Goal: Task Accomplishment & Management: Use online tool/utility

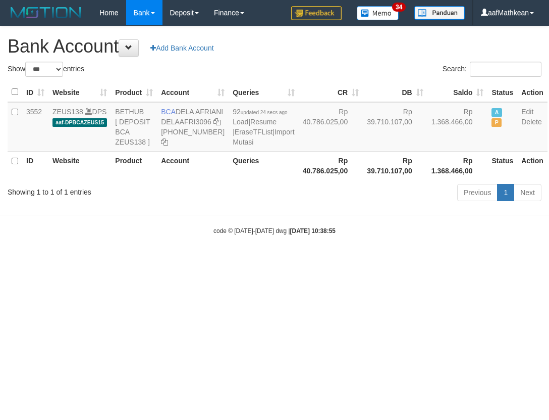
select select "***"
click at [549, 261] on html "Toggle navigation Home Bank Account List Load By Website Group [OXPLAY] ZEUS138…" at bounding box center [274, 130] width 549 height 261
select select "***"
drag, startPoint x: 25, startPoint y: 109, endPoint x: 542, endPoint y: 192, distance: 524.1
click at [48, 114] on td "3552" at bounding box center [35, 126] width 26 height 49
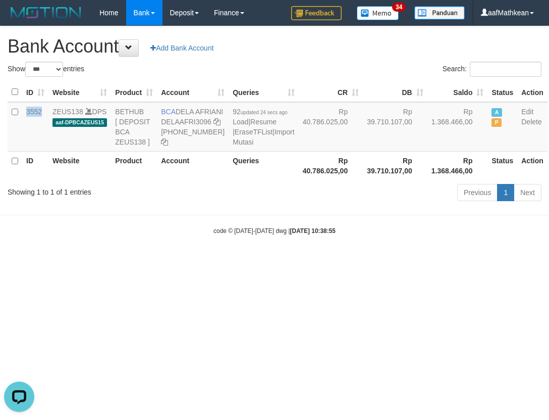
copy td "3552"
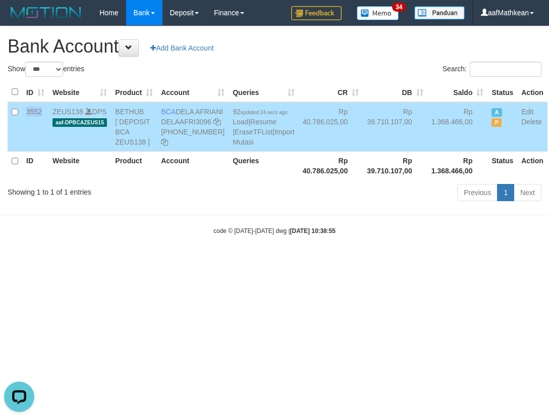
drag, startPoint x: 392, startPoint y: 119, endPoint x: 426, endPoint y: 124, distance: 33.7
click at [428, 124] on td "Rp 1.368.466,00" at bounding box center [458, 126] width 61 height 49
copy td "1.368.466"
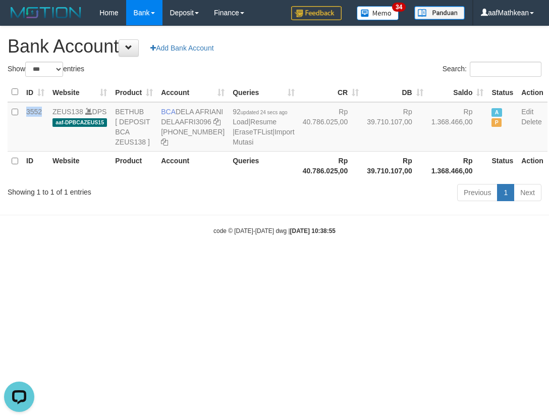
drag, startPoint x: 302, startPoint y: 314, endPoint x: 289, endPoint y: 331, distance: 21.5
click at [301, 261] on html "Toggle navigation Home Bank Account List Load By Website Group [OXPLAY] ZEUS138…" at bounding box center [274, 130] width 549 height 261
select select "***"
click at [247, 261] on body "Toggle navigation Home Bank Account List Load By Website Group [OXPLAY] ZEUS138…" at bounding box center [274, 130] width 549 height 261
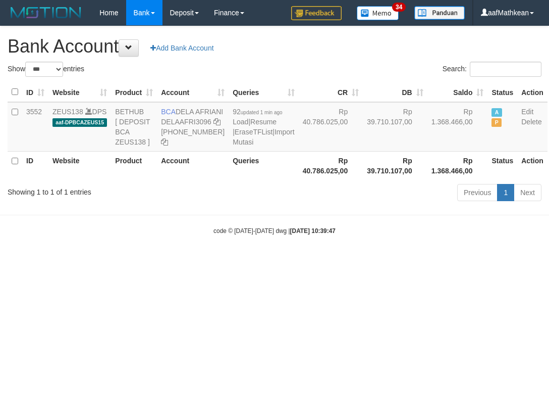
select select "***"
click at [247, 260] on body "Toggle navigation Home Bank Account List Load By Website Group [OXPLAY] ZEUS138…" at bounding box center [274, 130] width 549 height 261
select select "***"
drag, startPoint x: 306, startPoint y: 295, endPoint x: 270, endPoint y: 314, distance: 41.1
click at [295, 261] on html "Toggle navigation Home Bank Account List Load By Website Group [OXPLAY] ZEUS138…" at bounding box center [274, 130] width 549 height 261
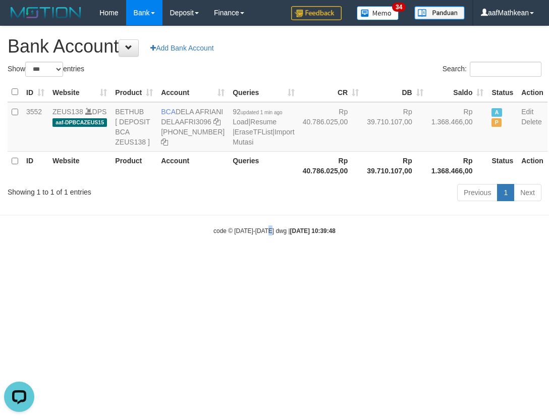
drag, startPoint x: 270, startPoint y: 314, endPoint x: 265, endPoint y: 313, distance: 5.1
click at [267, 261] on html "Toggle navigation Home Bank Account List Load By Website Group [OXPLAY] ZEUS138…" at bounding box center [274, 130] width 549 height 261
select select "***"
drag, startPoint x: 255, startPoint y: 299, endPoint x: 242, endPoint y: 309, distance: 15.9
click at [245, 261] on html "Toggle navigation Home Bank Account List Load By Website Group [OXPLAY] ZEUS138…" at bounding box center [274, 130] width 549 height 261
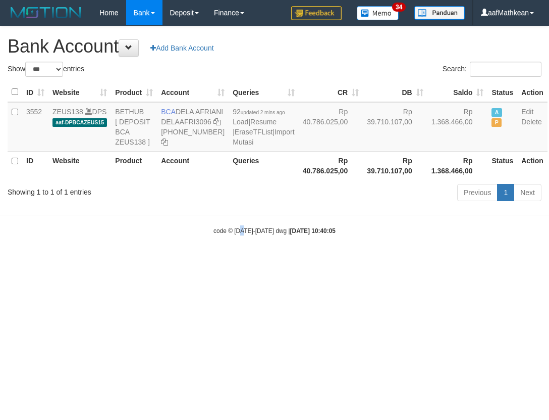
drag, startPoint x: 242, startPoint y: 309, endPoint x: 263, endPoint y: 315, distance: 21.4
click at [245, 261] on html "Toggle navigation Home Bank Account List Load By Website Group [OXPLAY] ZEUS138…" at bounding box center [274, 130] width 549 height 261
select select "***"
click at [317, 261] on html "Toggle navigation Home Bank Account List Load By Website Group [OXPLAY] ZEUS138…" at bounding box center [274, 130] width 549 height 261
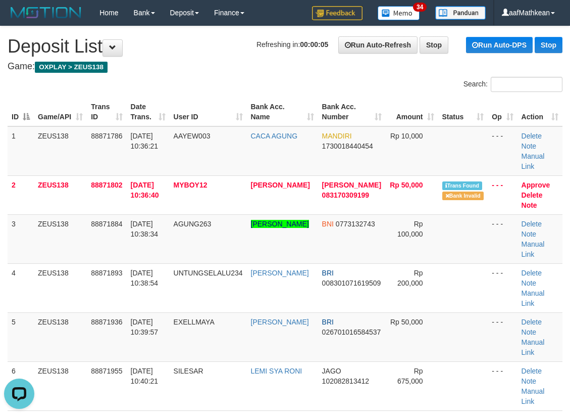
click at [61, 108] on table "ID Game/API Trans ID Date Trans. User ID Bank Acc. Name Bank Acc. Number Amount…" at bounding box center [285, 267] width 555 height 341
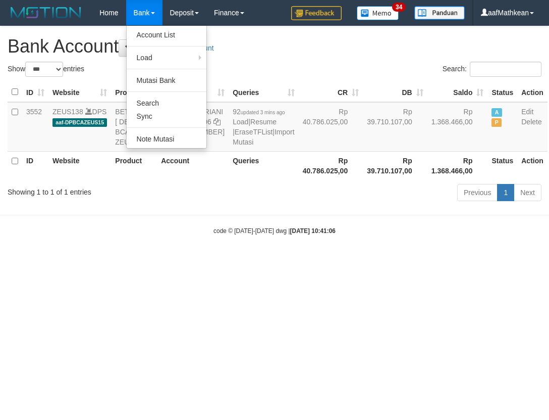
select select "***"
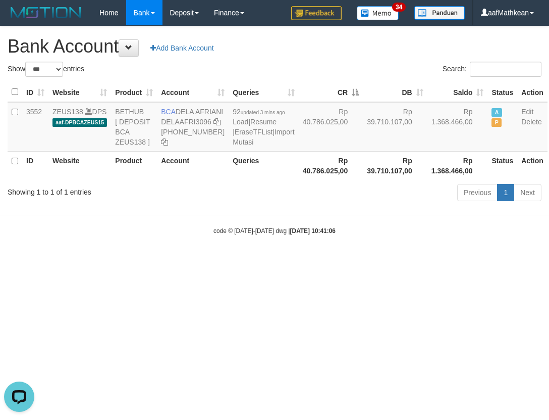
drag, startPoint x: 304, startPoint y: 156, endPoint x: 318, endPoint y: 251, distance: 95.8
click at [314, 204] on div "Show ** ** ** *** *** entries Search: ID Website Product Account Queries CR DB …" at bounding box center [275, 133] width 534 height 143
click at [287, 194] on body "Toggle navigation Home Bank Account List Load By Website Group [OXPLAY] ZEUS138…" at bounding box center [274, 130] width 549 height 261
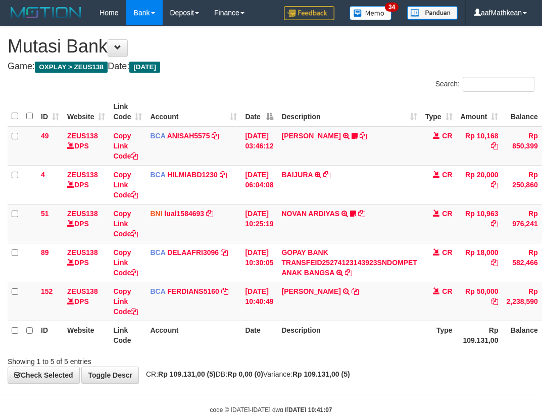
scroll to position [0, 55]
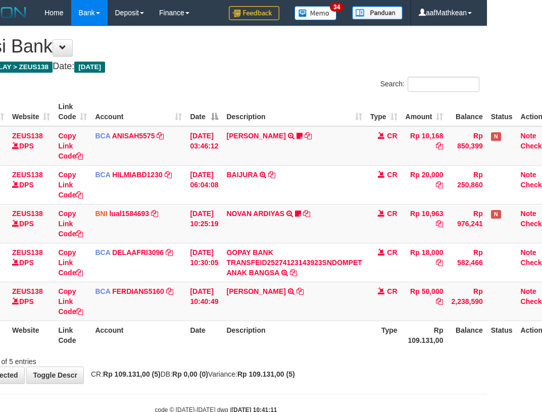
click at [313, 350] on div "ID Website Link Code Account Date Description Type Amount Balance Status Action…" at bounding box center [216, 223] width 542 height 258
drag, startPoint x: 343, startPoint y: 360, endPoint x: 455, endPoint y: 350, distance: 112.6
click at [402, 355] on div "Search: ID Website Link Code Account Date Description Type Amount Balance Statu…" at bounding box center [216, 222] width 527 height 290
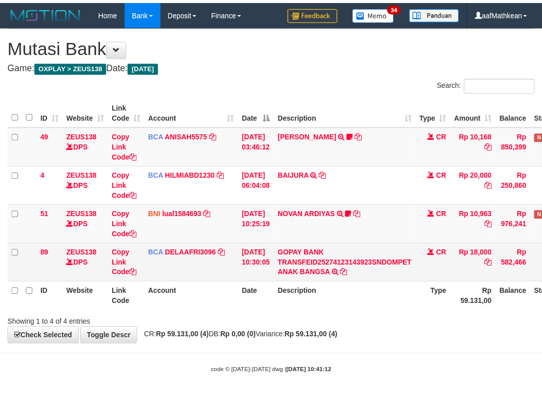
scroll to position [0, 55]
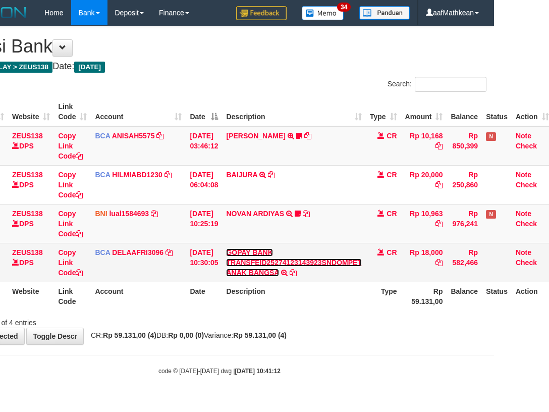
click at [226, 248] on link "GOPAY BANK TRANSFEID25274123143923SNDOMPET ANAK BANGSA" at bounding box center [293, 262] width 135 height 28
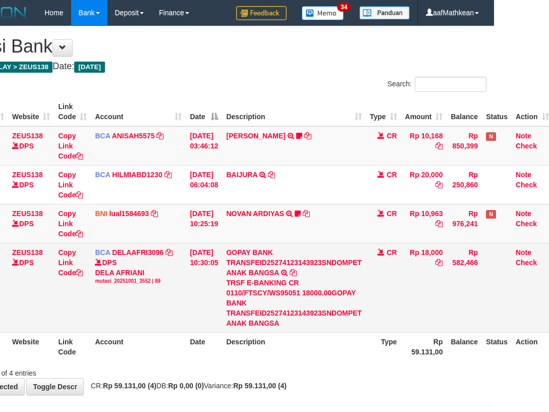
drag, startPoint x: 317, startPoint y: 292, endPoint x: 333, endPoint y: 283, distance: 18.5
click at [318, 292] on div "TRSF E-BANKING CR 0110/FTSCY/WS95051 18000.00GOPAY BANK TRANSFEID25274123143923…" at bounding box center [293, 303] width 135 height 50
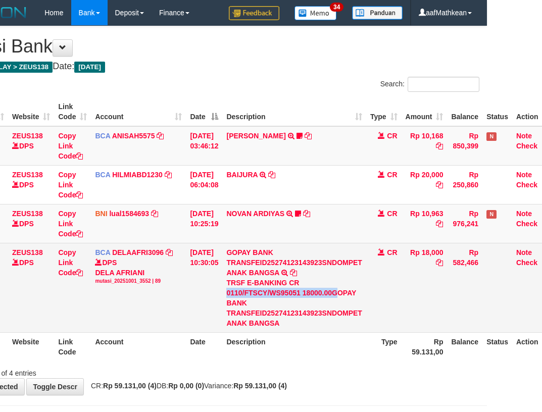
click at [340, 290] on div "TRSF E-BANKING CR 0110/FTSCY/WS95051 18000.00GOPAY BANK TRANSFEID25274123143923…" at bounding box center [293, 303] width 135 height 50
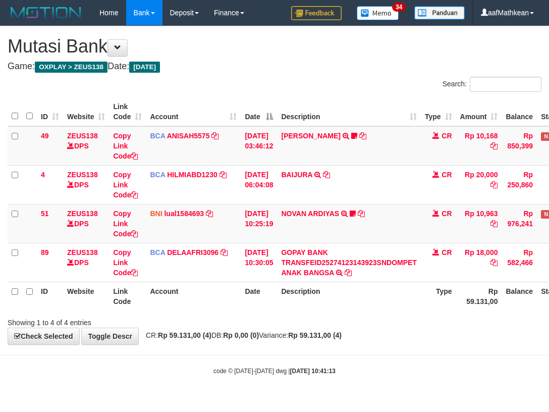
scroll to position [0, 55]
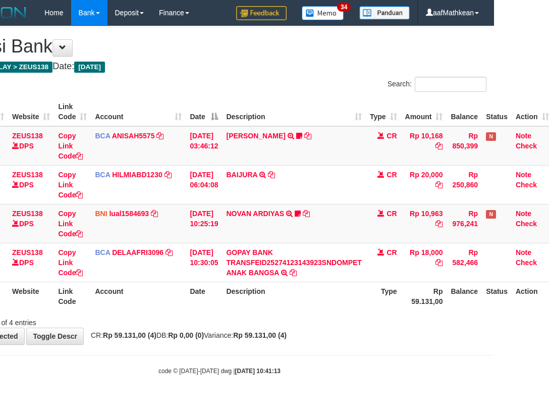
click at [236, 331] on div "**********" at bounding box center [219, 185] width 549 height 318
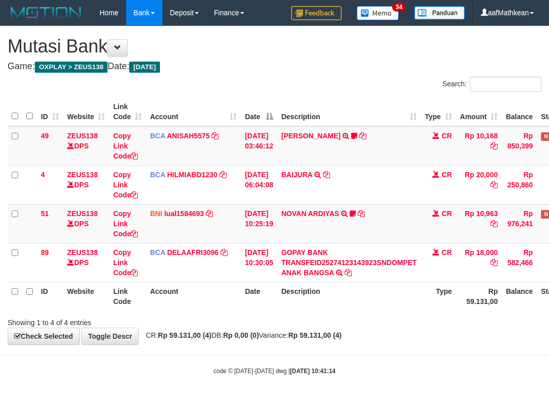
scroll to position [0, 55]
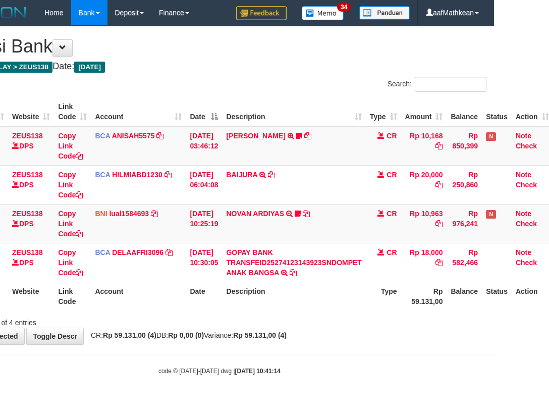
click at [421, 327] on div "Showing 1 to 4 of 4 entries" at bounding box center [219, 321] width 549 height 14
click at [217, 344] on div "**********" at bounding box center [219, 185] width 549 height 318
click at [457, 308] on div "**********" at bounding box center [219, 185] width 549 height 318
drag, startPoint x: 288, startPoint y: 294, endPoint x: 337, endPoint y: 335, distance: 63.4
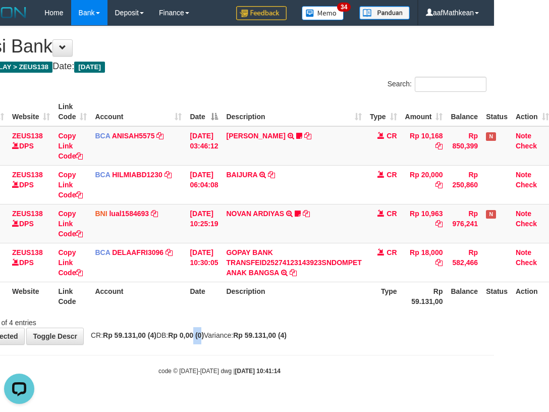
click at [292, 299] on th "Description" at bounding box center [293, 296] width 143 height 29
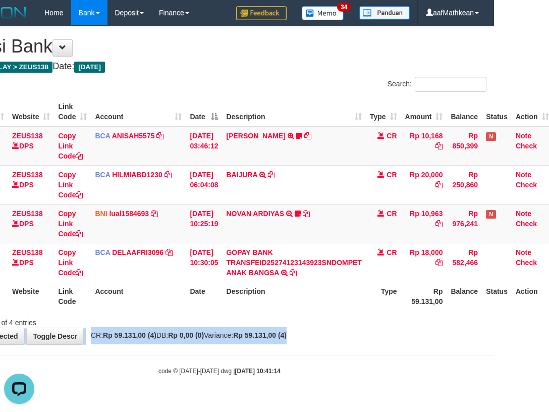
click at [336, 335] on div "**********" at bounding box center [219, 185] width 549 height 318
drag, startPoint x: 421, startPoint y: 343, endPoint x: 597, endPoint y: 309, distance: 179.4
click at [494, 309] on html "Toggle navigation Home Bank Account List Load By Website Group [OXPLAY] ZEUS138…" at bounding box center [219, 200] width 549 height 401
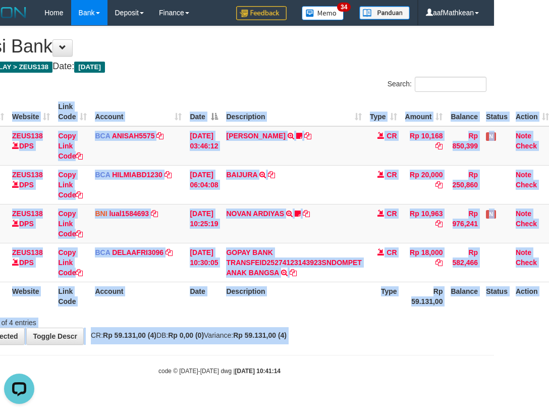
scroll to position [0, 57]
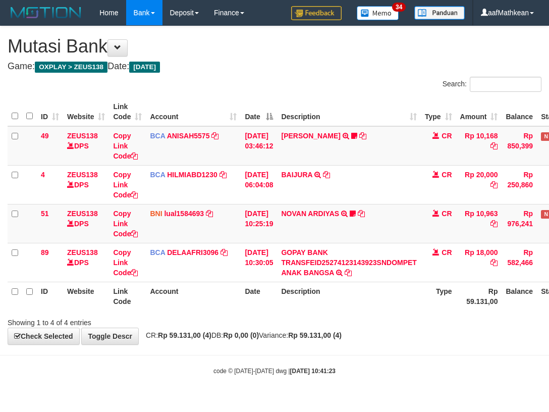
scroll to position [0, 57]
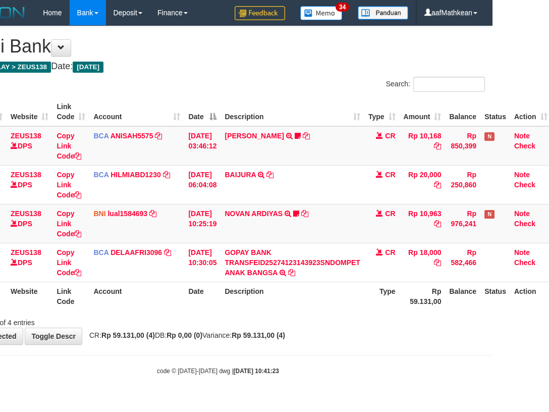
click at [285, 338] on strong "Rp 59.131,00 (4)" at bounding box center [259, 335] width 54 height 8
click at [319, 351] on body "Toggle navigation Home Bank Account List Load By Website Group [OXPLAY] ZEUS138…" at bounding box center [217, 200] width 549 height 401
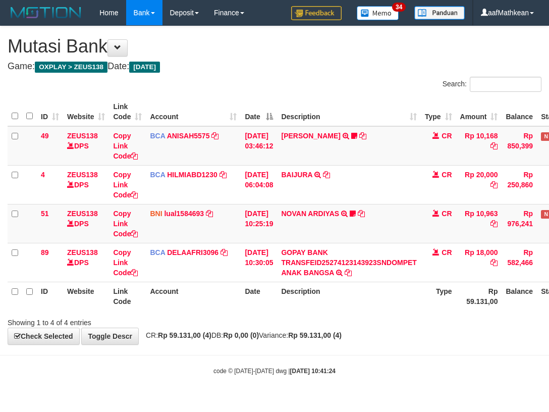
scroll to position [0, 57]
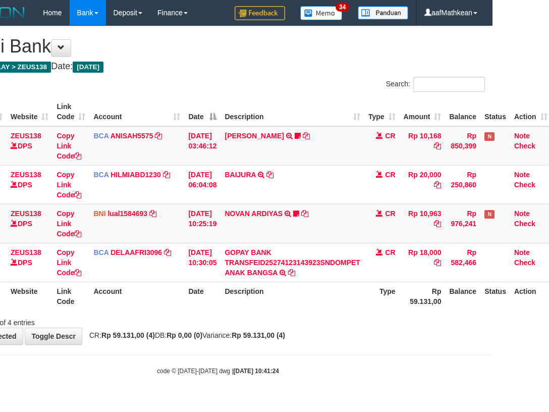
click at [241, 328] on div "**********" at bounding box center [217, 185] width 549 height 318
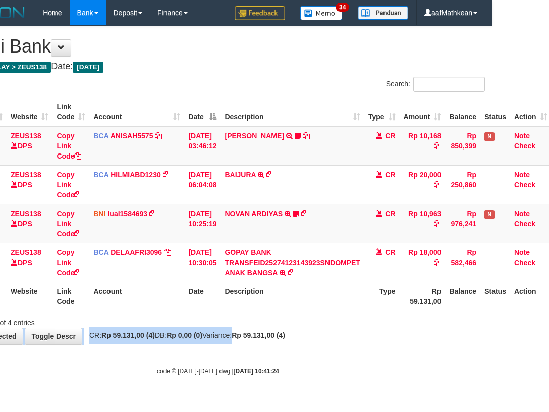
drag, startPoint x: 334, startPoint y: 353, endPoint x: 543, endPoint y: 343, distance: 209.2
click at [401, 351] on body "Toggle navigation Home Bank Account List Load By Website Group [OXPLAY] ZEUS138…" at bounding box center [217, 200] width 549 height 401
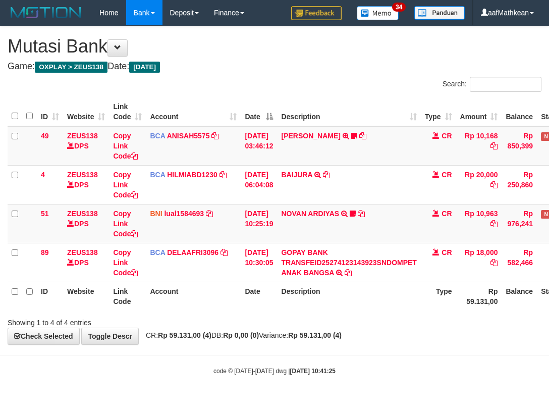
scroll to position [0, 57]
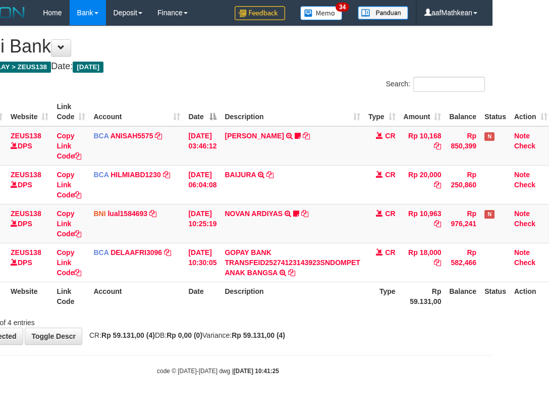
click at [334, 339] on div "**********" at bounding box center [217, 185] width 549 height 318
drag, startPoint x: 342, startPoint y: 346, endPoint x: 353, endPoint y: 344, distance: 10.8
click at [346, 347] on body "Toggle navigation Home Bank Account List Load By Website Group [OXPLAY] ZEUS138…" at bounding box center [217, 200] width 549 height 401
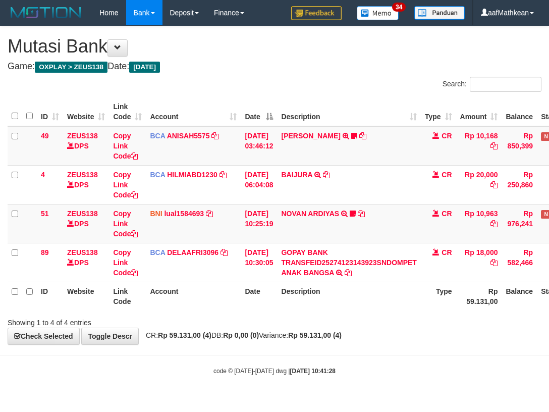
scroll to position [0, 57]
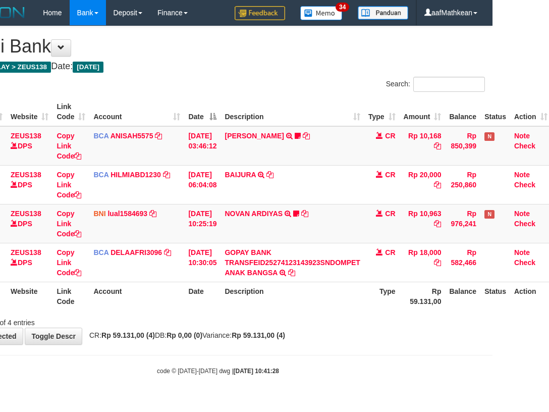
click at [335, 329] on div "**********" at bounding box center [217, 185] width 549 height 318
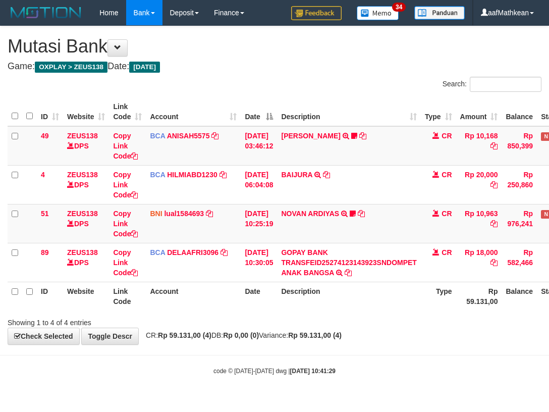
scroll to position [0, 57]
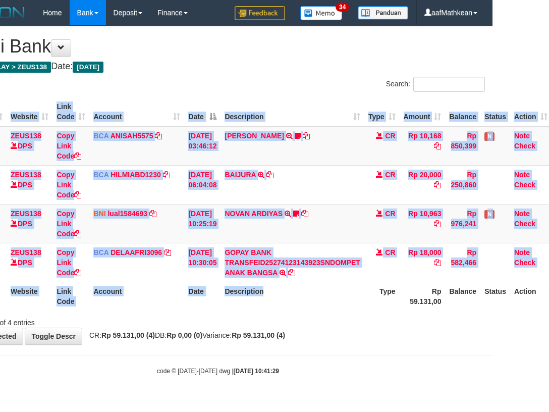
drag, startPoint x: 334, startPoint y: 310, endPoint x: 314, endPoint y: 311, distance: 20.2
click at [329, 311] on div "ID Website Link Code Account Date Description Type Amount Balance Status Action…" at bounding box center [217, 203] width 549 height 219
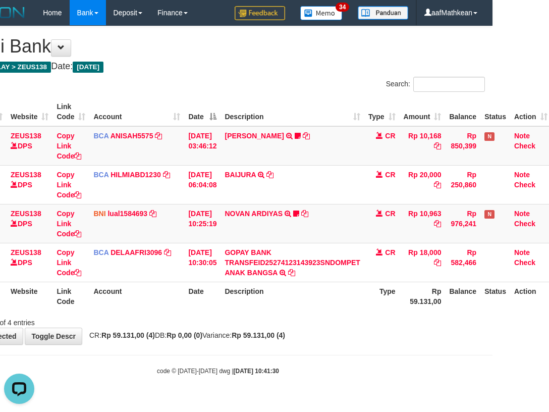
drag, startPoint x: 328, startPoint y: 297, endPoint x: 348, endPoint y: 370, distance: 75.3
click at [335, 319] on div "Search: ID Website Link Code Account Date Description Type Amount Balance Statu…" at bounding box center [218, 202] width 534 height 251
drag, startPoint x: 348, startPoint y: 370, endPoint x: 343, endPoint y: 324, distance: 46.2
click at [346, 366] on div "code © 2012-2018 dwg | 2025/10/01 10:41:30" at bounding box center [217, 371] width 549 height 10
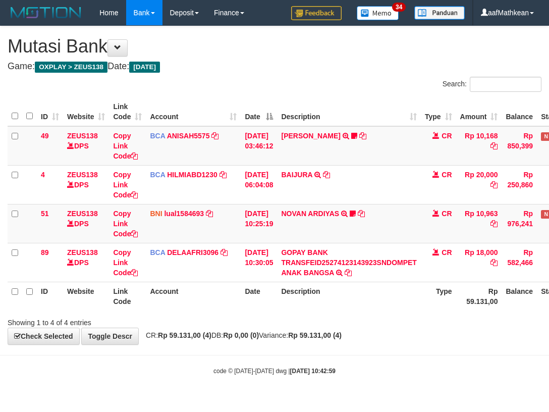
click at [324, 347] on body "Toggle navigation Home Bank Account List Load By Website Group [OXPLAY] ZEUS138…" at bounding box center [274, 200] width 549 height 401
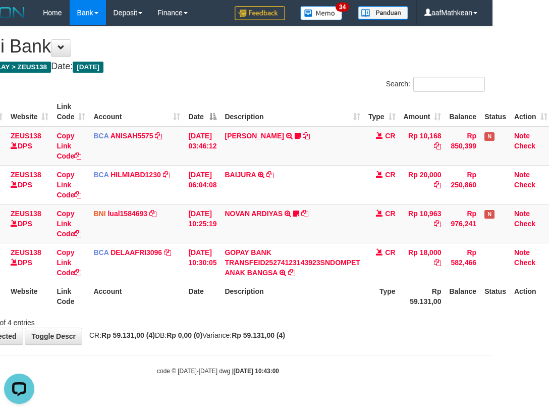
click at [322, 392] on body "Toggle navigation Home Bank Account List Load By Website Group [OXPLAY] ZEUS138…" at bounding box center [217, 200] width 549 height 401
click at [332, 380] on body "Toggle navigation Home Bank Account List Load By Website Group [OXPLAY] ZEUS138…" at bounding box center [217, 200] width 549 height 401
click at [325, 353] on body "Toggle navigation Home Bank Account List Load By Website Group [OXPLAY] ZEUS138…" at bounding box center [217, 200] width 549 height 401
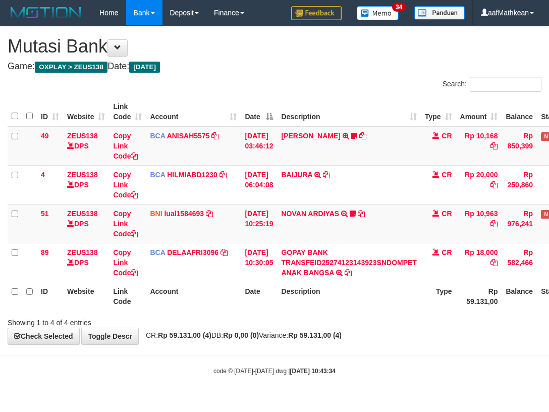
scroll to position [0, 57]
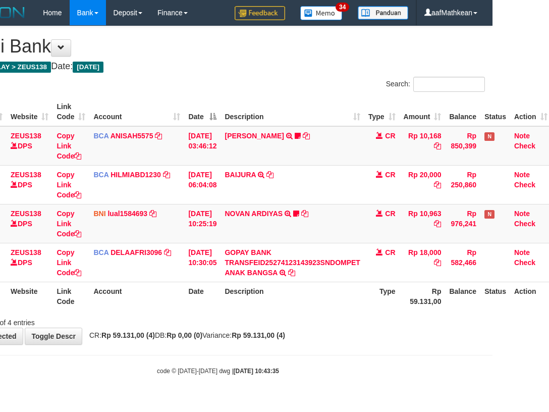
click at [339, 307] on th "Description" at bounding box center [292, 296] width 143 height 29
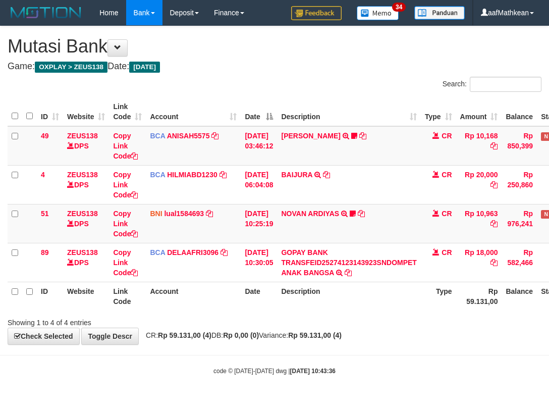
scroll to position [0, 57]
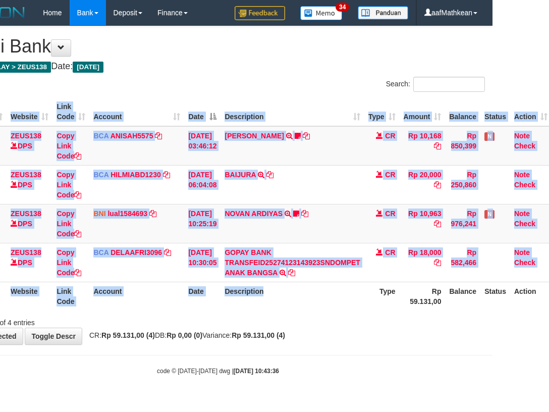
drag, startPoint x: 344, startPoint y: 310, endPoint x: 572, endPoint y: 308, distance: 227.7
click at [493, 308] on html "Toggle navigation Home Bank Account List Load By Website Group [OXPLAY] ZEUS138…" at bounding box center [217, 200] width 549 height 401
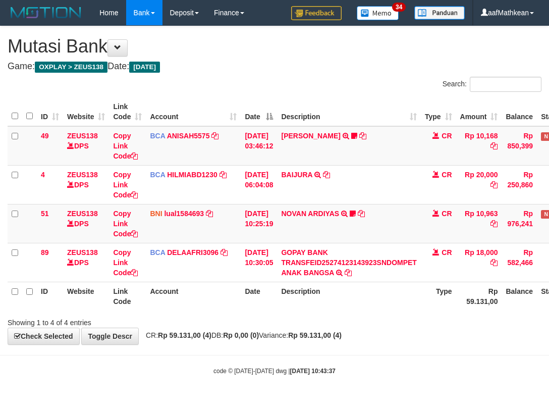
scroll to position [0, 57]
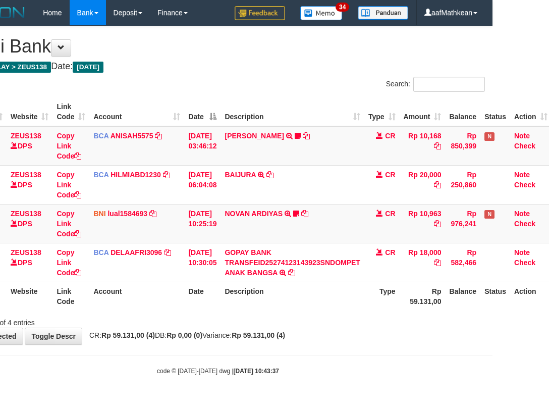
click at [281, 344] on body "Toggle navigation Home Bank Account List Load By Website Group [OXPLAY] ZEUS138…" at bounding box center [217, 200] width 549 height 401
click at [303, 290] on th "Description" at bounding box center [292, 296] width 143 height 29
click at [325, 323] on div "Showing 1 to 4 of 4 entries" at bounding box center [217, 321] width 549 height 14
click at [291, 257] on div "Search: ID Website Link Code Account Date Description Type Amount Balance Statu…" at bounding box center [218, 202] width 534 height 251
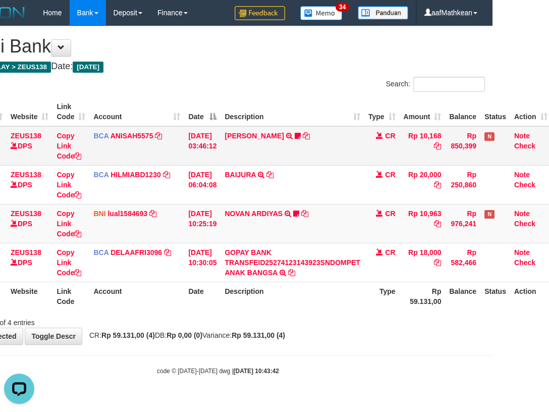
scroll to position [0, 57]
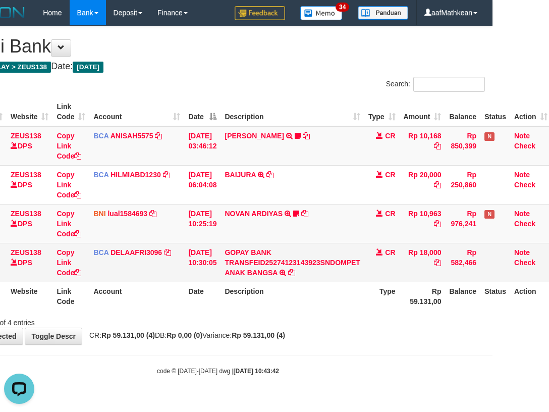
click at [346, 246] on tbody "49 ZEUS138 DPS Copy Link Code BCA ANISAH5575 DPS ANISAH mutasi_20251001_3827 | …" at bounding box center [251, 204] width 601 height 156
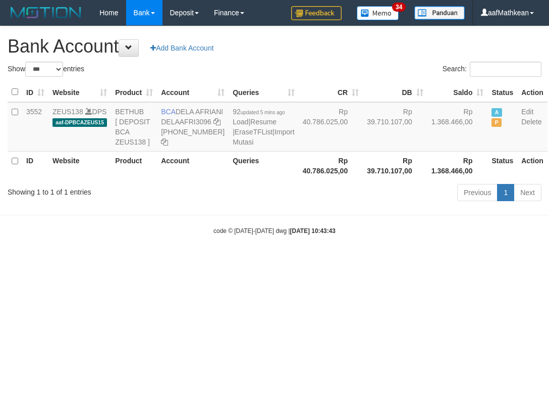
select select "***"
drag, startPoint x: 0, startPoint y: 0, endPoint x: 192, endPoint y: 122, distance: 227.9
click at [192, 122] on td "BCA DELA AFRIANI DELAAFRI3096 869-245-8639" at bounding box center [193, 126] width 72 height 49
click at [474, 252] on body "Toggle navigation Home Bank Account List Load By Website Group [OXPLAY] ZEUS138…" at bounding box center [274, 130] width 549 height 261
click at [222, 177] on table "ID Website Product Account Queries CR DB Saldo Status Action 3552 ZEUS138 DPS a…" at bounding box center [278, 130] width 540 height 97
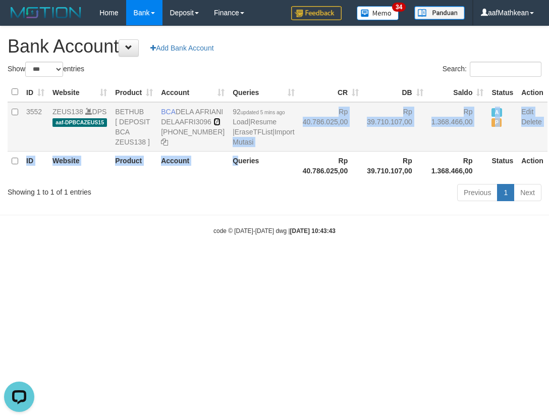
click at [214, 125] on icon at bounding box center [217, 121] width 7 height 7
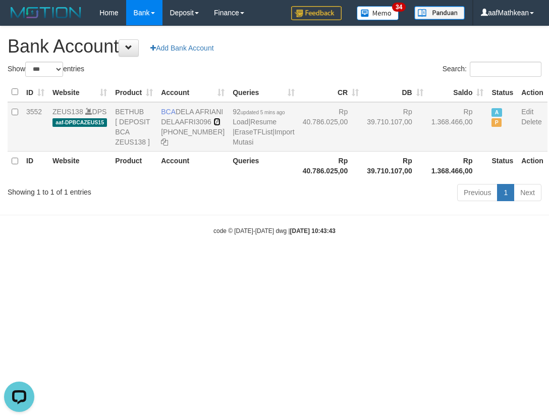
click at [214, 125] on icon at bounding box center [217, 121] width 7 height 7
click at [311, 204] on div "Previous 1 Next" at bounding box center [388, 194] width 305 height 22
click at [236, 146] on link "Import Mutasi" at bounding box center [264, 137] width 62 height 18
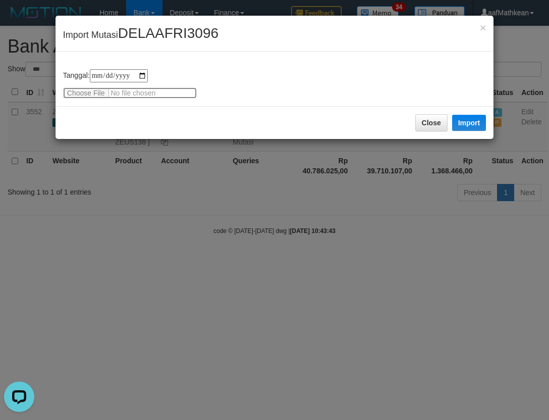
click at [82, 95] on input "file" at bounding box center [130, 92] width 134 height 11
type input "**********"
click at [475, 125] on button "Import" at bounding box center [469, 123] width 34 height 16
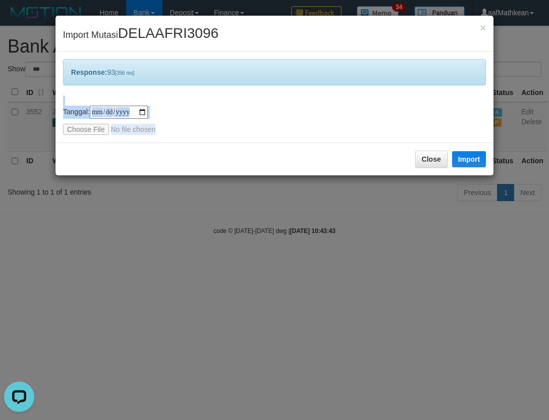
drag, startPoint x: 324, startPoint y: 234, endPoint x: 341, endPoint y: 295, distance: 63.6
click at [334, 277] on div "**********" at bounding box center [274, 210] width 549 height 420
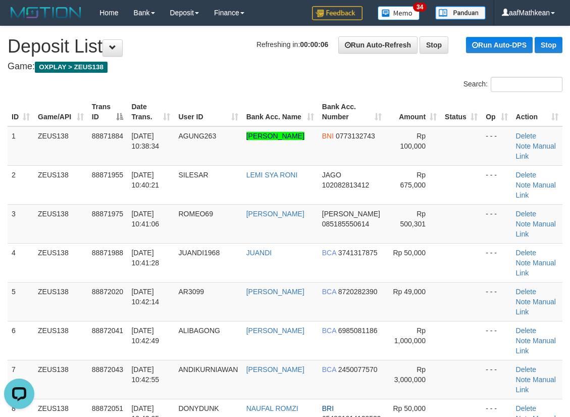
drag, startPoint x: 104, startPoint y: 123, endPoint x: 4, endPoint y: 135, distance: 101.2
click at [107, 123] on th "Trans ID" at bounding box center [108, 111] width 40 height 29
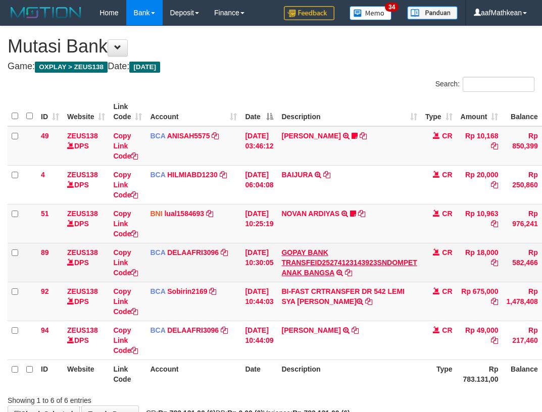
scroll to position [0, 57]
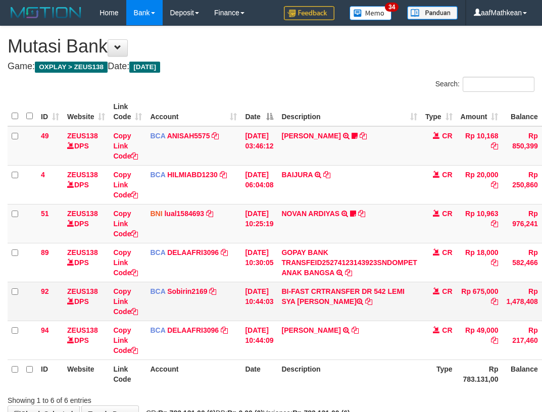
scroll to position [0, 57]
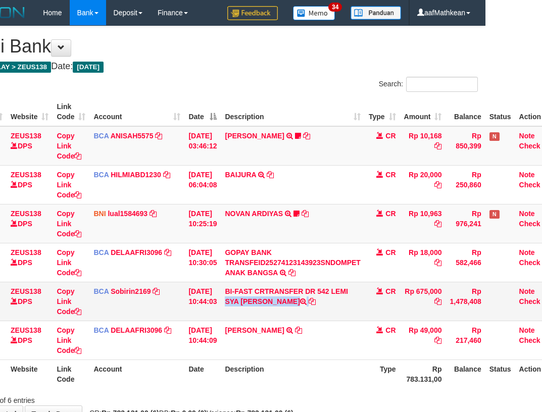
drag, startPoint x: 339, startPoint y: 295, endPoint x: 342, endPoint y: 302, distance: 7.7
click at [342, 302] on td "BI-FAST CRTRANSFER DR 542 LEMI SYA RONI" at bounding box center [292, 301] width 143 height 39
copy td "LEMI SYA RONI"
click at [75, 308] on td "Copy Link Code" at bounding box center [71, 301] width 37 height 39
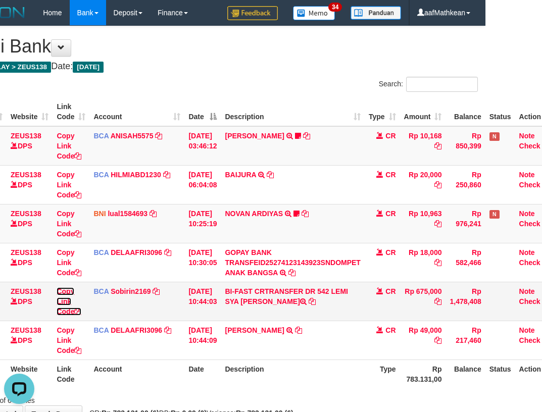
click at [74, 315] on link "Copy Link Code" at bounding box center [69, 301] width 25 height 28
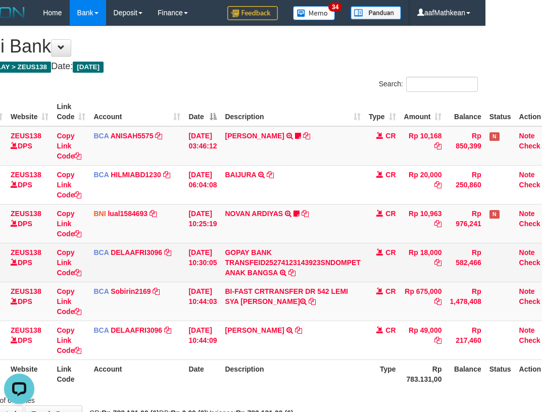
drag, startPoint x: 410, startPoint y: 266, endPoint x: 547, endPoint y: 288, distance: 138.7
click at [444, 275] on tr "89 ZEUS138 DPS Copy Link Code BCA DELAAFRI3096 DPS DELA AFRIANI mutasi_20251001…" at bounding box center [253, 262] width 605 height 39
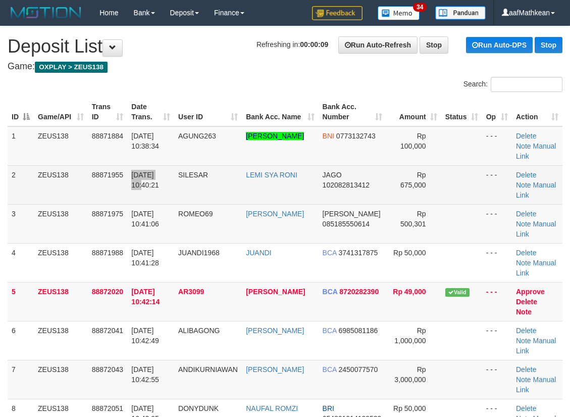
drag, startPoint x: 176, startPoint y: 178, endPoint x: 218, endPoint y: 185, distance: 42.5
click at [181, 179] on tr "2 ZEUS138 88871955 01/10/2025 10:40:21 SILESAR LEMI SYA RONI JAGO 102082813412 …" at bounding box center [285, 184] width 555 height 39
click at [544, 183] on link "Manual Link" at bounding box center [536, 190] width 40 height 18
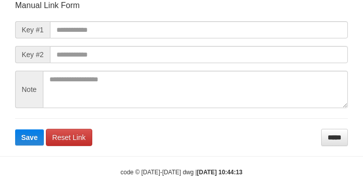
scroll to position [118, 0]
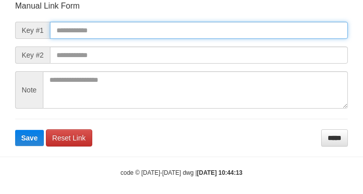
drag, startPoint x: 178, startPoint y: 29, endPoint x: 216, endPoint y: 51, distance: 43.6
click at [177, 29] on input "text" at bounding box center [199, 30] width 298 height 17
paste input "**********"
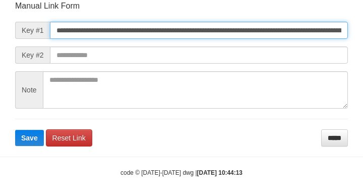
scroll to position [0, 599]
type input "**********"
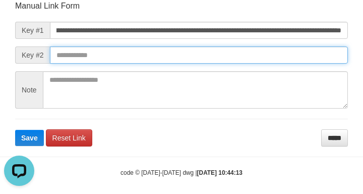
scroll to position [0, 0]
click at [15, 130] on button "Save" at bounding box center [29, 138] width 29 height 16
drag, startPoint x: 252, startPoint y: 53, endPoint x: 262, endPoint y: 55, distance: 9.8
click at [252, 60] on input "text" at bounding box center [199, 54] width 298 height 17
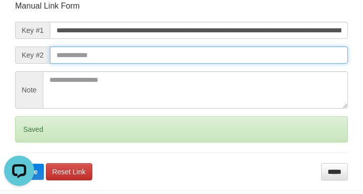
click at [15, 164] on button "Save" at bounding box center [29, 172] width 29 height 16
click at [266, 61] on input "text" at bounding box center [199, 54] width 298 height 17
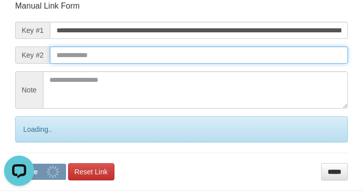
click at [266, 62] on input "text" at bounding box center [199, 54] width 298 height 17
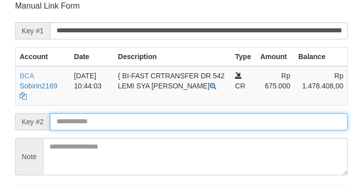
click at [168, 121] on form "**********" at bounding box center [181, 107] width 333 height 212
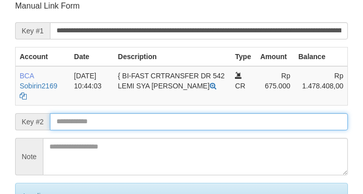
click at [165, 115] on input "text" at bounding box center [199, 121] width 298 height 17
click at [167, 116] on input "text" at bounding box center [199, 121] width 298 height 17
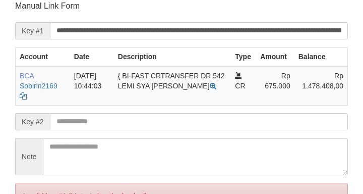
scroll to position [118, 0]
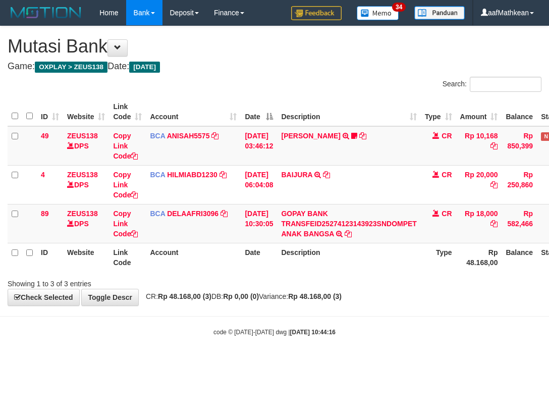
scroll to position [0, 57]
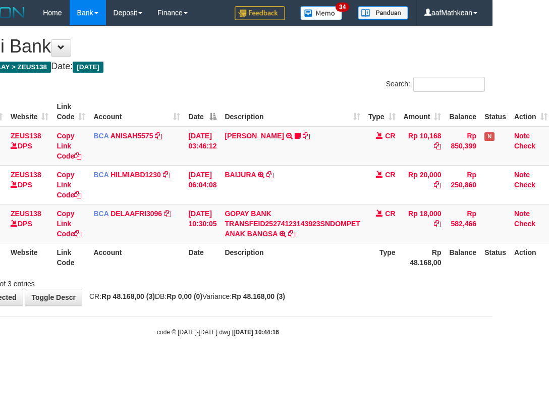
click at [287, 294] on div "**********" at bounding box center [217, 165] width 549 height 279
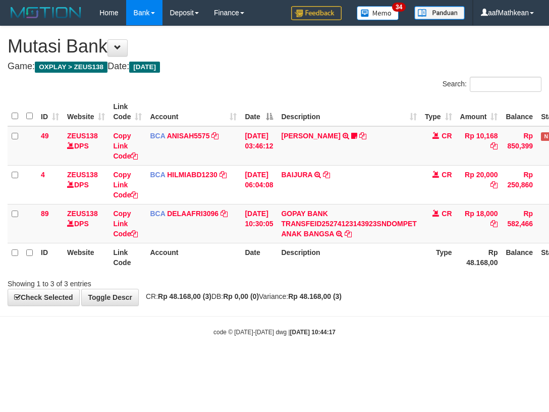
scroll to position [0, 57]
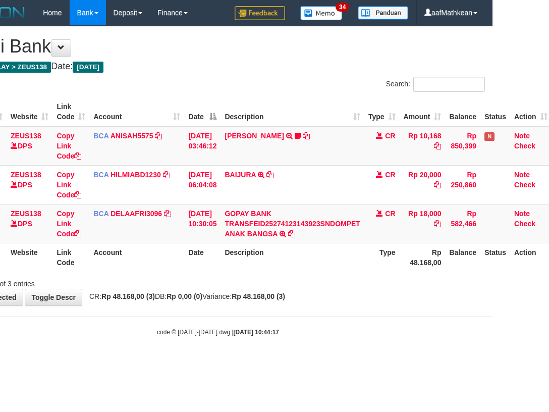
click at [286, 287] on div "Showing 1 to 3 of 3 entries" at bounding box center [217, 282] width 549 height 14
click at [325, 303] on div "**********" at bounding box center [217, 165] width 549 height 279
click at [342, 300] on div "**********" at bounding box center [217, 165] width 549 height 279
click at [319, 285] on div "Showing 1 to 3 of 3 entries" at bounding box center [217, 282] width 549 height 14
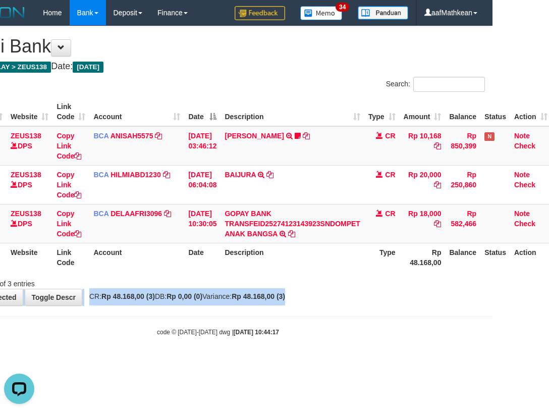
drag, startPoint x: 323, startPoint y: 297, endPoint x: 315, endPoint y: 294, distance: 8.6
click at [323, 298] on div "**********" at bounding box center [217, 165] width 549 height 279
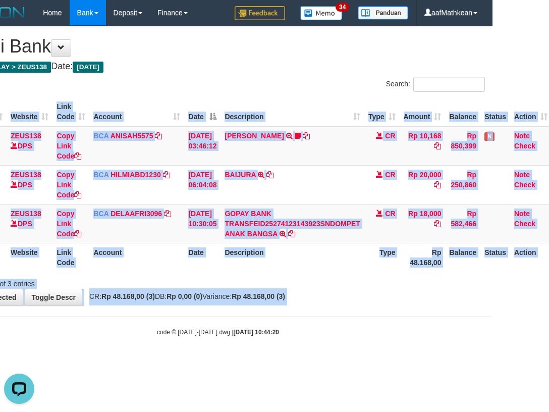
click at [353, 307] on body "Toggle navigation Home Bank Account List Load By Website Group [OXPLAY] ZEUS138…" at bounding box center [217, 181] width 549 height 362
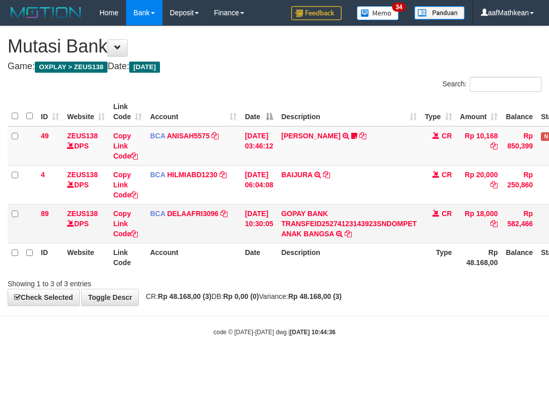
scroll to position [0, 57]
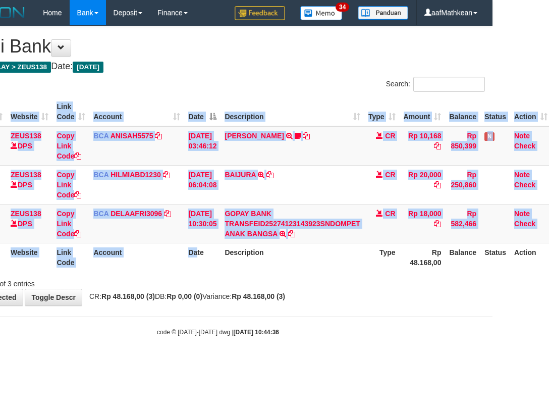
drag, startPoint x: 454, startPoint y: 322, endPoint x: 510, endPoint y: 341, distance: 59.2
click at [454, 324] on body "Toggle navigation Home Bank Account List Load By Website Group [OXPLAY] ZEUS138…" at bounding box center [217, 181] width 549 height 362
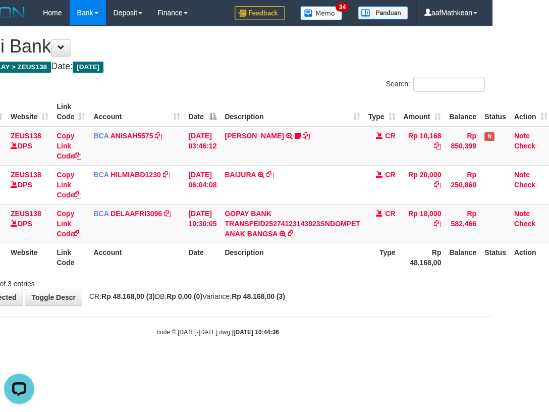
scroll to position [0, 0]
click at [337, 272] on div "ID Website Link Code Account Date Description Type Amount Balance Status Action…" at bounding box center [217, 184] width 549 height 180
click at [301, 305] on div "**********" at bounding box center [217, 165] width 549 height 279
drag, startPoint x: 304, startPoint y: 317, endPoint x: 330, endPoint y: 306, distance: 27.8
click at [311, 310] on body "Toggle navigation Home Bank Account List Load By Website Group [OXPLAY] ZEUS138…" at bounding box center [217, 181] width 549 height 362
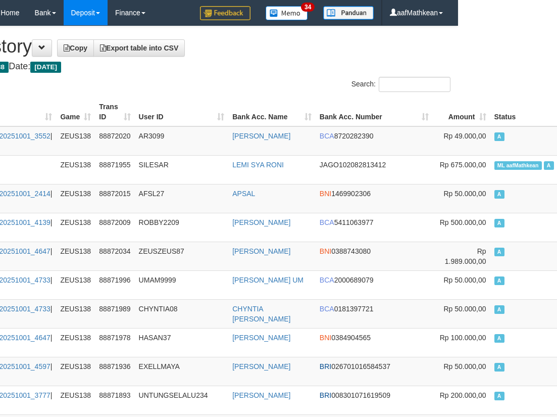
scroll to position [0, 99]
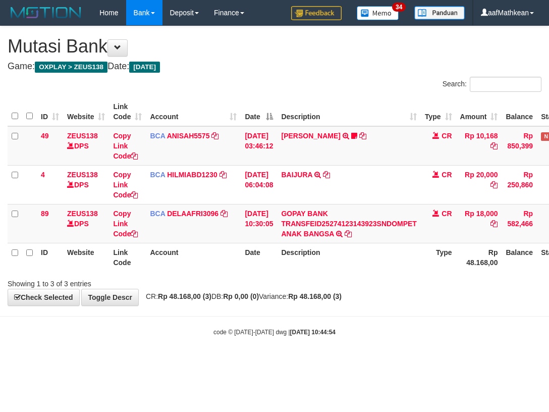
scroll to position [0, 57]
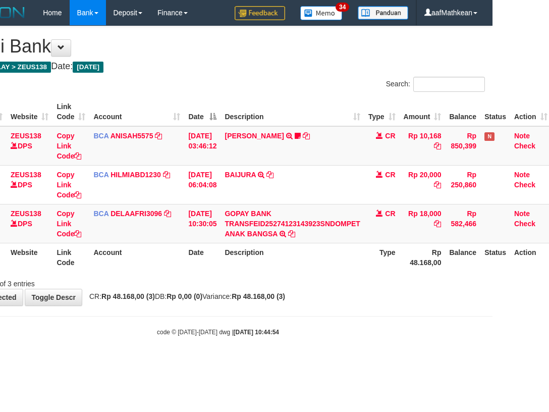
click at [221, 254] on th "Date" at bounding box center [202, 257] width 36 height 29
click at [219, 260] on th "Date" at bounding box center [202, 257] width 36 height 29
click at [216, 263] on th "Date" at bounding box center [202, 257] width 36 height 29
click at [211, 266] on th "Date" at bounding box center [202, 257] width 36 height 29
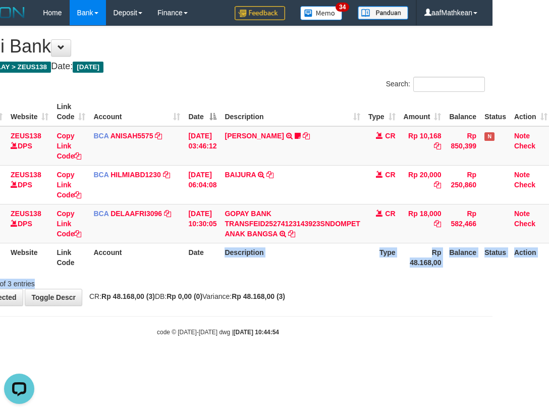
click at [209, 276] on div "Search: ID Website Link Code Account Date Description Type Amount Balance Statu…" at bounding box center [218, 183] width 534 height 212
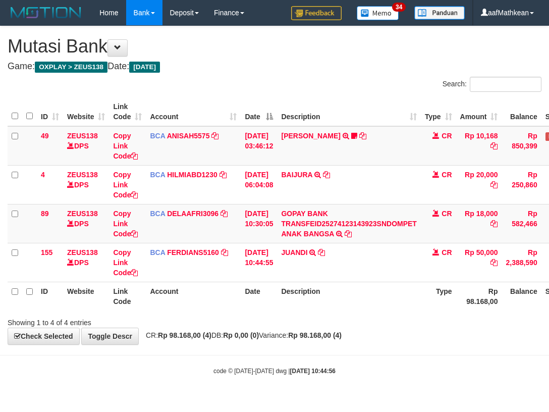
scroll to position [0, 57]
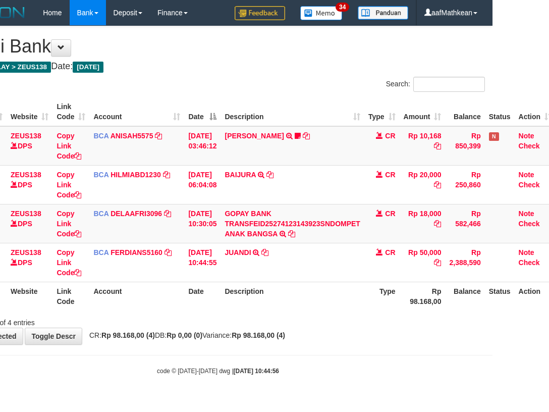
drag, startPoint x: 386, startPoint y: 332, endPoint x: 548, endPoint y: 352, distance: 162.8
click at [454, 339] on div "**********" at bounding box center [217, 185] width 549 height 318
click at [339, 307] on th "Description" at bounding box center [292, 296] width 143 height 29
click at [348, 329] on div "**********" at bounding box center [217, 185] width 549 height 318
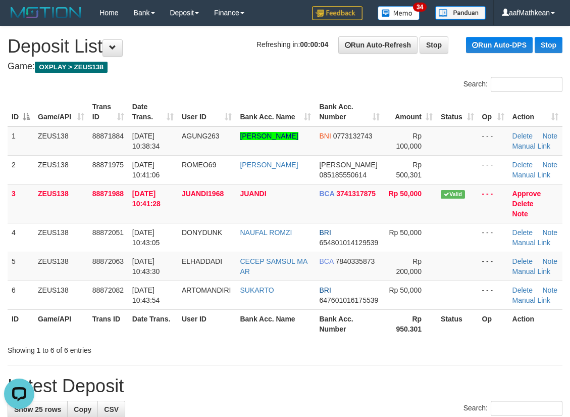
click at [65, 84] on div "Search:" at bounding box center [285, 86] width 570 height 18
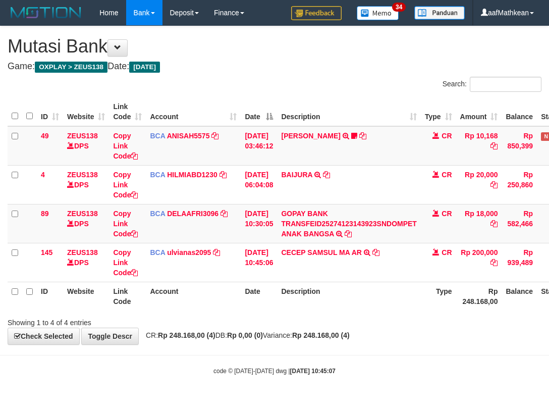
scroll to position [0, 57]
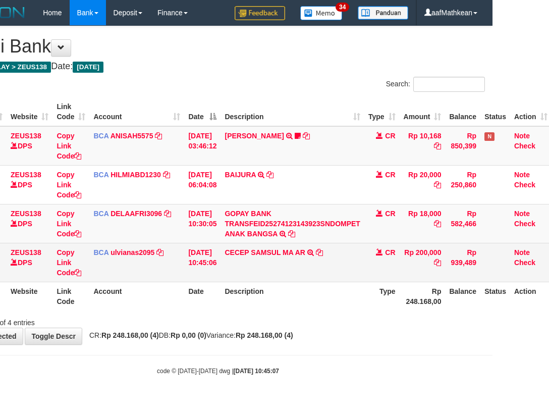
drag, startPoint x: 319, startPoint y: 311, endPoint x: 364, endPoint y: 274, distance: 58.5
click at [320, 312] on div "ID Website Link Code Account Date Description Type Amount Balance Status Action…" at bounding box center [217, 203] width 549 height 219
click at [323, 253] on icon at bounding box center [319, 252] width 7 height 7
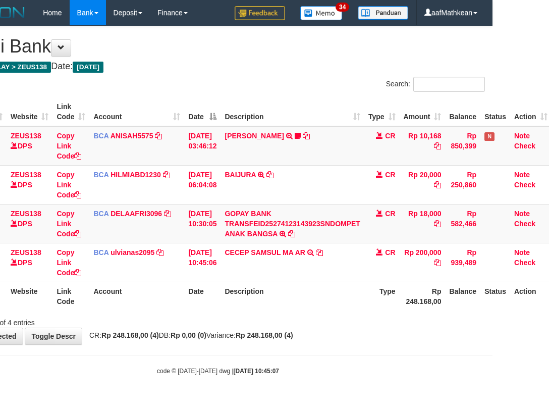
click at [493, 374] on html "Toggle navigation Home Bank Account List Load By Website Group [OXPLAY] ZEUS138…" at bounding box center [217, 200] width 549 height 401
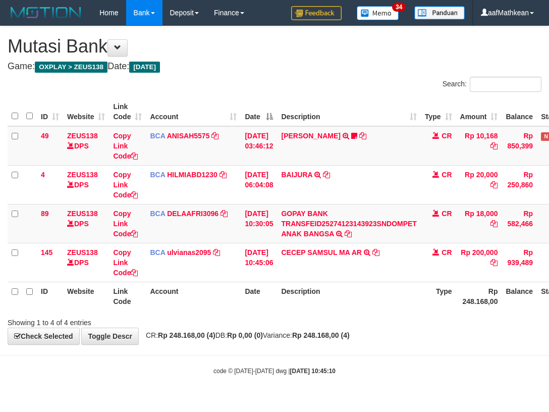
scroll to position [0, 57]
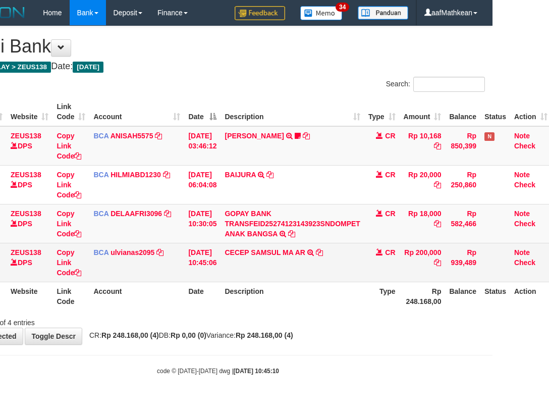
drag, startPoint x: 367, startPoint y: 259, endPoint x: 432, endPoint y: 261, distance: 65.2
click at [384, 260] on tr "145 ZEUS138 DPS Copy Link Code BCA ulvianas2095 DPS ULVIANASARI mutasi_20251001…" at bounding box center [251, 262] width 601 height 39
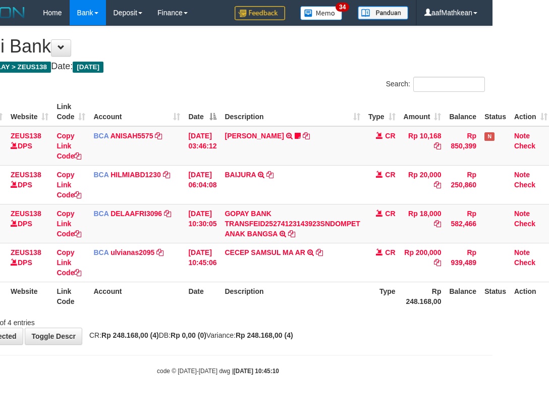
drag, startPoint x: 217, startPoint y: 302, endPoint x: 232, endPoint y: 318, distance: 22.1
click at [220, 309] on th "Date" at bounding box center [202, 296] width 36 height 29
click at [234, 324] on div "Showing 1 to 4 of 4 entries" at bounding box center [217, 321] width 549 height 14
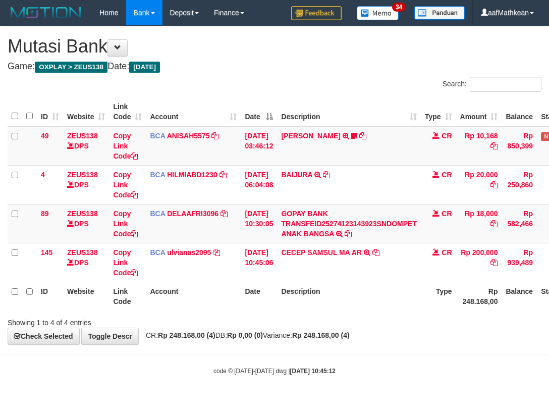
click at [222, 317] on div "Showing 1 to 4 of 4 entries" at bounding box center [274, 321] width 549 height 14
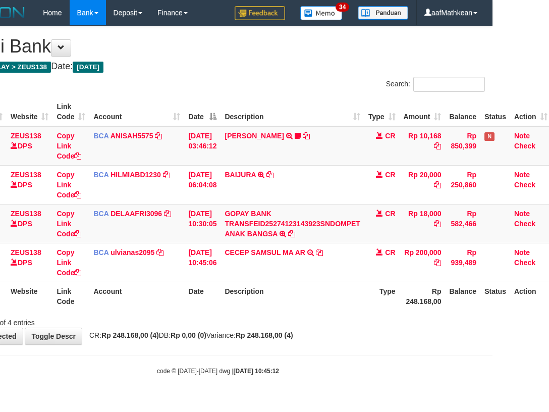
click at [209, 322] on div "Showing 1 to 4 of 4 entries" at bounding box center [217, 321] width 549 height 14
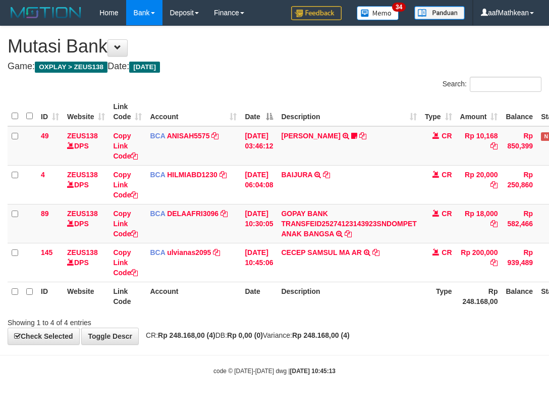
scroll to position [0, 57]
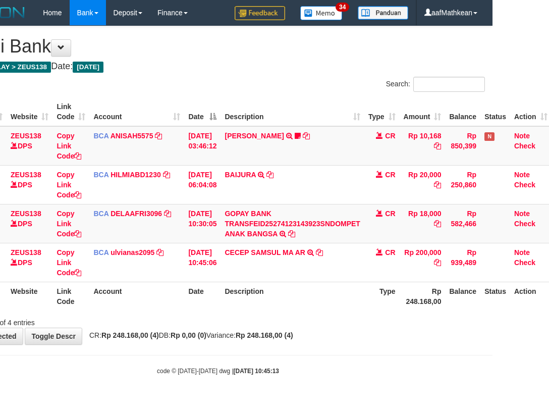
drag, startPoint x: 200, startPoint y: 331, endPoint x: 204, endPoint y: 338, distance: 7.9
click at [200, 331] on div "**********" at bounding box center [217, 185] width 549 height 318
drag, startPoint x: 204, startPoint y: 338, endPoint x: 220, endPoint y: 318, distance: 25.2
click at [206, 335] on strong "Rp 0,00 (0)" at bounding box center [189, 335] width 36 height 8
drag, startPoint x: 346, startPoint y: 315, endPoint x: 343, endPoint y: 321, distance: 7.2
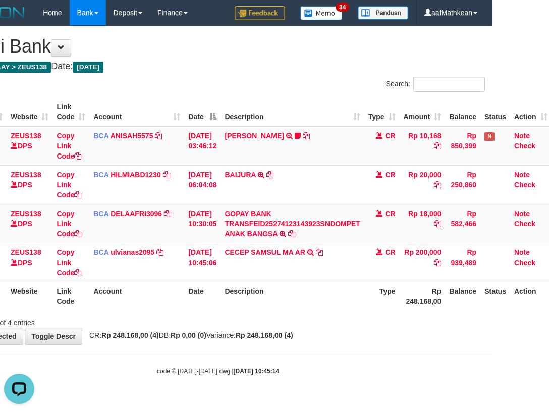
click at [344, 318] on div "Showing 1 to 4 of 4 entries" at bounding box center [217, 321] width 549 height 14
drag, startPoint x: 338, startPoint y: 321, endPoint x: 322, endPoint y: 289, distance: 36.1
click at [335, 310] on div "Search: ID Website Link Code Account Date Description Type Amount Balance Statu…" at bounding box center [218, 202] width 534 height 251
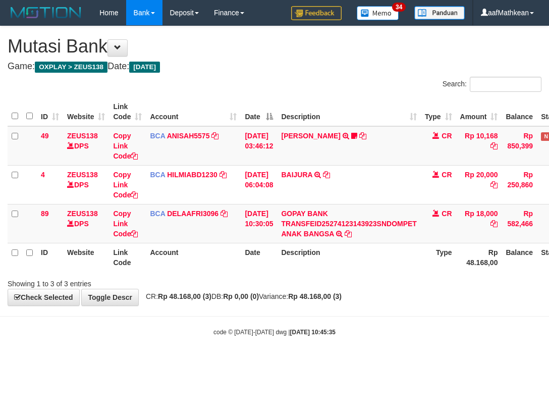
scroll to position [0, 57]
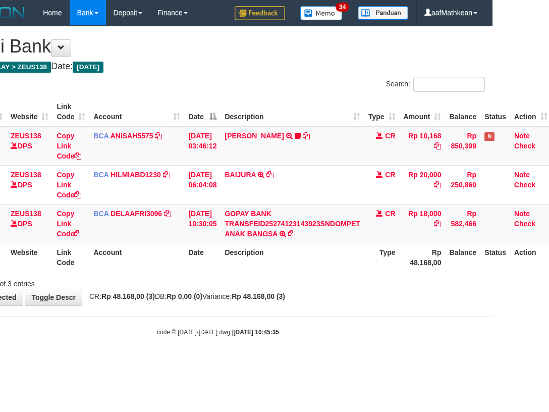
click at [353, 277] on div "Showing 1 to 3 of 3 entries" at bounding box center [217, 282] width 549 height 14
click at [348, 283] on div "Showing 1 to 3 of 3 entries" at bounding box center [217, 282] width 549 height 14
click at [349, 280] on div "Showing 1 to 3 of 3 entries" at bounding box center [217, 282] width 549 height 14
drag, startPoint x: 351, startPoint y: 284, endPoint x: 339, endPoint y: 285, distance: 11.7
click at [339, 288] on div "Showing 1 to 3 of 3 entries" at bounding box center [217, 282] width 549 height 14
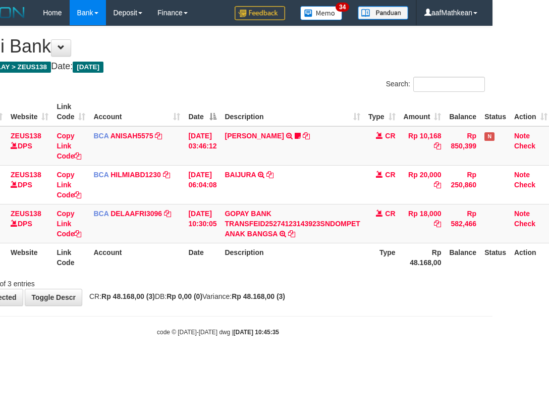
click at [337, 286] on div "Showing 1 to 3 of 3 entries" at bounding box center [217, 282] width 549 height 14
click at [334, 282] on div "Showing 1 to 3 of 3 entries" at bounding box center [217, 282] width 549 height 14
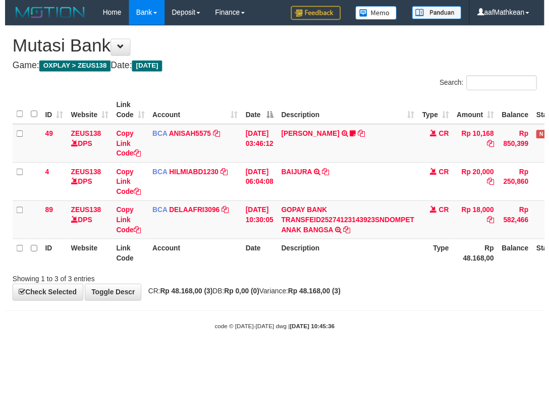
scroll to position [0, 57]
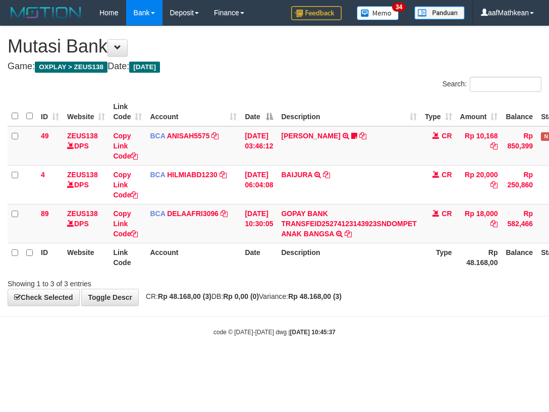
scroll to position [0, 57]
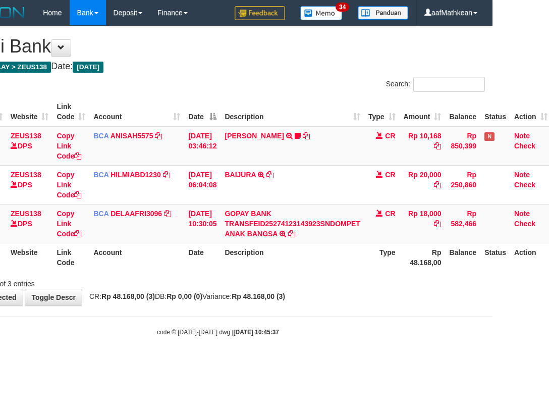
click at [245, 280] on div "Showing 1 to 3 of 3 entries" at bounding box center [217, 282] width 549 height 14
click at [286, 285] on div "Search: ID Website Link Code Account Date Description Type Amount Balance Statu…" at bounding box center [218, 183] width 534 height 212
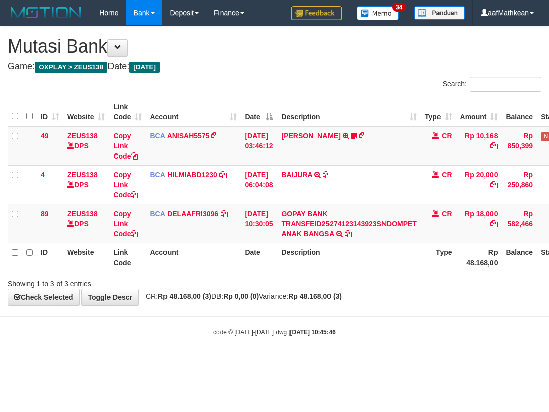
scroll to position [0, 57]
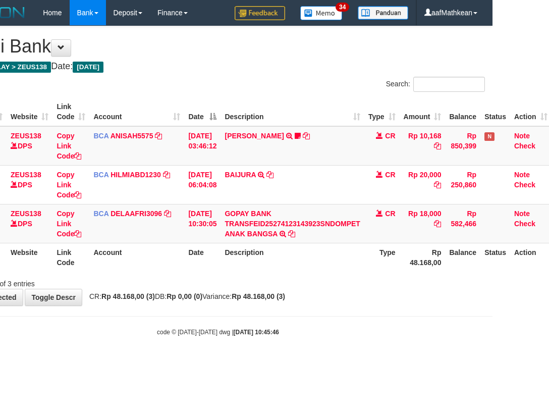
click at [337, 329] on body "Toggle navigation Home Bank Account List Load By Website Group [OXPLAY] ZEUS138…" at bounding box center [217, 181] width 549 height 362
click at [382, 338] on body "Toggle navigation Home Bank Account List Load By Website Group [OXPLAY] ZEUS138…" at bounding box center [217, 181] width 549 height 362
drag, startPoint x: 383, startPoint y: 339, endPoint x: 547, endPoint y: 302, distance: 168.1
click at [397, 338] on body "Toggle navigation Home Bank Account List Load By Website Group [OXPLAY] ZEUS138…" at bounding box center [217, 181] width 549 height 362
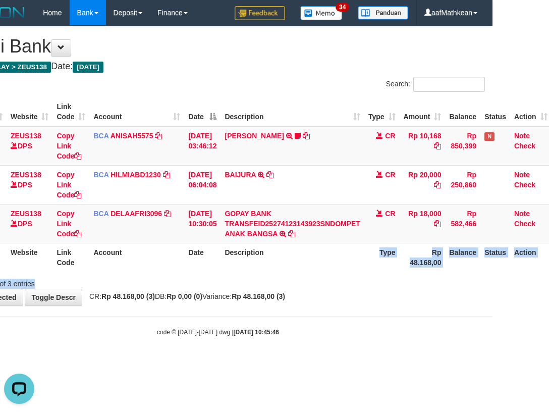
click at [367, 277] on div "Search: ID Website Link Code Account Date Description Type Amount Balance Statu…" at bounding box center [218, 183] width 534 height 212
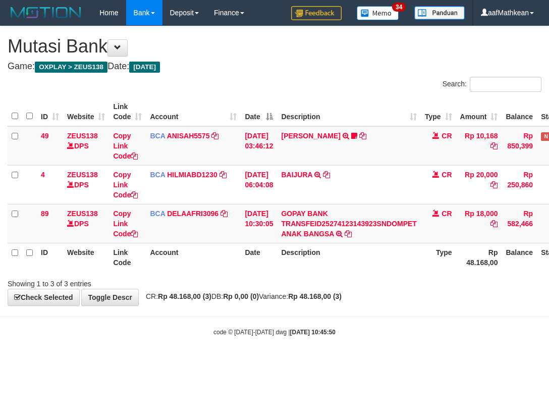
scroll to position [0, 57]
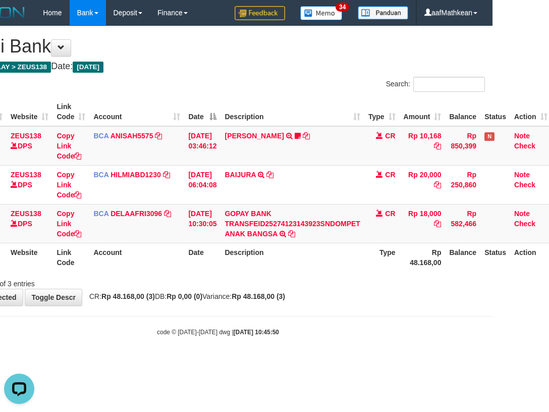
click at [404, 295] on div "**********" at bounding box center [217, 165] width 549 height 279
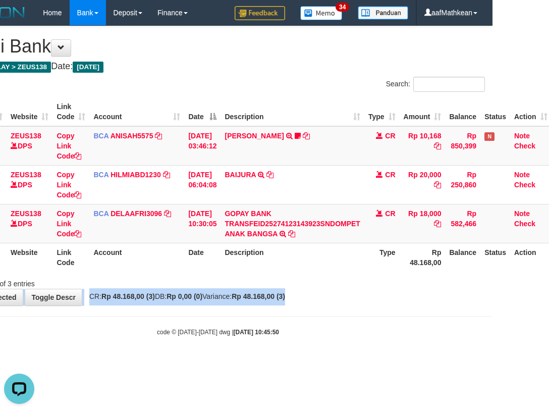
click at [493, 338] on html "Toggle navigation Home Bank Account List Load By Website Group [OXPLAY] ZEUS138…" at bounding box center [217, 181] width 549 height 362
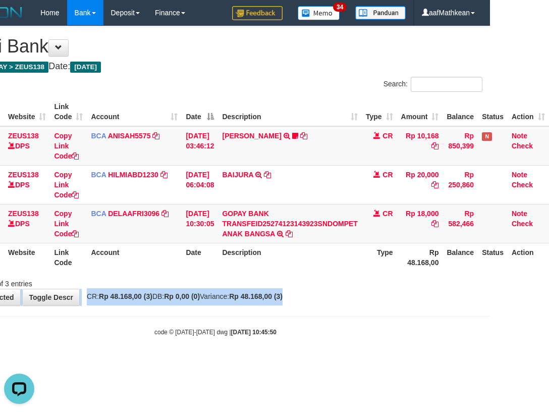
drag, startPoint x: 362, startPoint y: 326, endPoint x: 547, endPoint y: 327, distance: 184.8
click at [362, 327] on body "Toggle navigation Home Bank Account List Load By Website Group [OXPLAY] ZEUS138…" at bounding box center [215, 181] width 549 height 362
drag, startPoint x: 308, startPoint y: 292, endPoint x: 545, endPoint y: 316, distance: 238.0
click at [309, 294] on div "**********" at bounding box center [215, 165] width 549 height 279
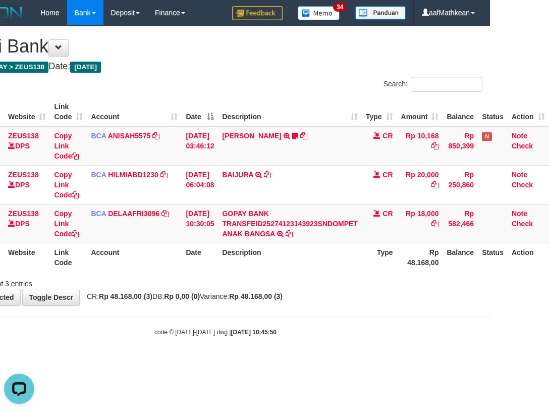
click at [450, 319] on body "Toggle navigation Home Bank Account List Load By Website Group [OXPLAY] ZEUS138…" at bounding box center [215, 181] width 549 height 362
drag, startPoint x: 242, startPoint y: 336, endPoint x: 251, endPoint y: 336, distance: 9.1
click at [244, 336] on body "Toggle navigation Home Bank Account List Load By Website Group [OXPLAY] ZEUS138…" at bounding box center [215, 181] width 549 height 362
drag, startPoint x: 292, startPoint y: 339, endPoint x: 305, endPoint y: 328, distance: 17.3
click at [299, 338] on body "Toggle navigation Home Bank Account List Load By Website Group [OXPLAY] ZEUS138…" at bounding box center [215, 181] width 549 height 362
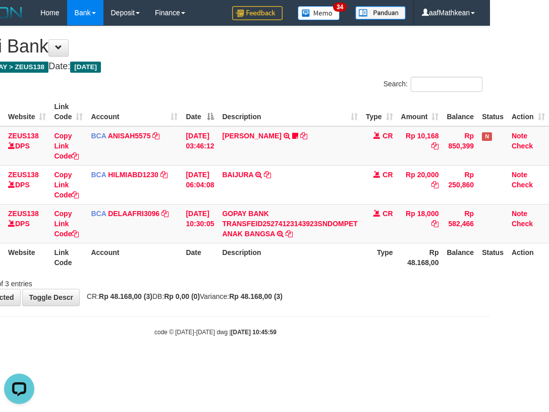
click at [315, 299] on body "Toggle navigation Home Bank Account List Load By Website Group [OXPLAY] ZEUS138…" at bounding box center [215, 181] width 549 height 362
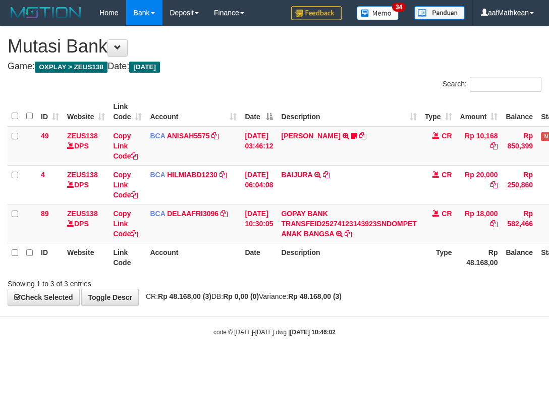
click at [349, 284] on div "Showing 1 to 3 of 3 entries" at bounding box center [274, 282] width 549 height 14
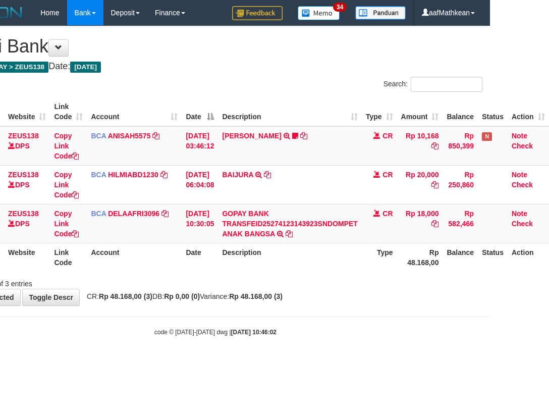
drag, startPoint x: 351, startPoint y: 290, endPoint x: 341, endPoint y: 289, distance: 10.1
click at [351, 290] on div "**********" at bounding box center [215, 165] width 549 height 279
click at [316, 283] on div "Showing 1 to 3 of 3 entries" at bounding box center [215, 282] width 549 height 14
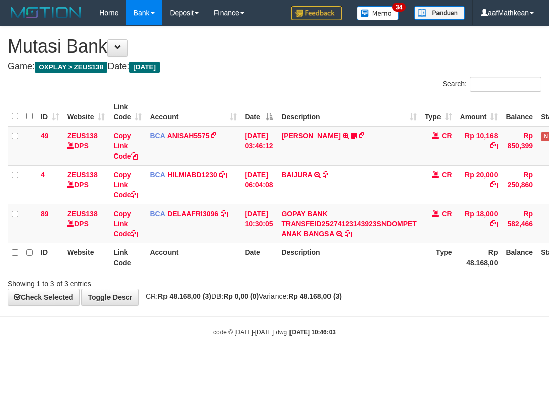
click at [333, 306] on body "Toggle navigation Home Bank Account List Load By Website Group [OXPLAY] ZEUS138…" at bounding box center [274, 181] width 549 height 362
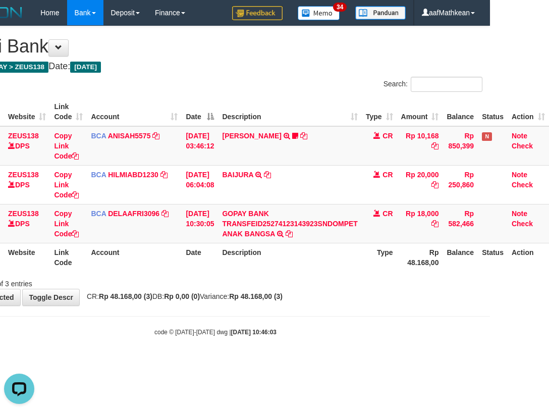
click at [295, 338] on body "Toggle navigation Home Bank Account List Load By Website Group [OXPLAY] ZEUS138…" at bounding box center [215, 181] width 549 height 362
click at [289, 319] on body "Toggle navigation Home Bank Account List Load By Website Group [OXPLAY] ZEUS138…" at bounding box center [215, 181] width 549 height 362
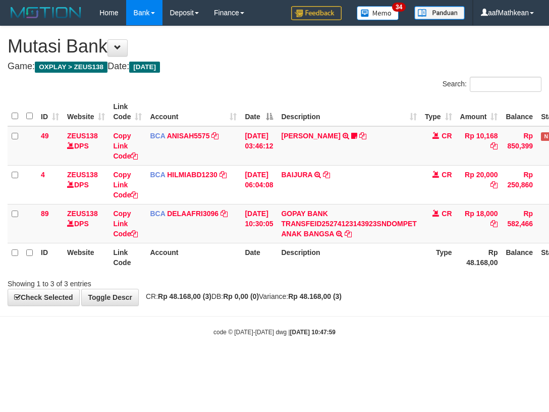
click at [296, 315] on body "Toggle navigation Home Bank Account List Load By Website Group [OXPLAY] ZEUS138…" at bounding box center [274, 181] width 549 height 362
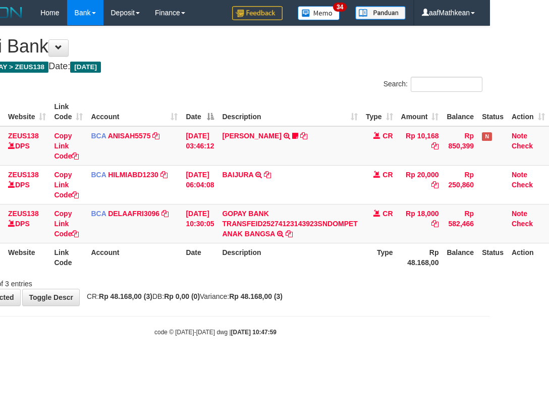
click at [294, 336] on body "Toggle navigation Home Bank Account List Load By Website Group [OXPLAY] ZEUS138…" at bounding box center [215, 181] width 549 height 362
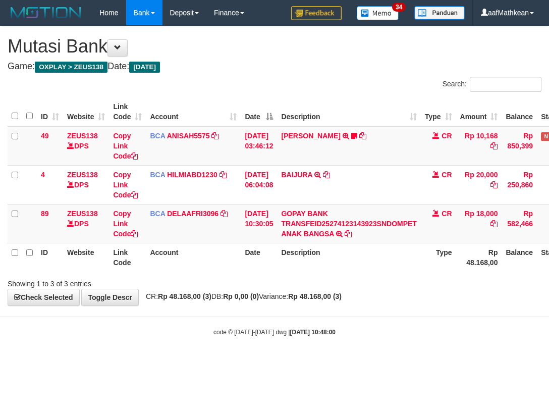
scroll to position [0, 66]
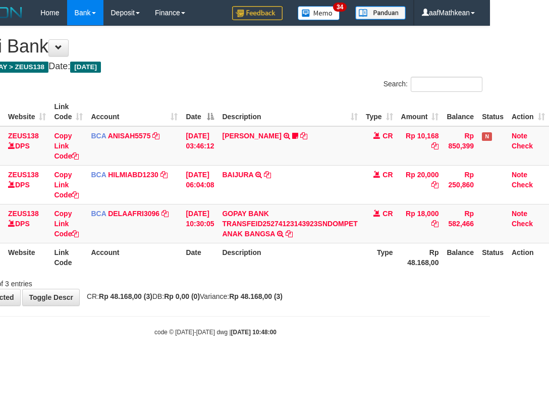
click at [295, 348] on body "Toggle navigation Home Bank Account List Load By Website Group [OXPLAY] ZEUS138…" at bounding box center [215, 181] width 549 height 362
drag, startPoint x: 298, startPoint y: 350, endPoint x: 319, endPoint y: 368, distance: 26.8
click at [317, 362] on html "Toggle navigation Home Bank Account List Load By Website Group [OXPLAY] ZEUS138…" at bounding box center [215, 181] width 549 height 362
click at [317, 297] on div "**********" at bounding box center [215, 165] width 549 height 279
click at [294, 284] on div "Search: ID Website Link Code Account Date Description Type Amount Balance Statu…" at bounding box center [216, 183] width 534 height 212
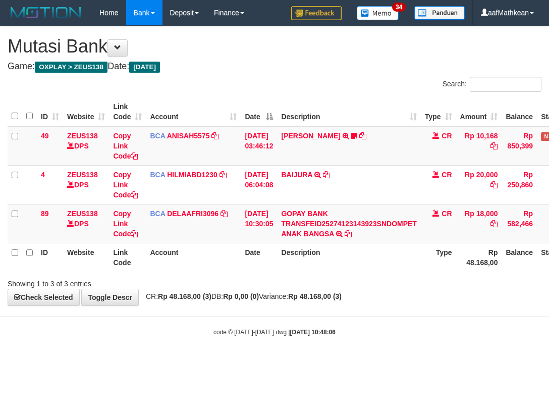
scroll to position [0, 66]
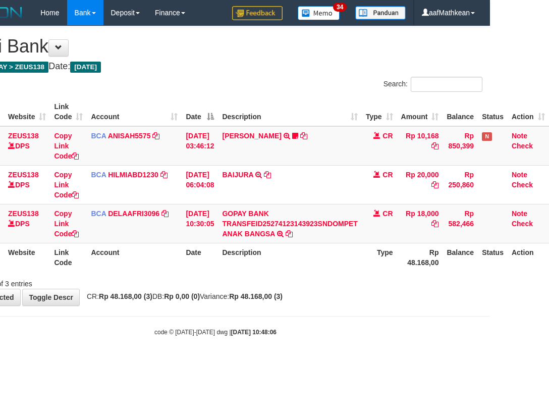
click at [325, 279] on div "Showing 1 to 3 of 3 entries" at bounding box center [215, 282] width 549 height 14
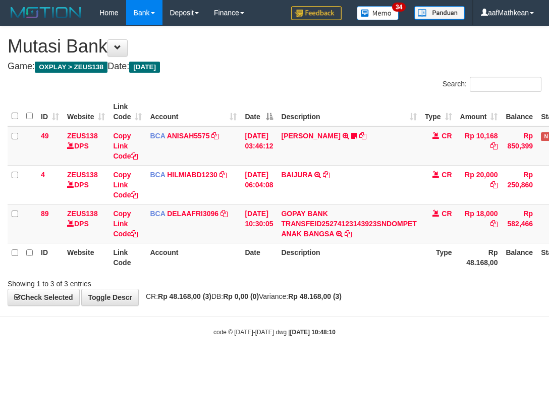
scroll to position [0, 66]
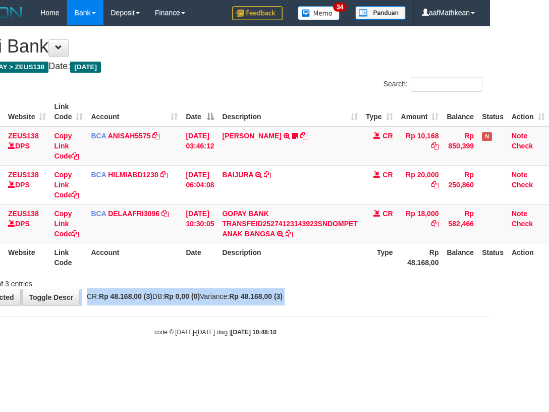
click at [342, 300] on div "**********" at bounding box center [215, 165] width 549 height 279
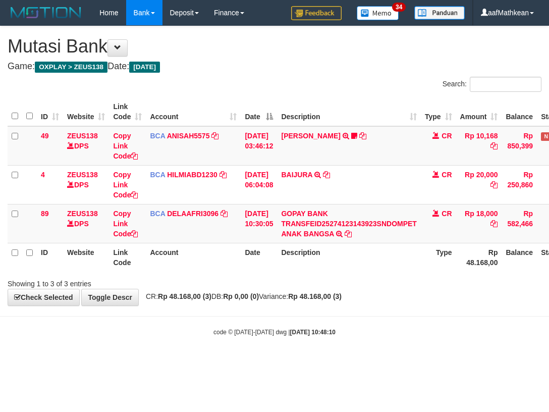
scroll to position [0, 66]
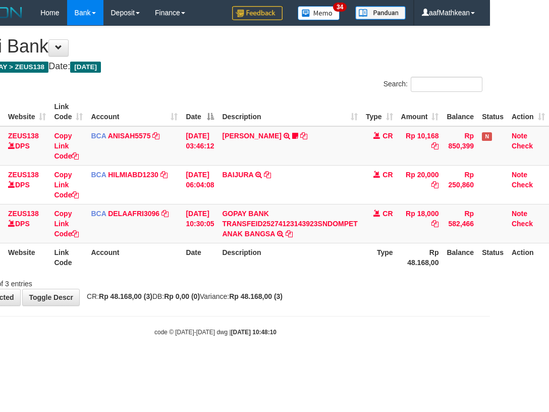
click at [335, 296] on div "**********" at bounding box center [215, 165] width 549 height 279
click at [333, 295] on div "**********" at bounding box center [215, 165] width 549 height 279
click at [317, 299] on div "**********" at bounding box center [215, 165] width 549 height 279
drag, startPoint x: 315, startPoint y: 304, endPoint x: 318, endPoint y: 310, distance: 6.6
click at [314, 307] on body "Toggle navigation Home Bank Account List Load By Website Group [OXPLAY] ZEUS138…" at bounding box center [215, 181] width 549 height 362
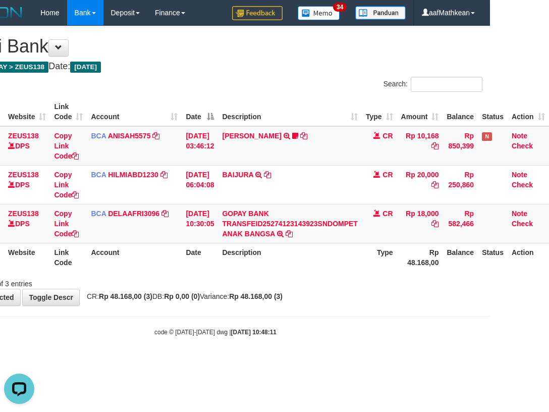
click at [318, 310] on body "Toggle navigation Home Bank Account List Load By Website Group [OXPLAY] ZEUS138…" at bounding box center [215, 181] width 549 height 362
click at [316, 318] on body "Toggle navigation Home Bank Account List Load By Website Group [OXPLAY] ZEUS138…" at bounding box center [215, 181] width 549 height 362
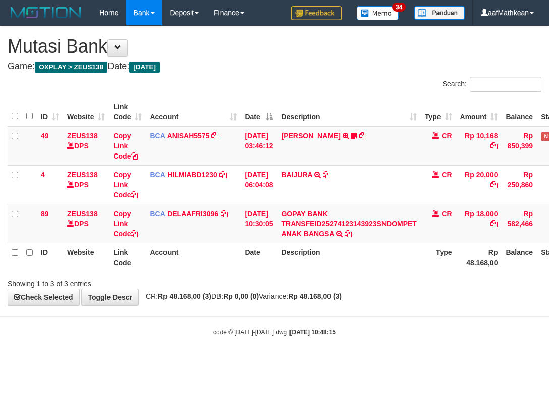
scroll to position [0, 66]
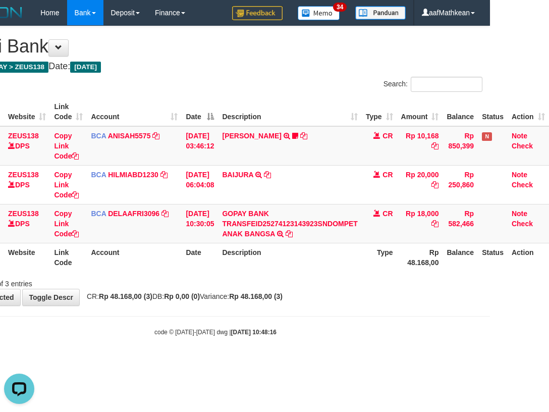
drag, startPoint x: 295, startPoint y: 292, endPoint x: 282, endPoint y: 303, distance: 17.6
click at [293, 296] on div "**********" at bounding box center [215, 165] width 549 height 279
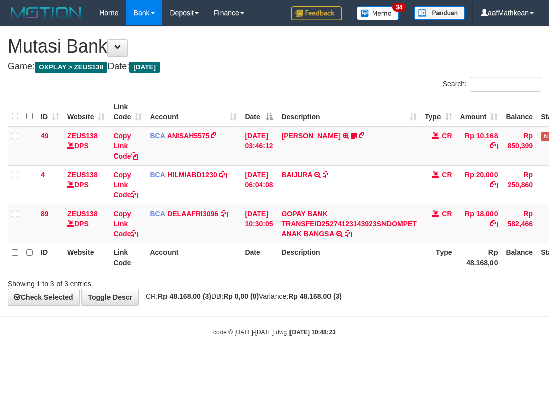
scroll to position [0, 66]
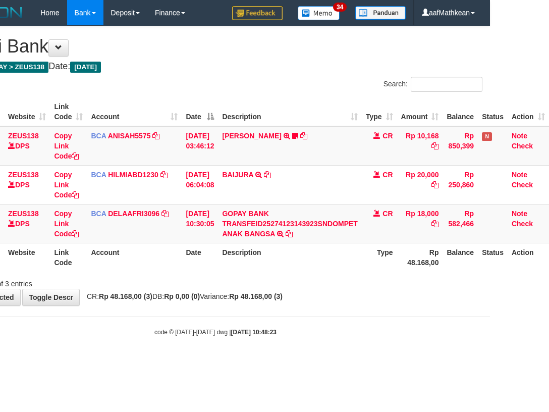
click at [279, 287] on div "Showing 1 to 3 of 3 entries" at bounding box center [215, 282] width 549 height 14
click at [284, 303] on div "**********" at bounding box center [215, 165] width 549 height 279
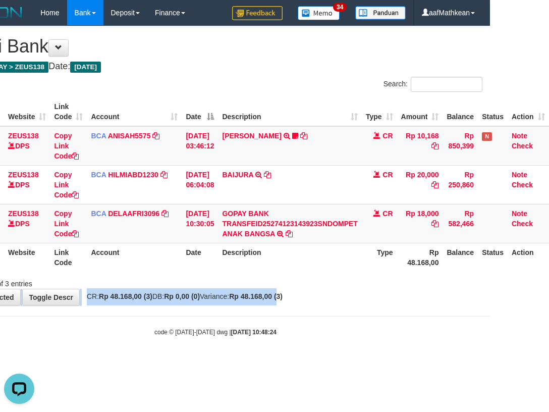
drag, startPoint x: 296, startPoint y: 305, endPoint x: 297, endPoint y: 317, distance: 11.2
click at [297, 314] on body "Toggle navigation Home Bank Account List Load By Website Group [OXPLAY] ZEUS138…" at bounding box center [215, 181] width 549 height 362
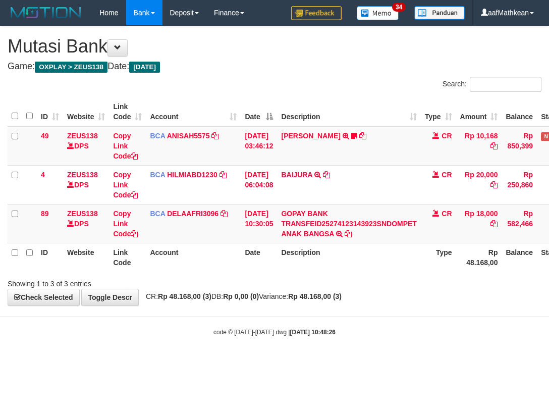
scroll to position [0, 66]
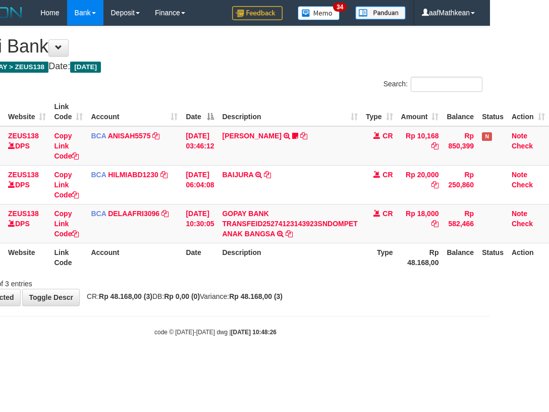
click at [288, 86] on div "Search:" at bounding box center [352, 86] width 259 height 18
drag, startPoint x: 362, startPoint y: 291, endPoint x: 355, endPoint y: 318, distance: 27.7
click at [356, 304] on div "**********" at bounding box center [215, 165] width 549 height 279
click at [354, 319] on body "Toggle navigation Home Bank Account List Load By Website Group [OXPLAY] ZEUS138…" at bounding box center [215, 181] width 549 height 362
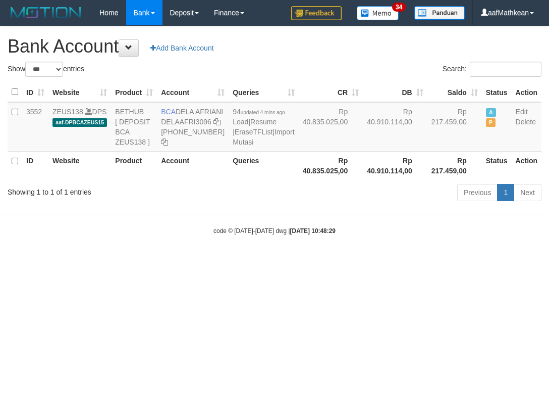
select select "***"
drag, startPoint x: 251, startPoint y: 176, endPoint x: 185, endPoint y: 91, distance: 107.6
click at [248, 180] on table "ID Website Product Account Queries CR [PERSON_NAME] Status Action 3552 ZEUS138 …" at bounding box center [275, 130] width 534 height 97
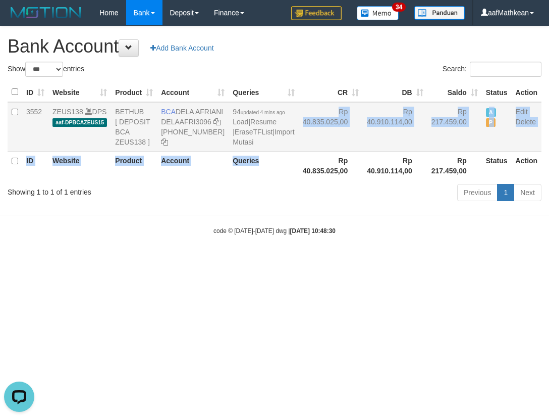
drag, startPoint x: 177, startPoint y: 110, endPoint x: 189, endPoint y: 119, distance: 14.7
click at [189, 119] on td "BCA DELA AFRIANI DELAAFRI3096 869-245-8639" at bounding box center [193, 126] width 72 height 49
copy td "DELA AFRIANI"
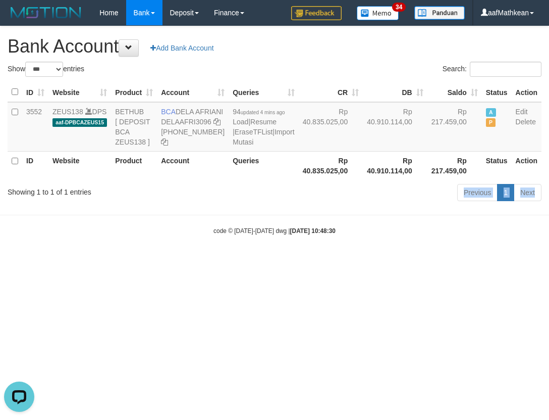
drag, startPoint x: 300, startPoint y: 249, endPoint x: 304, endPoint y: 251, distance: 5.2
click at [301, 251] on body "Toggle navigation Home Bank Account List Load By Website Group [OXPLAY] ZEUS138…" at bounding box center [274, 130] width 549 height 261
click at [305, 257] on body "Toggle navigation Home Bank Account List Load By Website Group [OXPLAY] ZEUS138…" at bounding box center [274, 130] width 549 height 261
drag, startPoint x: 309, startPoint y: 247, endPoint x: 304, endPoint y: 248, distance: 5.1
click at [305, 248] on body "Toggle navigation Home Bank Account List Load By Website Group [OXPLAY] ZEUS138…" at bounding box center [274, 130] width 549 height 261
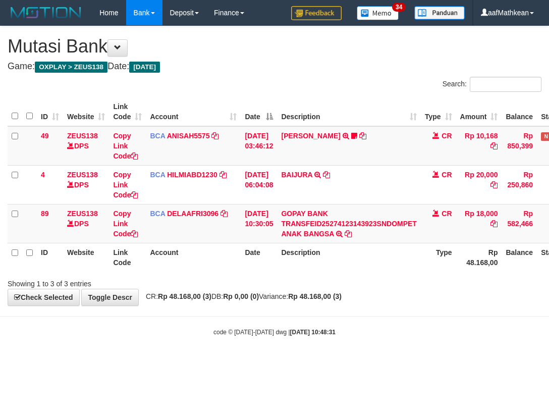
scroll to position [0, 66]
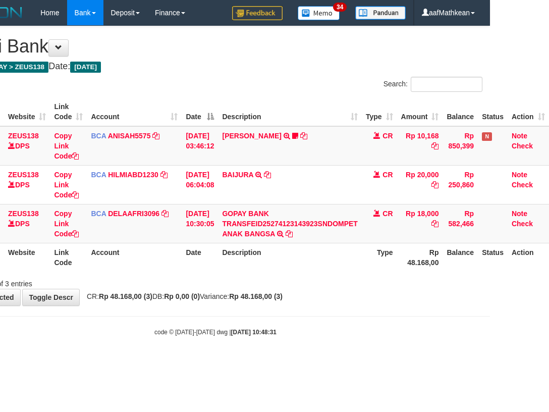
click at [338, 305] on div "**********" at bounding box center [215, 165] width 549 height 279
click at [321, 299] on div "**********" at bounding box center [215, 165] width 549 height 279
drag, startPoint x: 323, startPoint y: 316, endPoint x: 299, endPoint y: 327, distance: 25.5
click at [316, 319] on body "Toggle navigation Home Bank Account List Load By Website Group [OXPLAY] ZEUS138…" at bounding box center [215, 181] width 549 height 362
drag, startPoint x: 299, startPoint y: 327, endPoint x: 299, endPoint y: 315, distance: 11.6
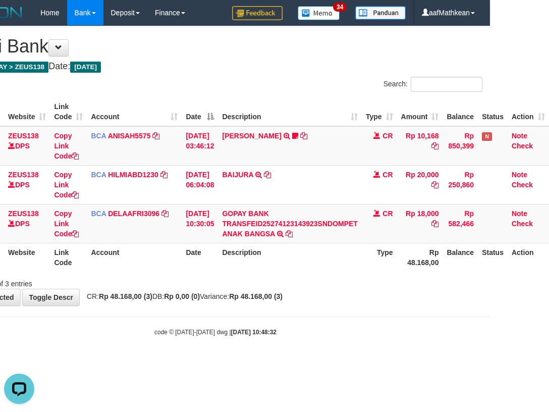
click at [299, 327] on div "code © [DATE]-[DATE] dwg | [DATE] 10:48:32" at bounding box center [215, 332] width 549 height 10
click at [272, 309] on body "Toggle navigation Home Bank Account List Load By Website Group [OXPLAY] ZEUS138…" at bounding box center [215, 181] width 549 height 362
click at [277, 310] on body "Toggle navigation Home Bank Account List Load By Website Group [OXPLAY] ZEUS138…" at bounding box center [215, 181] width 549 height 362
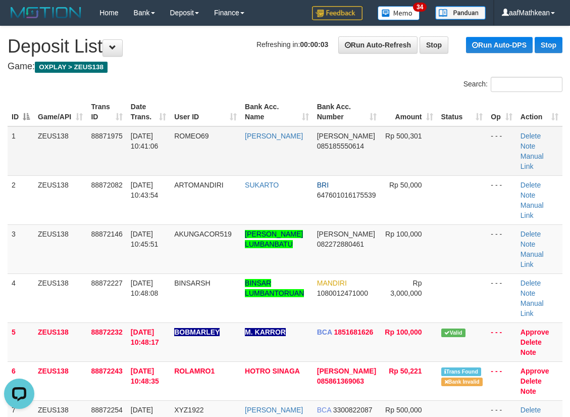
drag, startPoint x: 153, startPoint y: 131, endPoint x: 156, endPoint y: 143, distance: 11.9
click at [156, 133] on td "[DATE] 10:41:06" at bounding box center [148, 150] width 43 height 49
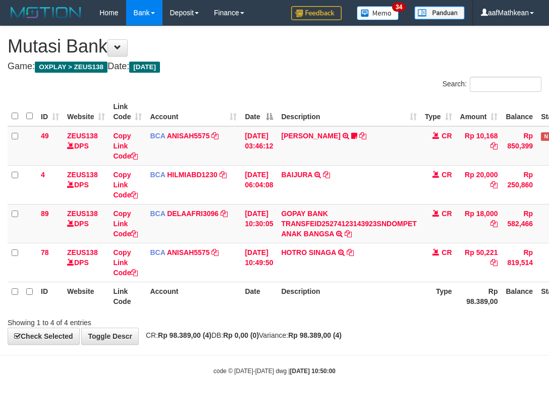
scroll to position [0, 66]
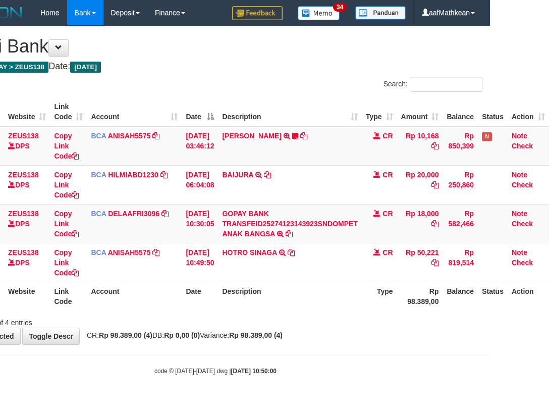
click at [258, 300] on th "Description" at bounding box center [289, 296] width 143 height 29
drag, startPoint x: 258, startPoint y: 328, endPoint x: 289, endPoint y: 318, distance: 32.4
click at [261, 328] on div "**********" at bounding box center [215, 185] width 549 height 318
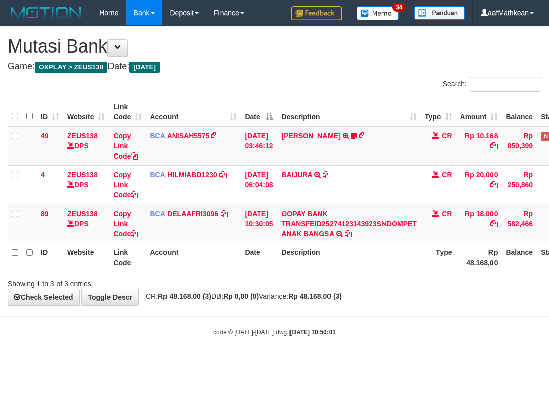
scroll to position [0, 66]
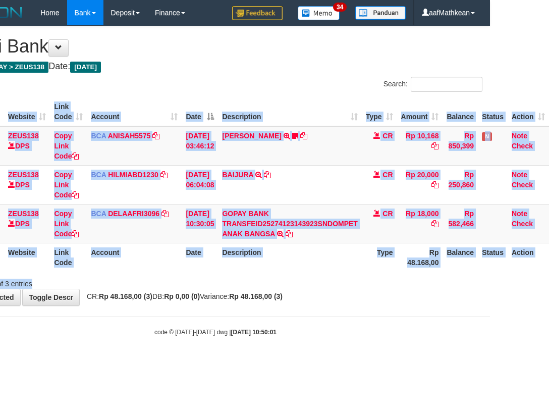
drag, startPoint x: 304, startPoint y: 278, endPoint x: 294, endPoint y: 296, distance: 20.1
click at [302, 285] on div "Search: ID Website Link Code Account Date Description Type Amount Balance Statu…" at bounding box center [216, 183] width 534 height 212
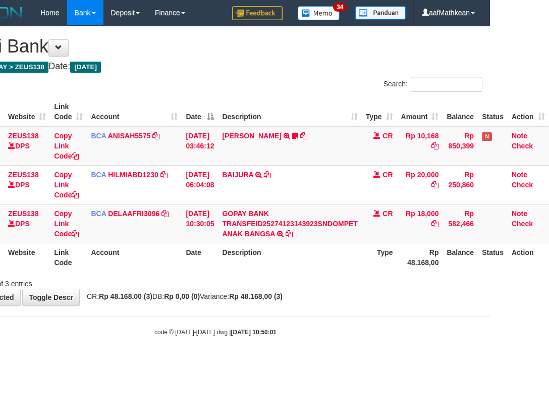
drag, startPoint x: 294, startPoint y: 296, endPoint x: 339, endPoint y: 304, distance: 45.2
click at [339, 304] on div "**********" at bounding box center [215, 165] width 549 height 279
drag, startPoint x: 238, startPoint y: 252, endPoint x: 546, endPoint y: 258, distance: 308.0
click at [248, 252] on th "Description" at bounding box center [289, 257] width 143 height 29
click at [364, 260] on tr "ID Website Link Code Account Date Description Type Rp 48.168,00 Balance Status …" at bounding box center [249, 257] width 601 height 29
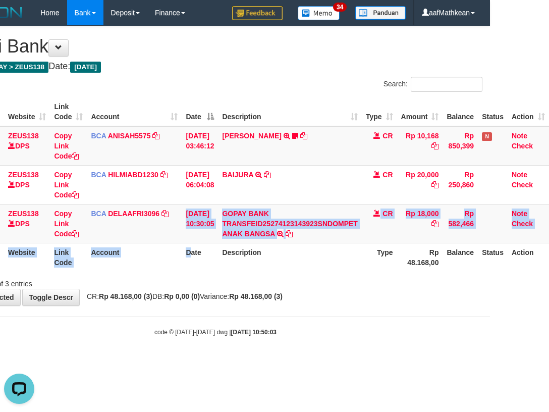
drag, startPoint x: 203, startPoint y: 286, endPoint x: 233, endPoint y: 289, distance: 29.9
click at [216, 288] on div "**********" at bounding box center [215, 165] width 549 height 279
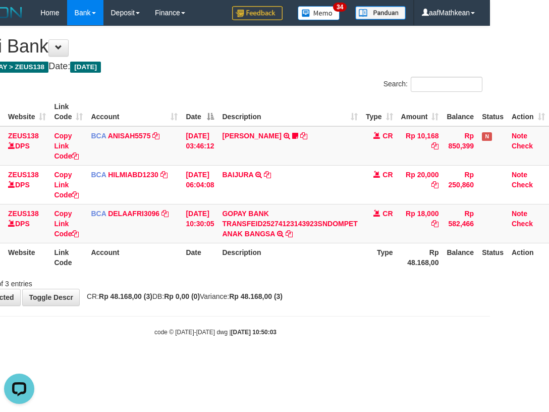
click at [490, 329] on html "Toggle navigation Home Bank Account List Load By Website Group [OXPLAY] ZEUS138…" at bounding box center [215, 181] width 549 height 362
click at [361, 303] on div "**********" at bounding box center [215, 165] width 549 height 279
drag, startPoint x: 414, startPoint y: 325, endPoint x: 547, endPoint y: 302, distance: 134.7
click at [486, 315] on html "Toggle navigation Home Bank Account List Load By Website Group [OXPLAY] ZEUS138…" at bounding box center [215, 181] width 549 height 362
click at [223, 225] on td "GOPAY BANK TRANSFEID25274123143923SNDOMPET ANAK BANGSA TRSF E-BANKING CR 0110/F…" at bounding box center [289, 223] width 143 height 39
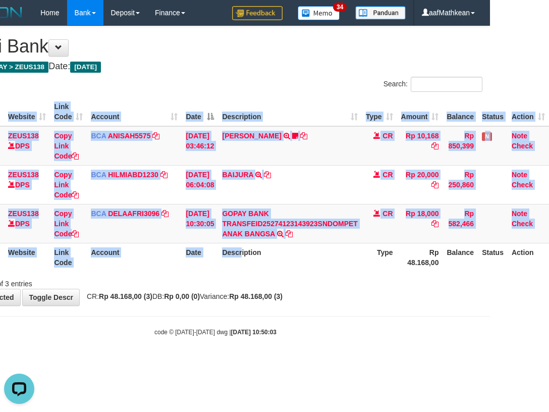
drag, startPoint x: 251, startPoint y: 282, endPoint x: 247, endPoint y: 296, distance: 14.8
click at [246, 293] on div "**********" at bounding box center [215, 165] width 549 height 279
drag, startPoint x: 291, startPoint y: 320, endPoint x: 304, endPoint y: 339, distance: 23.2
click at [299, 333] on body "Toggle navigation Home Bank Account List Load By Website Group [OXPLAY] ZEUS138…" at bounding box center [215, 181] width 549 height 362
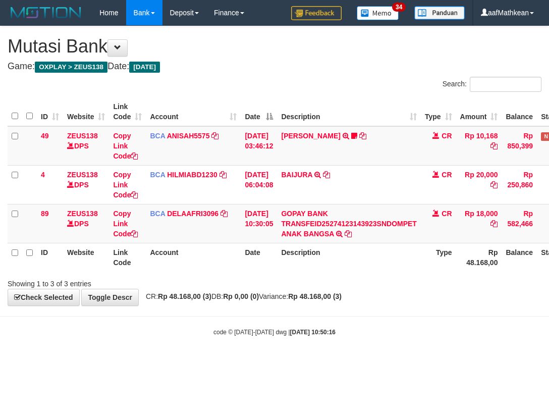
scroll to position [0, 66]
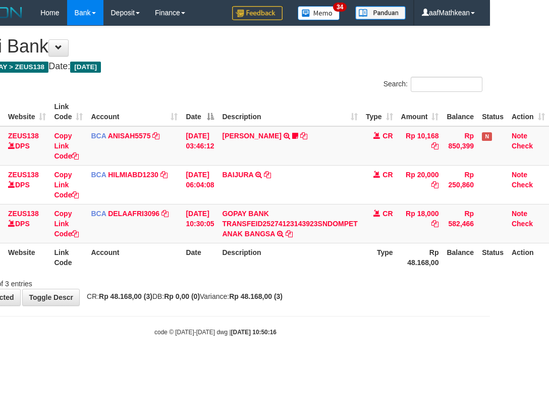
click at [312, 347] on body "Toggle navigation Home Bank Account List Load By Website Group [OXPLAY] ZEUS138…" at bounding box center [215, 181] width 549 height 362
click at [315, 339] on body "Toggle navigation Home Bank Account List Load By Website Group [OXPLAY] ZEUS138…" at bounding box center [215, 181] width 549 height 362
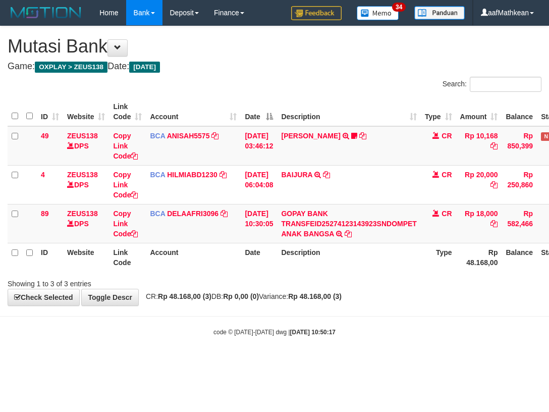
scroll to position [0, 66]
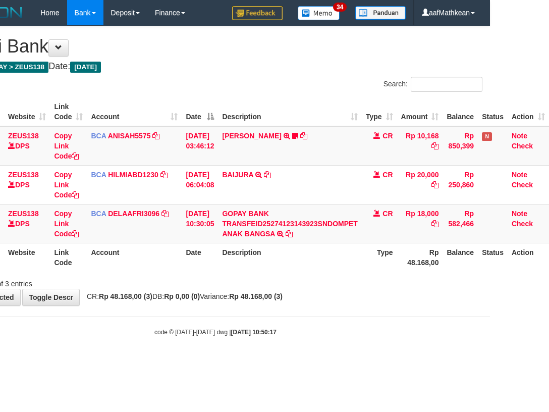
click at [344, 326] on body "Toggle navigation Home Bank Account List Load By Website Group [OXPLAY] ZEUS138…" at bounding box center [215, 181] width 549 height 362
click at [374, 331] on div "code © 2012-2018 dwg | 2025/10/01 10:50:17" at bounding box center [215, 332] width 549 height 10
drag, startPoint x: 233, startPoint y: 299, endPoint x: 240, endPoint y: 305, distance: 9.6
click at [239, 304] on div "**********" at bounding box center [215, 165] width 549 height 279
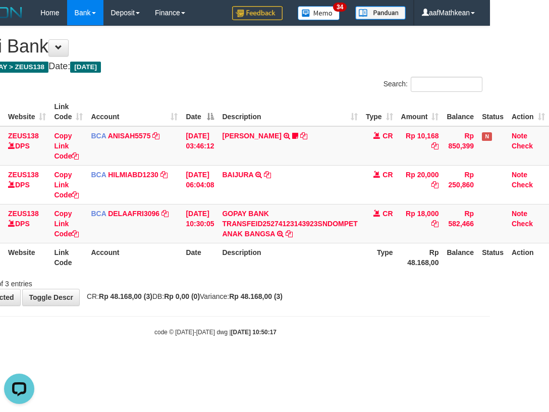
click at [229, 319] on body "Toggle navigation Home Bank Account List Load By Website Group [OXPLAY] ZEUS138…" at bounding box center [215, 181] width 549 height 362
click at [268, 318] on body "Toggle navigation Home Bank Account List Load By Website Group [OXPLAY] ZEUS138…" at bounding box center [215, 181] width 549 height 362
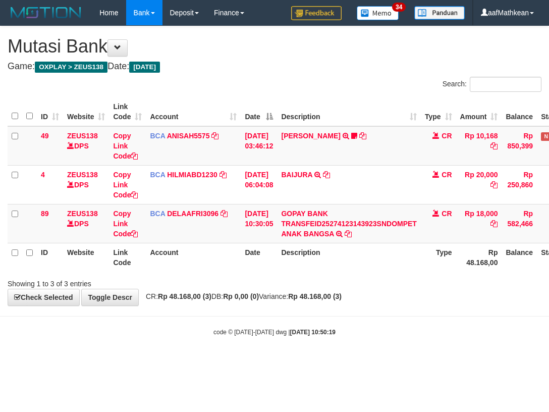
scroll to position [0, 66]
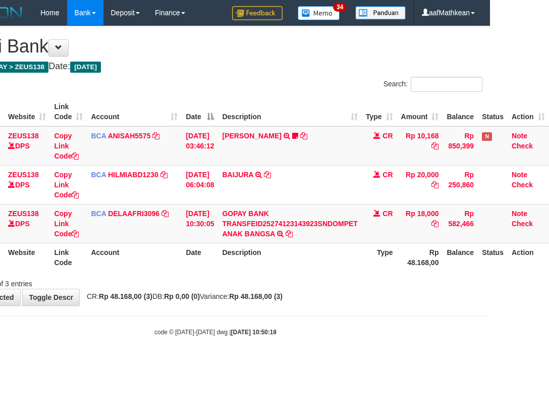
click at [159, 237] on table "ID Website Link Code Account Date Description Type Amount Balance Status Action…" at bounding box center [249, 184] width 601 height 174
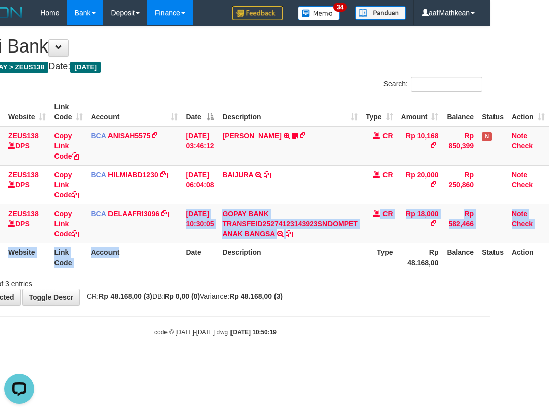
scroll to position [0, 0]
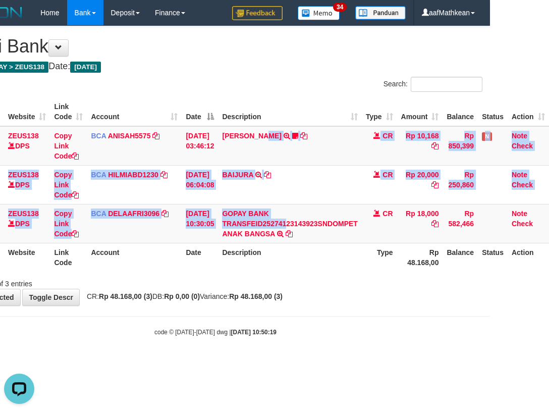
click at [294, 252] on table "ID Website Link Code Account Date Description Type Amount Balance Status Action…" at bounding box center [249, 184] width 601 height 174
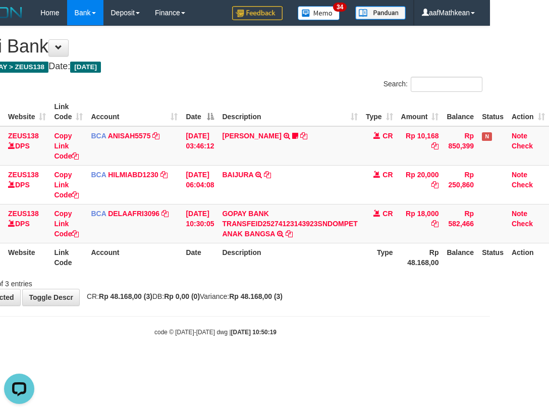
click at [401, 285] on div "**********" at bounding box center [215, 165] width 549 height 279
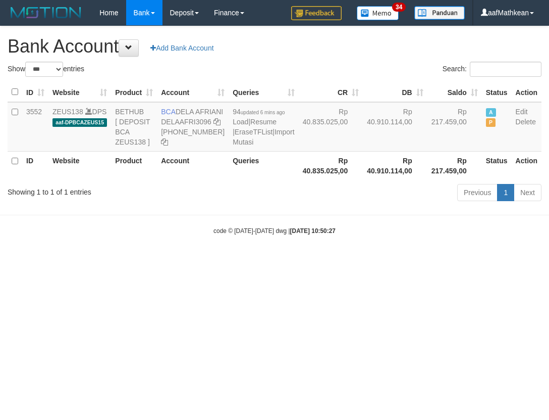
select select "***"
click at [406, 204] on div "Previous 1 Next" at bounding box center [388, 194] width 305 height 22
click at [407, 239] on body "Toggle navigation Home Bank Account List Load By Website Group [OXPLAY] ZEUS138…" at bounding box center [274, 130] width 549 height 261
click at [379, 239] on body "Toggle navigation Home Bank Account List Load By Website Group [OXPLAY] ZEUS138…" at bounding box center [274, 130] width 549 height 261
click at [376, 246] on body "Toggle navigation Home Bank Account List Load By Website Group [OXPLAY] ZEUS138…" at bounding box center [274, 130] width 549 height 261
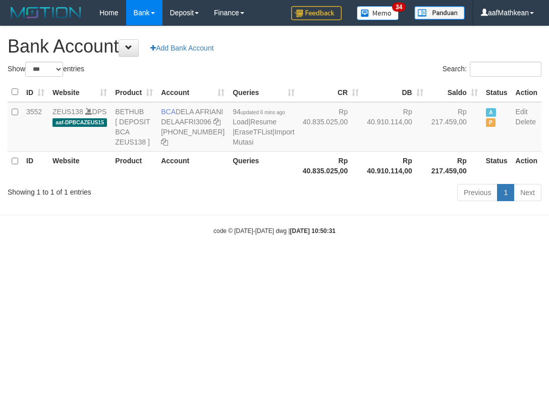
select select "***"
click at [283, 261] on body "Toggle navigation Home Bank Account List Load By Website Group [OXPLAY] ZEUS138…" at bounding box center [274, 130] width 549 height 261
click at [273, 261] on body "Toggle navigation Home Bank Account List Load By Website Group [OXPLAY] ZEUS138…" at bounding box center [274, 130] width 549 height 261
drag, startPoint x: 270, startPoint y: 276, endPoint x: 268, endPoint y: 284, distance: 8.5
click at [271, 261] on body "Toggle navigation Home Bank Account List Load By Website Group [OXPLAY] ZEUS138…" at bounding box center [274, 130] width 549 height 261
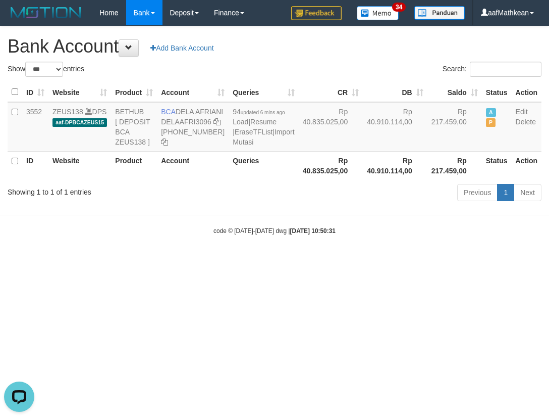
click at [286, 261] on body "Toggle navigation Home Bank Account List Load By Website Group [OXPLAY] ZEUS138…" at bounding box center [274, 130] width 549 height 261
select select "***"
click at [295, 261] on html "Toggle navigation Home Bank Account List Load By Website Group [OXPLAY] ZEUS138…" at bounding box center [274, 130] width 549 height 261
select select "***"
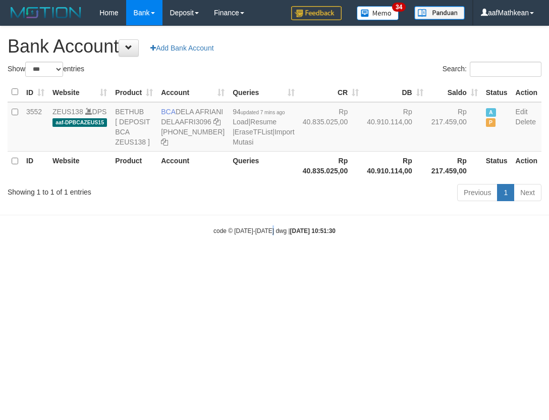
drag, startPoint x: 277, startPoint y: 316, endPoint x: 284, endPoint y: 308, distance: 10.7
click at [277, 261] on html "Toggle navigation Home Bank Account List Load By Website Group [OXPLAY] ZEUS138…" at bounding box center [274, 130] width 549 height 261
drag, startPoint x: 301, startPoint y: 308, endPoint x: 545, endPoint y: 305, distance: 243.4
click at [372, 261] on html "Toggle navigation Home Bank Account List Load By Website Group [OXPLAY] ZEUS138…" at bounding box center [274, 130] width 549 height 261
click at [172, 235] on div "code © 2012-2018 dwg | 2025/10/01 10:51:30" at bounding box center [274, 230] width 549 height 10
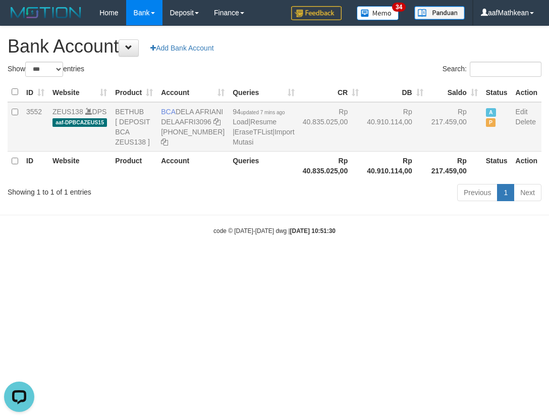
drag, startPoint x: 178, startPoint y: 114, endPoint x: 189, endPoint y: 123, distance: 14.7
click at [189, 123] on td "BCA DELA AFRIANI DELAAFRI3096 869-245-8639" at bounding box center [193, 126] width 72 height 49
copy td "DELA AFRIANI"
click at [495, 261] on html "Toggle navigation Home Bank Account List Load By Website Group [OXPLAY] ZEUS138…" at bounding box center [274, 130] width 549 height 261
click at [289, 248] on body "Toggle navigation Home Bank Account List Load By Website Group [OXPLAY] ZEUS138…" at bounding box center [274, 130] width 549 height 261
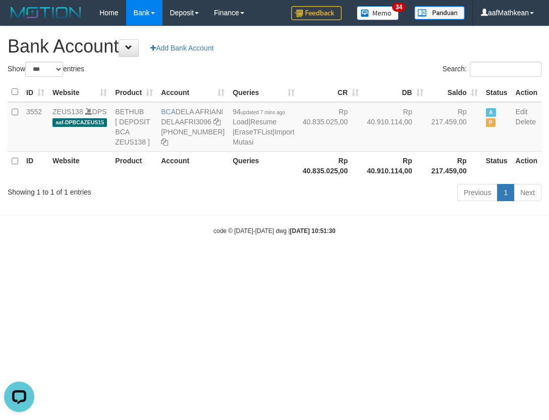
click at [290, 248] on body "Toggle navigation Home Bank Account List Load By Website Group [OXPLAY] ZEUS138…" at bounding box center [274, 130] width 549 height 261
drag, startPoint x: 273, startPoint y: 232, endPoint x: 256, endPoint y: 221, distance: 20.4
click at [268, 228] on body "Toggle navigation Home Bank Account List Load By Website Group [OXPLAY] ZEUS138…" at bounding box center [274, 130] width 549 height 261
select select "***"
drag, startPoint x: 456, startPoint y: 242, endPoint x: 549, endPoint y: 246, distance: 93.0
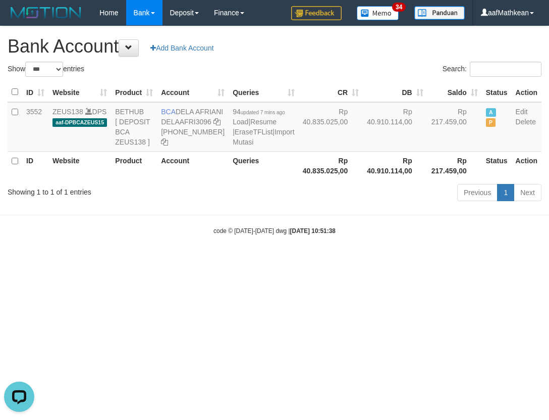
click at [461, 246] on body "Toggle navigation Home Bank Account List Load By Website Group [OXPLAY] ZEUS138…" at bounding box center [274, 130] width 549 height 261
click at [214, 125] on icon at bounding box center [217, 121] width 7 height 7
click at [160, 121] on td "BCA DELA AFRIANI DELAAFRI3096 869-245-8639" at bounding box center [193, 126] width 72 height 49
click at [214, 118] on link at bounding box center [217, 122] width 7 height 8
click at [298, 261] on html "Toggle navigation Home Bank Account List Load By Website Group [OXPLAY] ZEUS138…" at bounding box center [274, 130] width 549 height 261
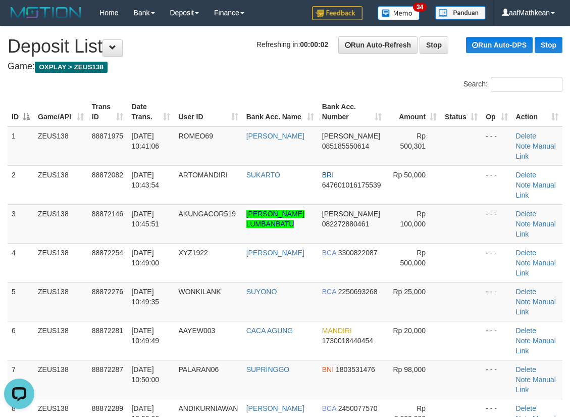
click at [145, 55] on h1 "Refreshing in: 00:00:02 Run Auto-Refresh Stop Run Auto-DPS Stop Deposit List" at bounding box center [285, 46] width 555 height 20
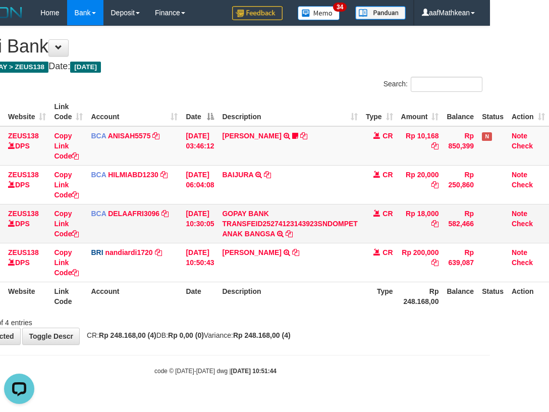
click at [293, 236] on td "GOPAY BANK TRANSFEID25274123143923SNDOMPET ANAK BANGSA TRSF E-BANKING CR 0110/F…" at bounding box center [289, 223] width 143 height 39
drag, startPoint x: 264, startPoint y: 192, endPoint x: 285, endPoint y: 217, distance: 32.5
click at [264, 204] on tbody "49 ZEUS138 DPS Copy Link Code BCA ANISAH5575 DPS ANISAH mutasi_20251001_3827 | …" at bounding box center [249, 204] width 601 height 156
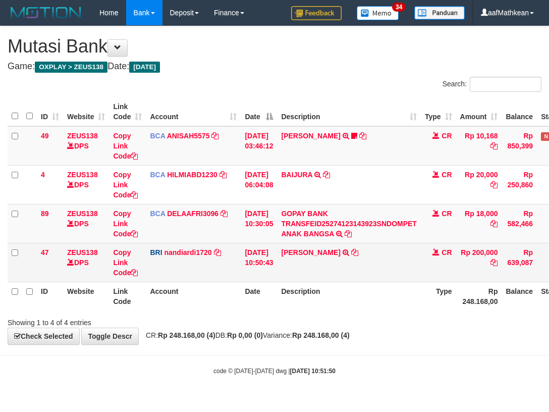
scroll to position [0, 66]
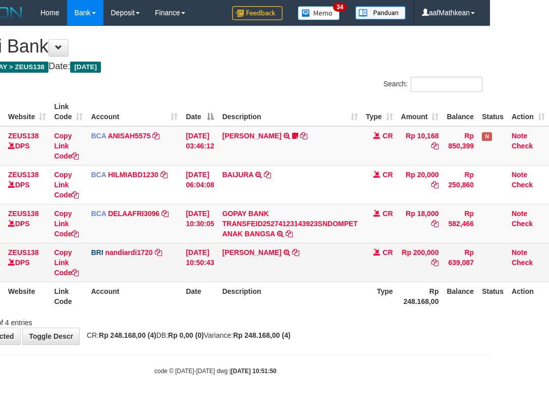
click at [305, 251] on td "ELSEUS SALAKOR TRANSFER NBMB ELSEUS SALAKOR TO NANDI ARDIANSYAH" at bounding box center [289, 262] width 143 height 39
click at [299, 253] on icon at bounding box center [295, 252] width 7 height 7
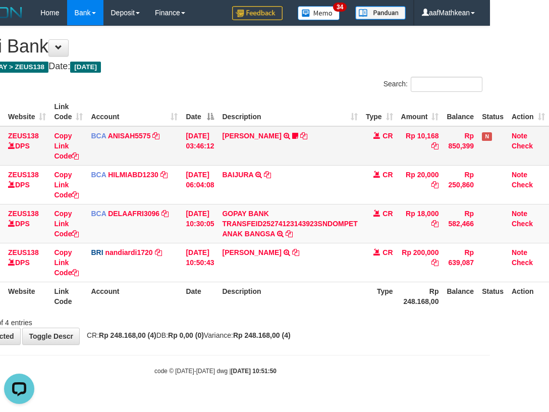
scroll to position [0, 0]
click at [313, 253] on td "ELSEUS SALAKOR TRANSFER NBMB ELSEUS SALAKOR TO NANDI ARDIANSYAH" at bounding box center [289, 262] width 143 height 39
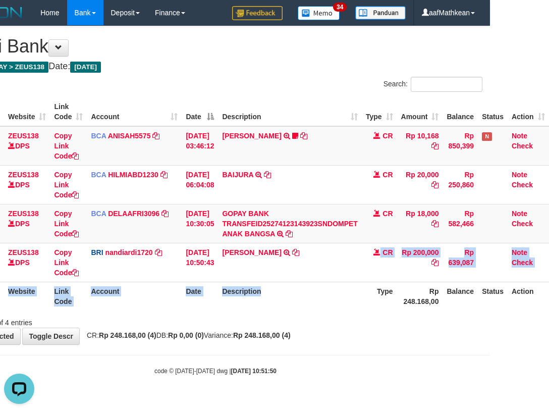
drag, startPoint x: 316, startPoint y: 283, endPoint x: 330, endPoint y: 281, distance: 14.2
click at [316, 285] on table "ID Website Link Code Account Date Description Type Amount Balance Status Action…" at bounding box center [249, 203] width 601 height 213
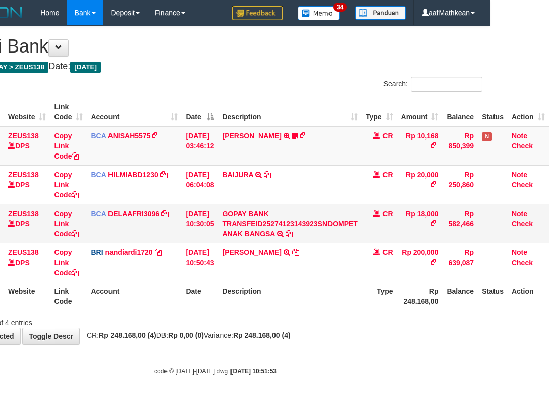
click at [285, 253] on table "ID Website Link Code Account Date Description Type Amount Balance Status Action…" at bounding box center [249, 203] width 601 height 213
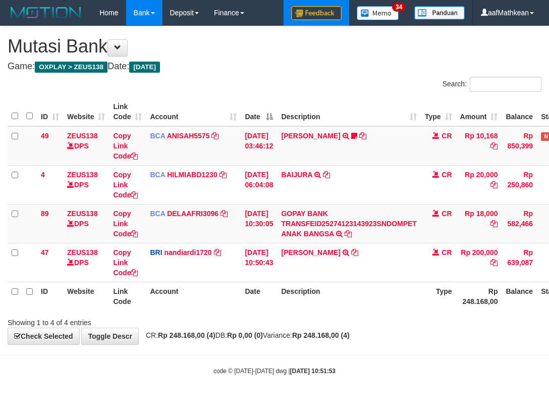
scroll to position [0, 66]
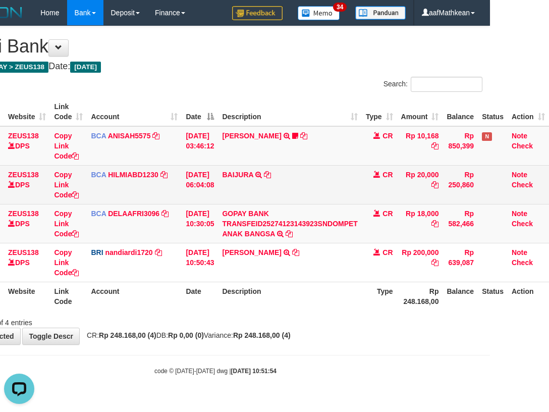
drag, startPoint x: 263, startPoint y: 168, endPoint x: 319, endPoint y: 259, distance: 106.5
click at [273, 195] on table "ID Website Link Code Account Date Description Type Amount Balance Status Action…" at bounding box center [249, 203] width 601 height 213
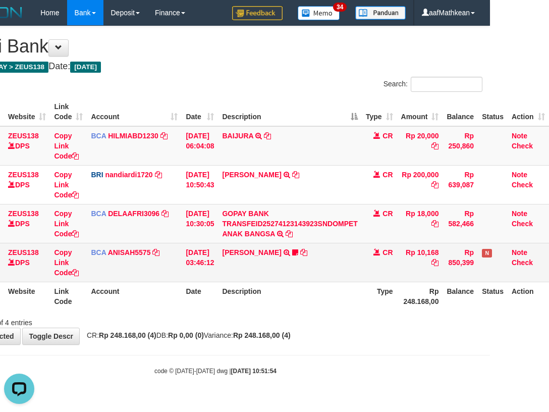
drag, startPoint x: 319, startPoint y: 259, endPoint x: 337, endPoint y: 270, distance: 21.7
click at [310, 266] on td "INA PAUJANAH TRSF E-BANKING CR 0110/FTSCY/WS95051 10168.002025100181565469 TRFD…" at bounding box center [289, 262] width 143 height 39
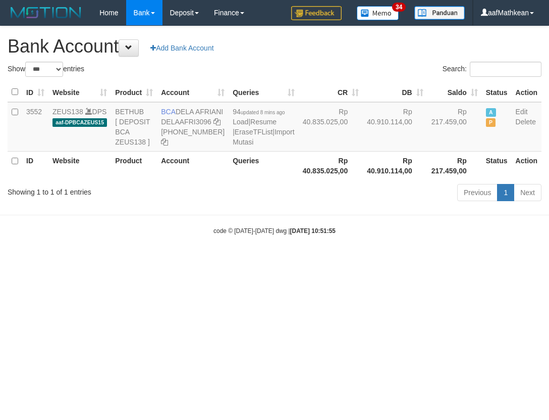
select select "***"
drag, startPoint x: 278, startPoint y: 213, endPoint x: 273, endPoint y: 220, distance: 9.1
click at [275, 204] on div "Show ** ** ** *** *** entries Search: ID Website Product Account Queries CR DB …" at bounding box center [275, 133] width 534 height 143
drag, startPoint x: 275, startPoint y: 252, endPoint x: 286, endPoint y: 255, distance: 11.4
click at [276, 253] on body "Toggle navigation Home Bank Account List Load By Website Group [OXPLAY] ZEUS138…" at bounding box center [274, 130] width 549 height 261
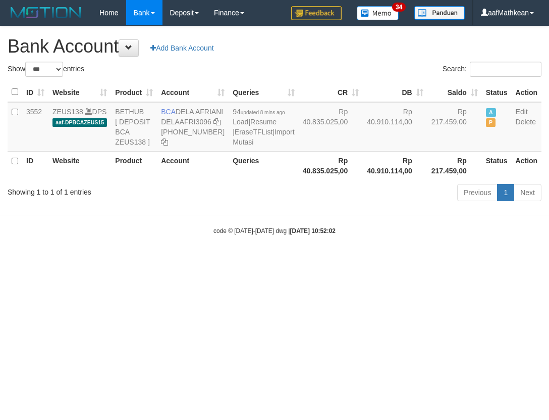
select select "***"
click at [286, 204] on div "Show ** ** ** *** *** entries Search: ID Website Product Account Queries CR DB …" at bounding box center [275, 133] width 534 height 143
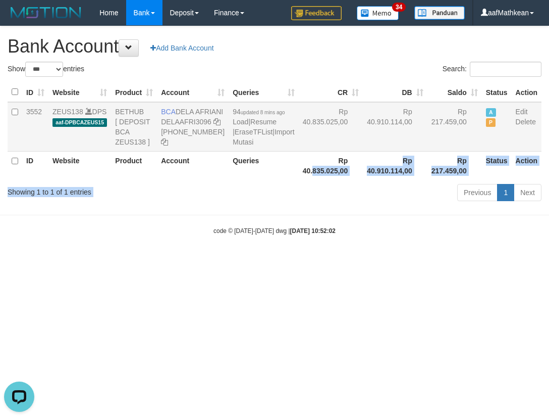
drag, startPoint x: 198, startPoint y: 121, endPoint x: 268, endPoint y: 131, distance: 70.5
click at [202, 122] on td "BCA DELA AFRIANI DELAAFRI3096 869-245-8639" at bounding box center [193, 126] width 72 height 49
drag, startPoint x: 360, startPoint y: 287, endPoint x: 499, endPoint y: 339, distance: 148.0
click at [361, 261] on html "Toggle navigation Home Bank Account List Load By Website Group [OXPLAY] ZEUS138…" at bounding box center [274, 130] width 549 height 261
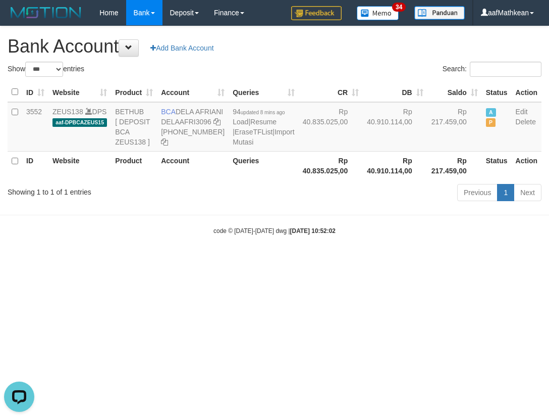
drag, startPoint x: 499, startPoint y: 339, endPoint x: 617, endPoint y: 370, distance: 122.0
click at [549, 261] on html "Toggle navigation Home Bank Account List Load By Website Group [OXPLAY] ZEUS138…" at bounding box center [274, 130] width 549 height 261
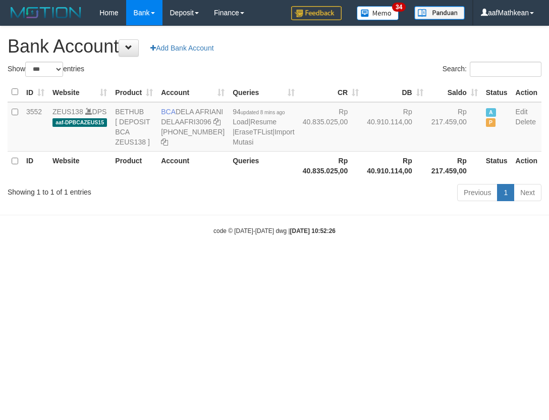
select select "***"
click at [302, 261] on html "Toggle navigation Home Bank Account List Load By Website Group [OXPLAY] ZEUS138…" at bounding box center [274, 130] width 549 height 261
click at [189, 235] on div "code © 2012-2018 dwg | 2025/10/01 10:52:26" at bounding box center [274, 230] width 549 height 10
drag, startPoint x: 223, startPoint y: 282, endPoint x: 230, endPoint y: 284, distance: 7.5
click at [229, 261] on body "Toggle navigation Home Bank Account List Load By Website Group [OXPLAY] ZEUS138…" at bounding box center [274, 130] width 549 height 261
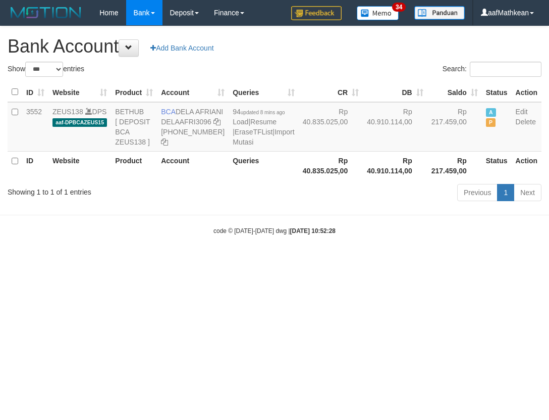
select select "***"
click at [236, 261] on body "Toggle navigation Home Bank Account List Load By Website Group [OXPLAY] ZEUS138…" at bounding box center [274, 130] width 549 height 261
select select "***"
click at [309, 249] on body "Toggle navigation Home Bank Account List Load By Website Group [OXPLAY] ZEUS138…" at bounding box center [274, 130] width 549 height 261
click at [277, 240] on body "Toggle navigation Home Bank Account List Load By Website Group [OXPLAY] ZEUS138…" at bounding box center [274, 130] width 549 height 261
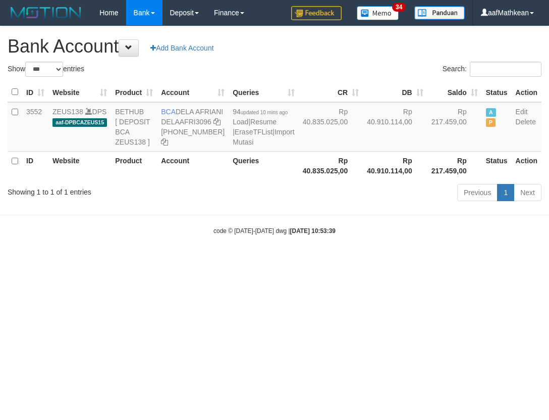
select select "***"
drag, startPoint x: 278, startPoint y: 255, endPoint x: 285, endPoint y: 275, distance: 20.9
click at [278, 257] on body "Toggle navigation Home Bank Account List Load By Website Group [OXPLAY] ZEUS138…" at bounding box center [274, 130] width 549 height 261
click at [285, 261] on body "Toggle navigation Home Bank Account List Load By Website Group [OXPLAY] ZEUS138…" at bounding box center [274, 130] width 549 height 261
select select "***"
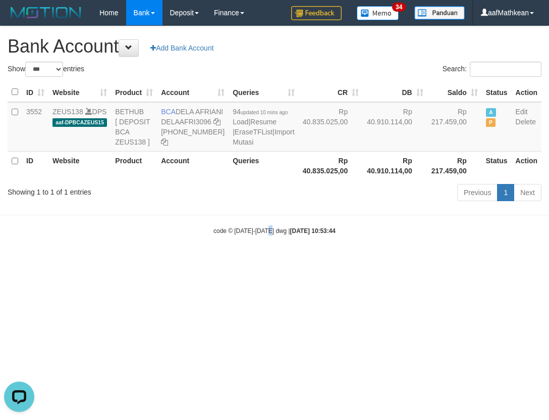
drag, startPoint x: 272, startPoint y: 259, endPoint x: 272, endPoint y: 295, distance: 36.3
click at [273, 261] on body "Toggle navigation Home Bank Account List Load By Website Group [OXPLAY] ZEUS138…" at bounding box center [274, 130] width 549 height 261
drag, startPoint x: 277, startPoint y: 288, endPoint x: 288, endPoint y: 280, distance: 13.3
click at [278, 261] on body "Toggle navigation Home Bank Account List Load By Website Group [OXPLAY] ZEUS138…" at bounding box center [274, 130] width 549 height 261
click at [275, 261] on html "Toggle navigation Home Bank Account List Load By Website Group [OXPLAY] ZEUS138…" at bounding box center [274, 130] width 549 height 261
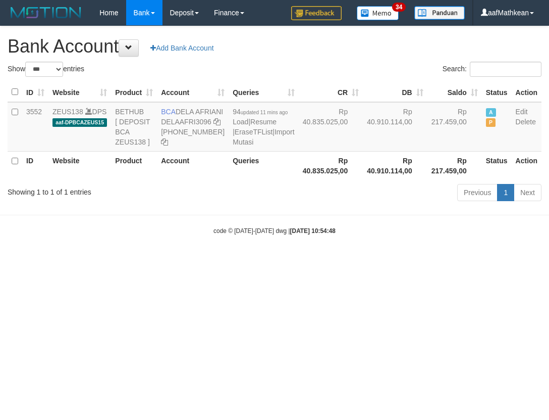
select select "***"
drag, startPoint x: 272, startPoint y: 315, endPoint x: 253, endPoint y: 327, distance: 22.3
click at [267, 261] on html "Toggle navigation Home Bank Account List Load By Website Group [OXPLAY] ZEUS138…" at bounding box center [274, 130] width 549 height 261
drag, startPoint x: 251, startPoint y: 329, endPoint x: 545, endPoint y: 330, distance: 293.3
click at [250, 261] on html "Toggle navigation Home Bank Account List Load By Website Group [OXPLAY] ZEUS138…" at bounding box center [274, 130] width 549 height 261
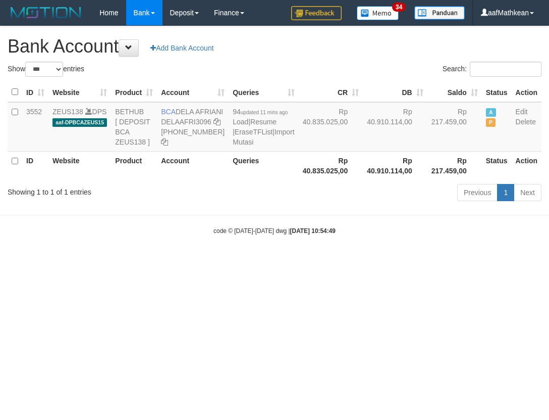
select select "***"
click at [382, 261] on html "Toggle navigation Home Bank Account List Load By Website Group [OXPLAY] ZEUS138…" at bounding box center [274, 130] width 549 height 261
click at [385, 261] on html "Toggle navigation Home Bank Account List Load By Website Group [OXPLAY] ZEUS138…" at bounding box center [274, 130] width 549 height 261
drag, startPoint x: 398, startPoint y: 349, endPoint x: 403, endPoint y: 348, distance: 5.1
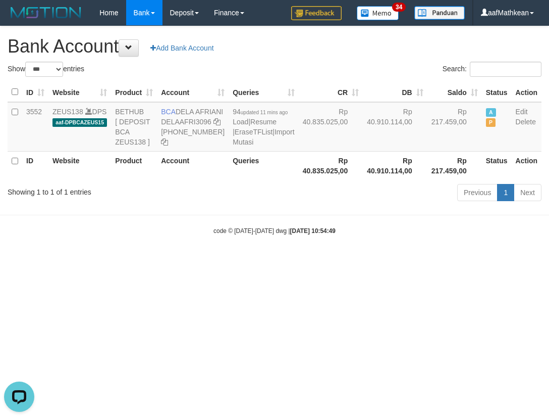
click at [396, 261] on html "Toggle navigation Home Bank Account List Load By Website Group [OXPLAY] ZEUS138…" at bounding box center [274, 130] width 549 height 261
drag, startPoint x: 403, startPoint y: 293, endPoint x: 480, endPoint y: 298, distance: 77.4
click at [480, 261] on html "Toggle navigation Home Bank Account List Load By Website Group [OXPLAY] ZEUS138…" at bounding box center [274, 130] width 549 height 261
click at [302, 261] on html "Toggle navigation Home Bank Account List Load By Website Group [OXPLAY] ZEUS138…" at bounding box center [274, 130] width 549 height 261
click at [373, 261] on html "Toggle navigation Home Bank Account List Load By Website Group [OXPLAY] ZEUS138…" at bounding box center [274, 130] width 549 height 261
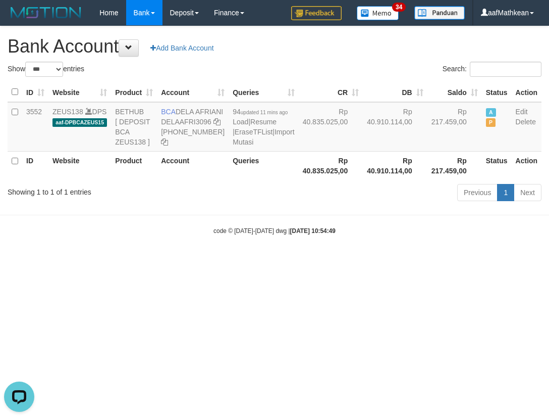
drag, startPoint x: 219, startPoint y: 290, endPoint x: 278, endPoint y: 311, distance: 63.2
click at [228, 261] on html "Toggle navigation Home Bank Account List Load By Website Group [OXPLAY] ZEUS138…" at bounding box center [274, 130] width 549 height 261
drag, startPoint x: 278, startPoint y: 311, endPoint x: 314, endPoint y: 306, distance: 36.2
click at [289, 261] on html "Toggle navigation Home Bank Account List Load By Website Group [OXPLAY] ZEUS138…" at bounding box center [274, 130] width 549 height 261
drag, startPoint x: 244, startPoint y: 321, endPoint x: 548, endPoint y: 320, distance: 303.9
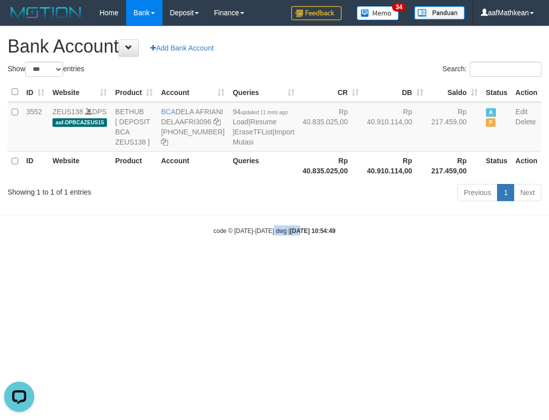
click at [290, 261] on html "Toggle navigation Home Bank Account List Load By Website Group [OXPLAY] ZEUS138…" at bounding box center [274, 130] width 549 height 261
click at [322, 261] on html "Toggle navigation Home Bank Account List Load By Website Group [OXPLAY] ZEUS138…" at bounding box center [274, 130] width 549 height 261
drag, startPoint x: 371, startPoint y: 315, endPoint x: 382, endPoint y: 329, distance: 18.0
click at [375, 261] on html "Toggle navigation Home Bank Account List Load By Website Group [OXPLAY] ZEUS138…" at bounding box center [274, 130] width 549 height 261
click at [382, 261] on html "Toggle navigation Home Bank Account List Load By Website Group [OXPLAY] ZEUS138…" at bounding box center [274, 130] width 549 height 261
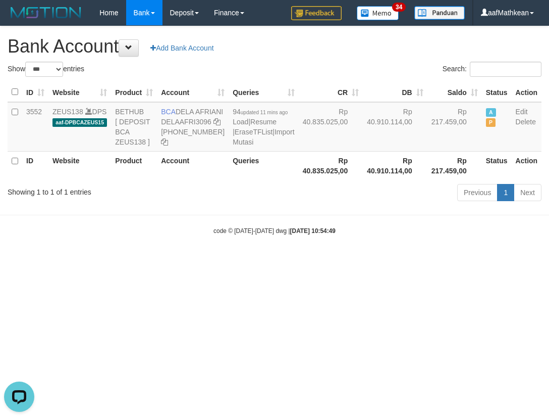
click at [378, 261] on html "Toggle navigation Home Bank Account List Load By Website Group [OXPLAY] ZEUS138…" at bounding box center [274, 130] width 549 height 261
click at [176, 157] on body "Toggle navigation Home Bank Account List Load By Website Group [OXPLAY] ZEUS138…" at bounding box center [274, 130] width 549 height 261
click at [339, 261] on html "Toggle navigation Home Bank Account List Load By Website Group [OXPLAY] ZEUS138…" at bounding box center [274, 130] width 549 height 261
drag, startPoint x: 340, startPoint y: 372, endPoint x: 347, endPoint y: 373, distance: 7.2
click at [344, 261] on html "Toggle navigation Home Bank Account List Load By Website Group [OXPLAY] ZEUS138…" at bounding box center [274, 130] width 549 height 261
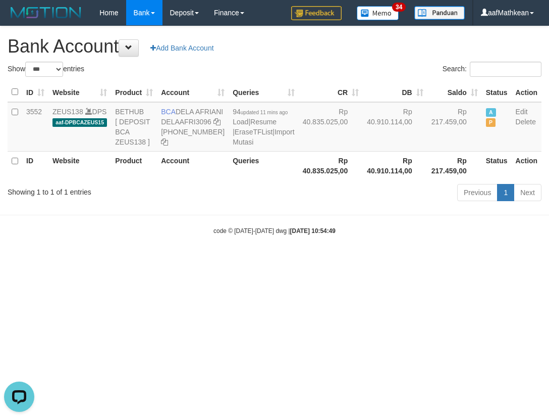
click at [412, 261] on html "Toggle navigation Home Bank Account List Load By Website Group [OXPLAY] ZEUS138…" at bounding box center [274, 130] width 549 height 261
select select "***"
drag, startPoint x: 352, startPoint y: 246, endPoint x: 360, endPoint y: 275, distance: 29.9
click at [352, 249] on body "Toggle navigation Home Bank Account List Load By Website Group [OXPLAY] ZEUS138…" at bounding box center [274, 130] width 549 height 261
select select "***"
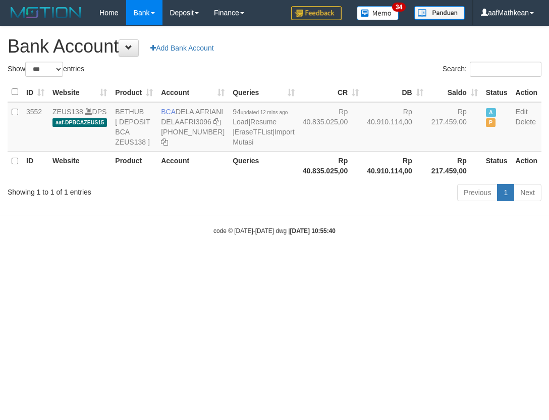
click at [237, 186] on html "Toggle navigation Home Bank Account List Load By Website Group [OXPLAY] ZEUS138…" at bounding box center [274, 130] width 549 height 261
select select "***"
drag, startPoint x: 314, startPoint y: 292, endPoint x: 299, endPoint y: 296, distance: 14.6
click at [311, 261] on html "Toggle navigation Home Bank Account List Load By Website Group [OXPLAY] ZEUS138…" at bounding box center [274, 130] width 549 height 261
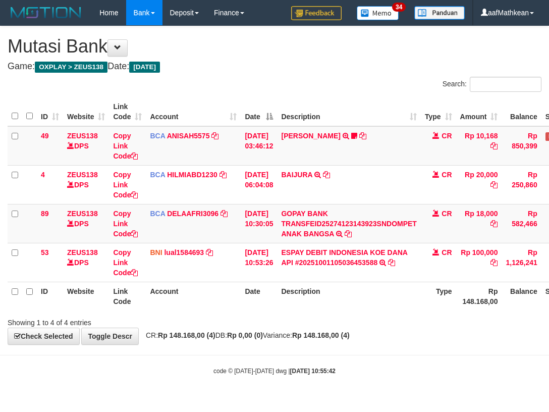
click at [349, 307] on th "Description" at bounding box center [348, 296] width 143 height 29
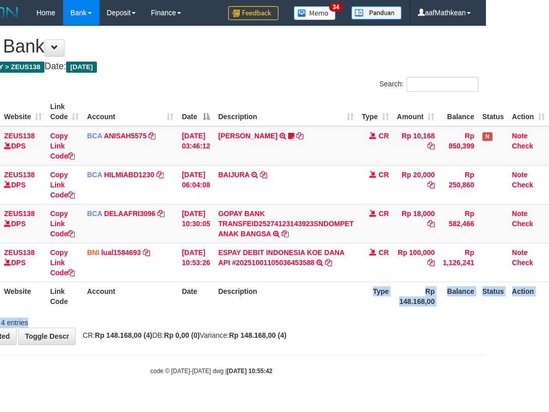
click at [354, 316] on div "Search: ID Website Link Code Account Date Description Type Amount Balance Statu…" at bounding box center [211, 202] width 534 height 251
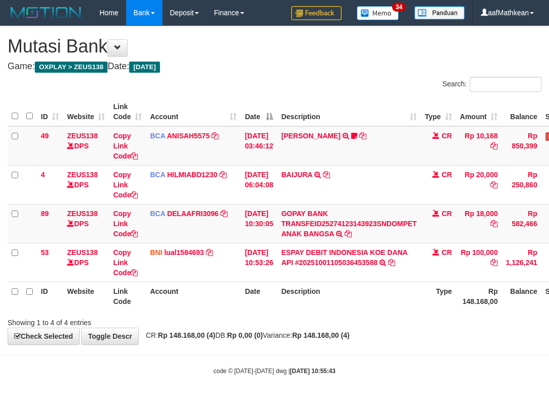
scroll to position [0, 66]
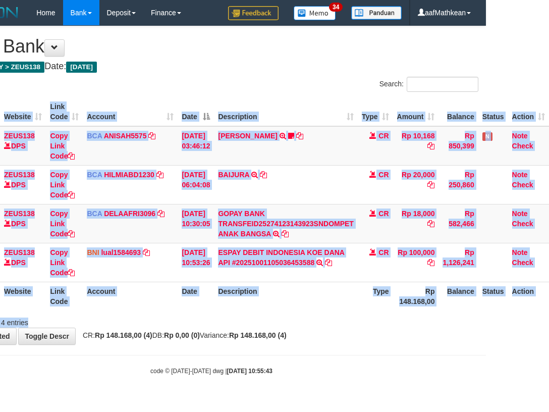
click at [357, 316] on div "Search: ID Website Link Code Account Date Description Type Amount Balance Statu…" at bounding box center [211, 202] width 534 height 251
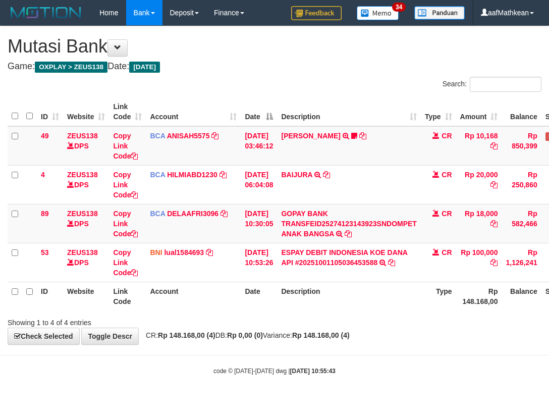
scroll to position [0, 66]
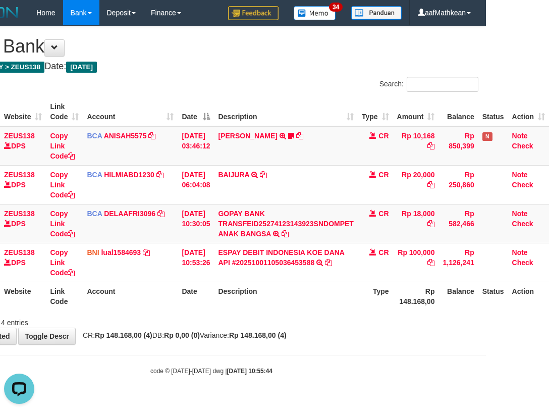
click at [345, 308] on th "Description" at bounding box center [285, 296] width 143 height 29
click at [347, 322] on div "Showing 1 to 4 of 4 entries" at bounding box center [211, 321] width 549 height 14
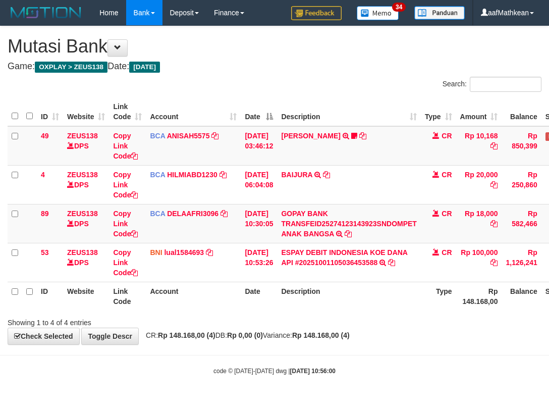
scroll to position [0, 66]
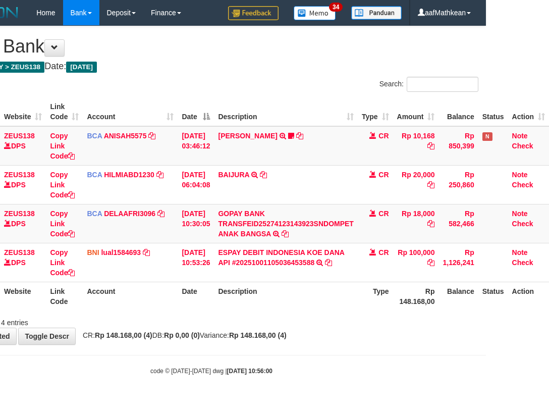
click at [330, 328] on div "**********" at bounding box center [211, 185] width 549 height 318
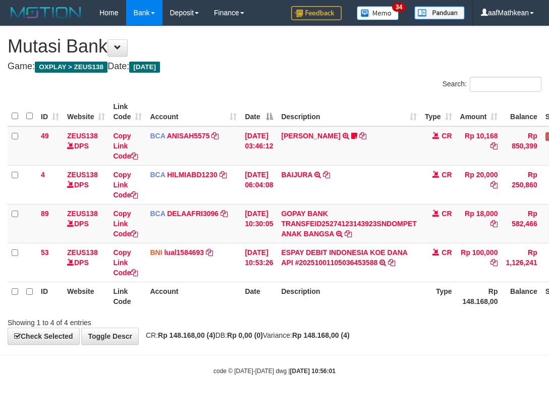
scroll to position [0, 66]
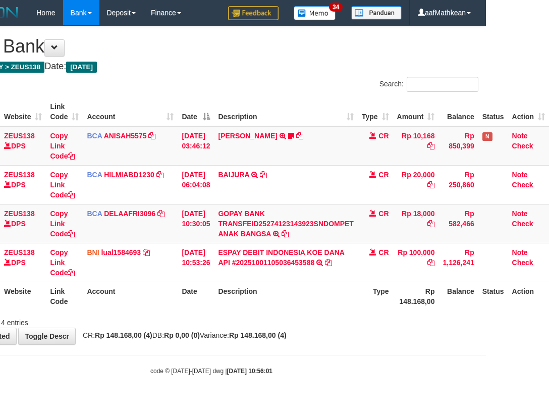
click at [307, 341] on div "**********" at bounding box center [211, 185] width 549 height 318
drag, startPoint x: 288, startPoint y: 354, endPoint x: 297, endPoint y: 356, distance: 9.2
click at [289, 358] on body "Toggle navigation Home Bank Account List Load By Website Group [OXPLAY] ZEUS138…" at bounding box center [211, 200] width 549 height 401
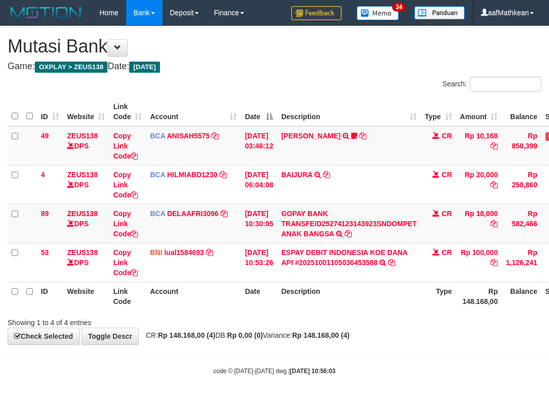
scroll to position [0, 66]
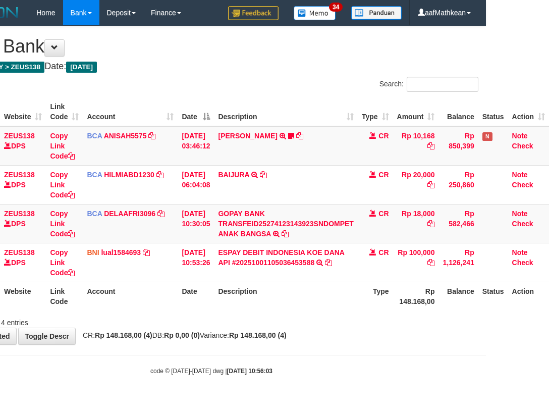
click at [305, 319] on div "Showing 1 to 4 of 4 entries" at bounding box center [211, 321] width 549 height 14
drag, startPoint x: 344, startPoint y: 298, endPoint x: 361, endPoint y: 303, distance: 18.0
click at [348, 300] on th "Description" at bounding box center [285, 296] width 143 height 29
drag, startPoint x: 273, startPoint y: 333, endPoint x: 302, endPoint y: 336, distance: 28.9
click at [280, 334] on strong "Rp 148.168,00 (4)" at bounding box center [258, 335] width 58 height 8
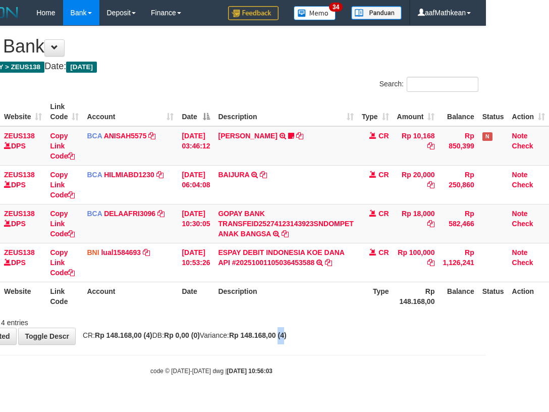
drag, startPoint x: 302, startPoint y: 336, endPoint x: 323, endPoint y: 334, distance: 20.8
click at [313, 341] on div "**********" at bounding box center [211, 185] width 549 height 318
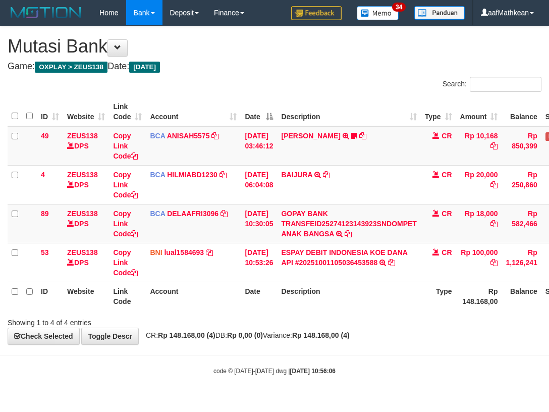
scroll to position [0, 66]
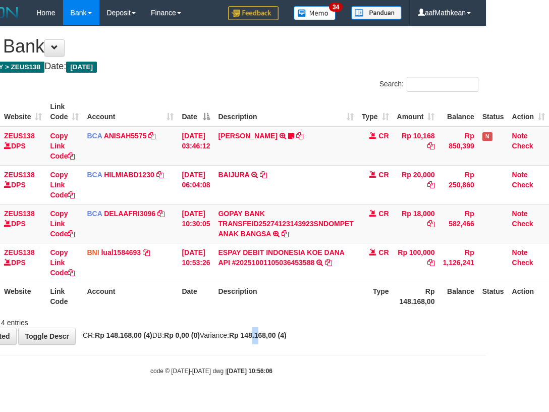
click at [289, 337] on div "**********" at bounding box center [211, 185] width 549 height 318
drag, startPoint x: 300, startPoint y: 332, endPoint x: 325, endPoint y: 333, distance: 25.2
click at [287, 335] on strong "Rp 148.168,00 (4)" at bounding box center [258, 335] width 58 height 8
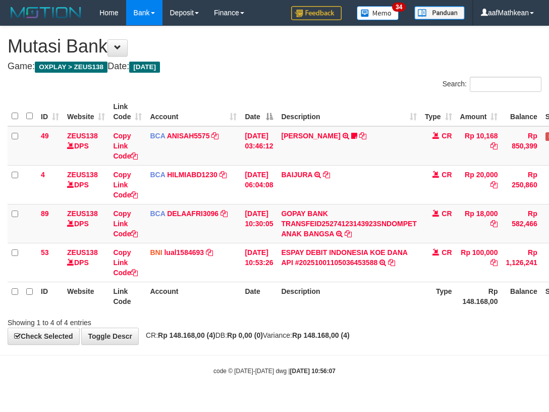
scroll to position [0, 66]
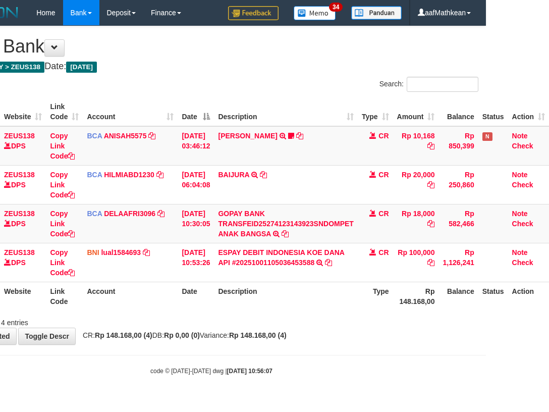
click at [328, 327] on div "Showing 1 to 4 of 4 entries" at bounding box center [211, 321] width 549 height 14
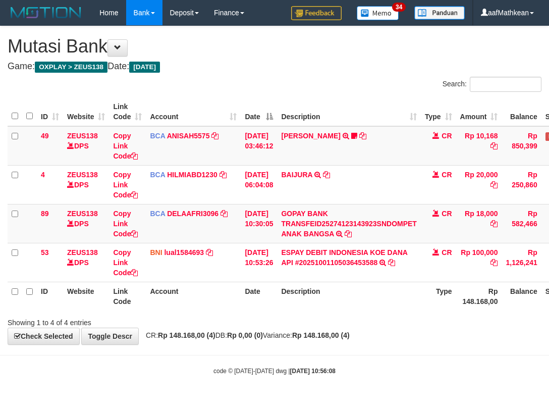
scroll to position [0, 66]
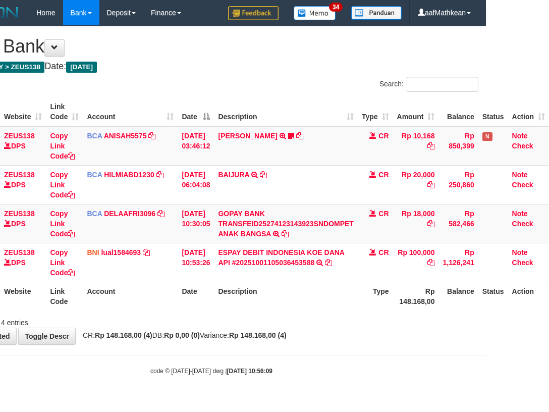
click at [292, 276] on td "ESPAY DEBIT INDONESIA KOE DANA API #20251001105036453588 TRANSFER DARI ESPAY DE…" at bounding box center [285, 262] width 143 height 39
drag, startPoint x: 359, startPoint y: 342, endPoint x: 609, endPoint y: 303, distance: 253.3
click at [486, 303] on html "Toggle navigation Home Bank Account List Load By Website Group [OXPLAY] ZEUS138…" at bounding box center [211, 200] width 549 height 401
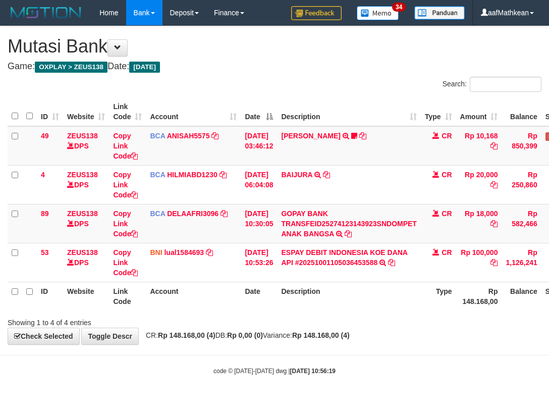
scroll to position [0, 70]
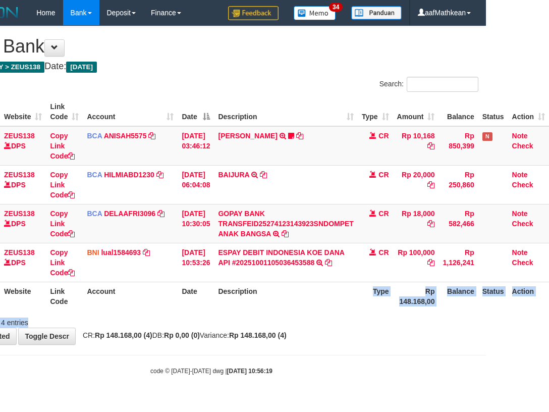
drag, startPoint x: 289, startPoint y: 309, endPoint x: 307, endPoint y: 323, distance: 22.7
click at [293, 317] on div "Search: ID Website Link Code Account Date Description Type Amount Balance Statu…" at bounding box center [211, 202] width 534 height 251
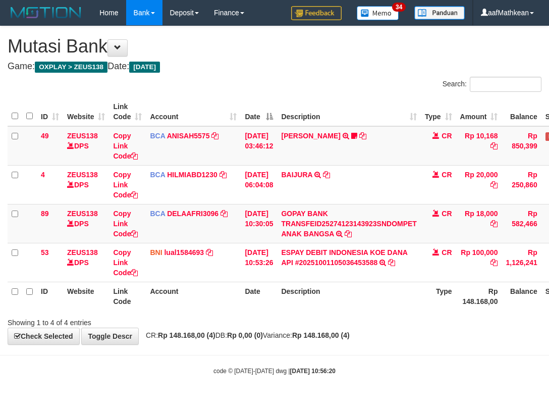
scroll to position [0, 70]
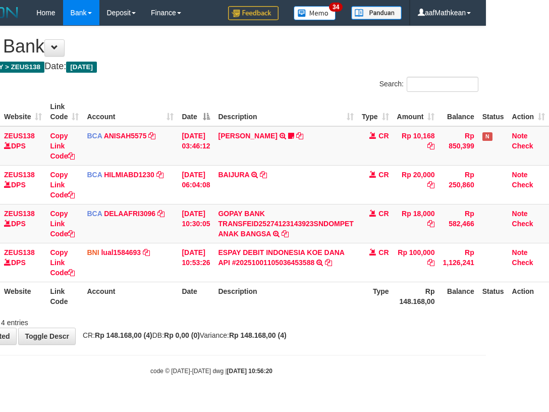
drag, startPoint x: 150, startPoint y: 296, endPoint x: 202, endPoint y: 315, distance: 55.1
click at [156, 299] on th "Account" at bounding box center [130, 296] width 95 height 29
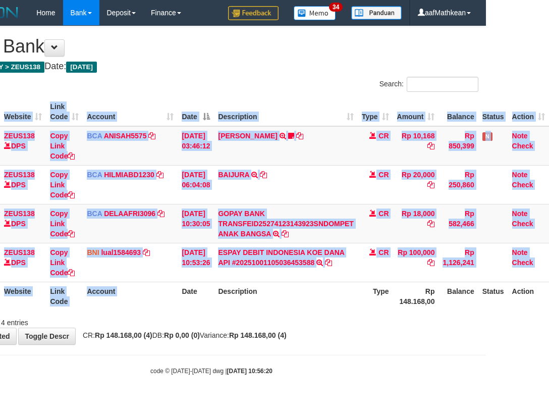
click at [202, 315] on div "Search: ID Website Link Code Account Date Description Type Amount Balance Statu…" at bounding box center [211, 202] width 534 height 251
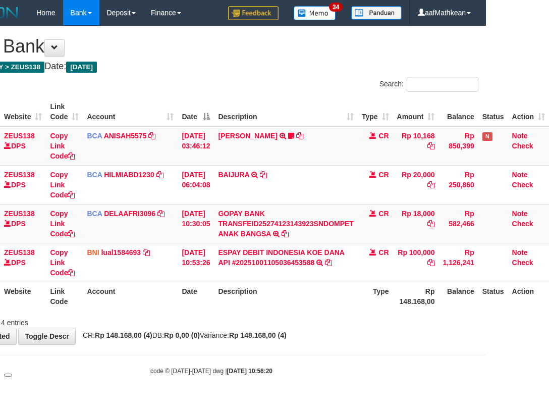
drag, startPoint x: 210, startPoint y: 312, endPoint x: 239, endPoint y: 323, distance: 31.6
click at [213, 313] on div "Search: ID Website Link Code Account Date Description Type Amount Balance Statu…" at bounding box center [211, 202] width 534 height 251
click at [263, 310] on div "ID Website Link Code Account Date Description Type Amount Balance Status Action…" at bounding box center [211, 203] width 549 height 219
drag, startPoint x: 279, startPoint y: 326, endPoint x: 292, endPoint y: 325, distance: 13.7
click at [280, 327] on div "**********" at bounding box center [211, 185] width 549 height 318
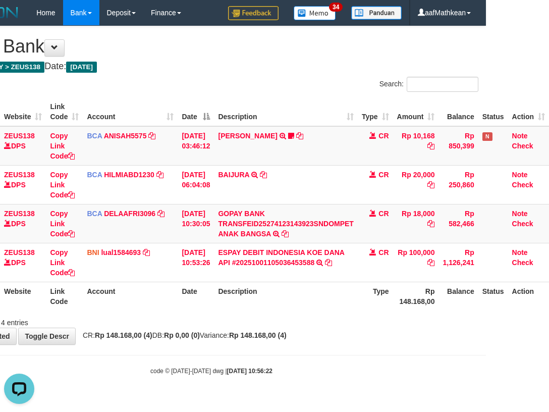
click at [291, 362] on body "Toggle navigation Home Bank Account List Load By Website Group [OXPLAY] ZEUS138…" at bounding box center [211, 200] width 549 height 401
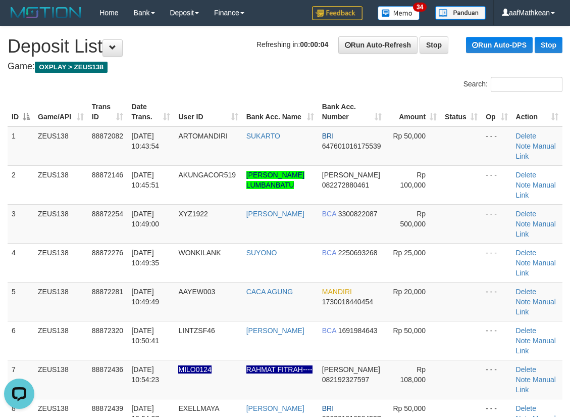
drag, startPoint x: 113, startPoint y: 126, endPoint x: 132, endPoint y: 121, distance: 20.3
click at [113, 126] on th "Trans ID" at bounding box center [108, 111] width 40 height 29
click at [134, 120] on th "Date Trans." at bounding box center [150, 111] width 47 height 29
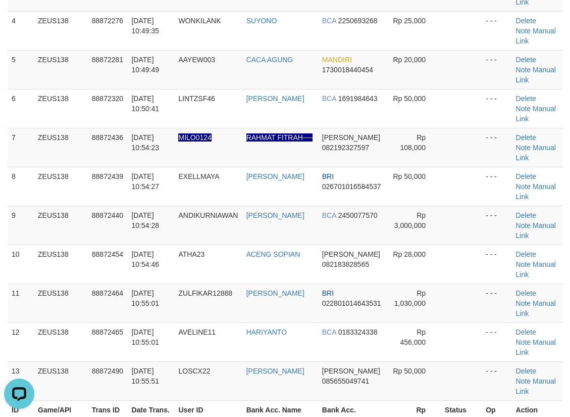
scroll to position [308, 0]
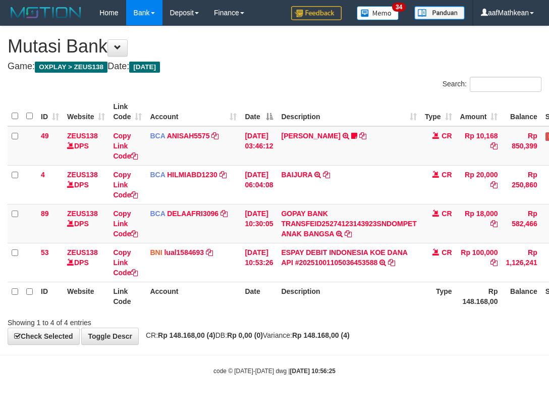
scroll to position [0, 70]
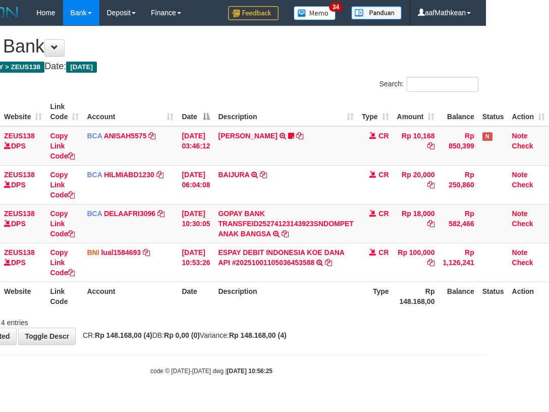
click at [327, 344] on body "Toggle navigation Home Bank Account List Load By Website Group [OXPLAY] ZEUS138…" at bounding box center [211, 200] width 549 height 401
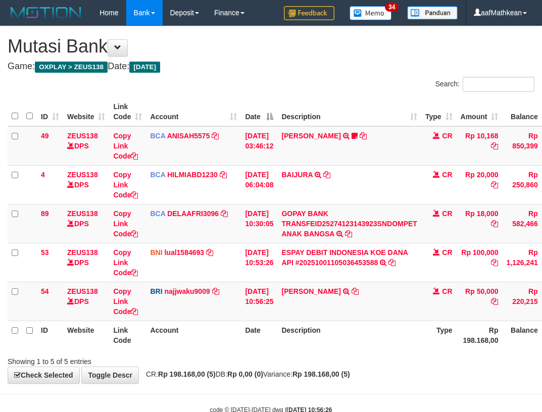
scroll to position [0, 70]
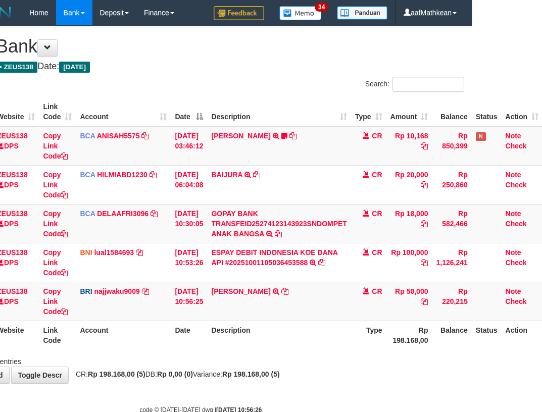
click at [317, 342] on th "Description" at bounding box center [278, 335] width 143 height 29
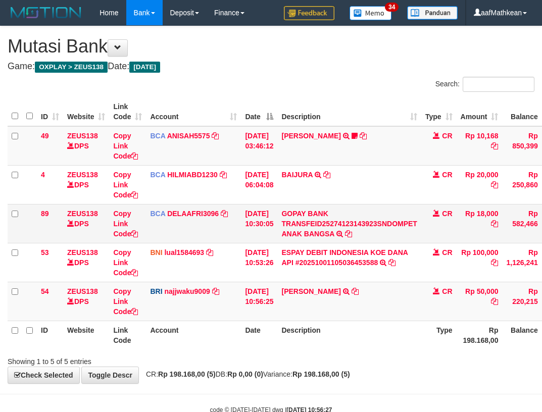
scroll to position [0, 70]
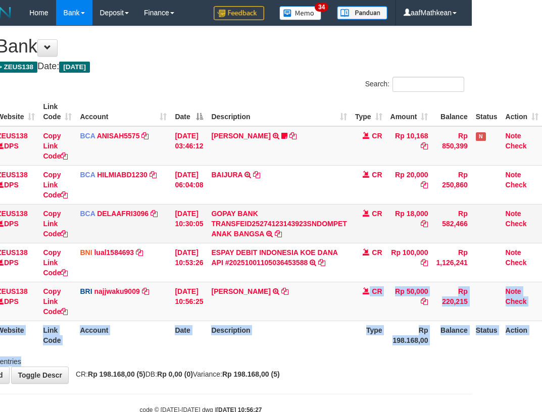
click at [334, 274] on div "Search: ID Website Link Code Account Date Description Type Amount Balance Statu…" at bounding box center [200, 222] width 527 height 290
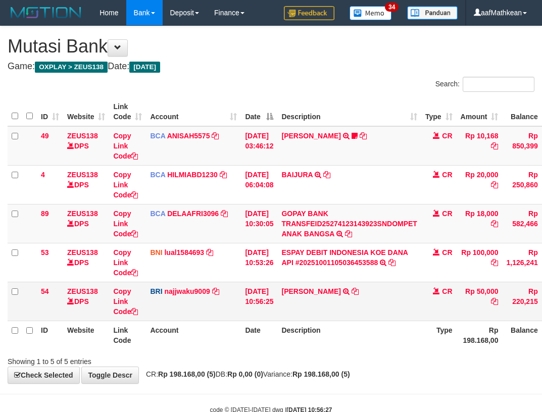
scroll to position [0, 70]
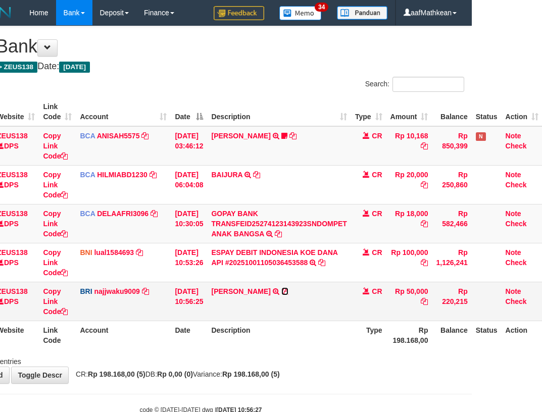
click at [288, 290] on icon at bounding box center [284, 291] width 7 height 7
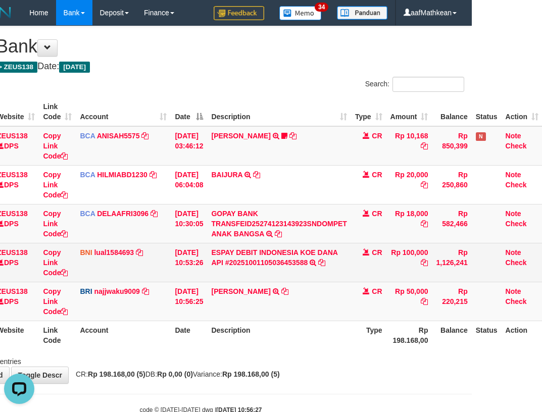
scroll to position [0, 0]
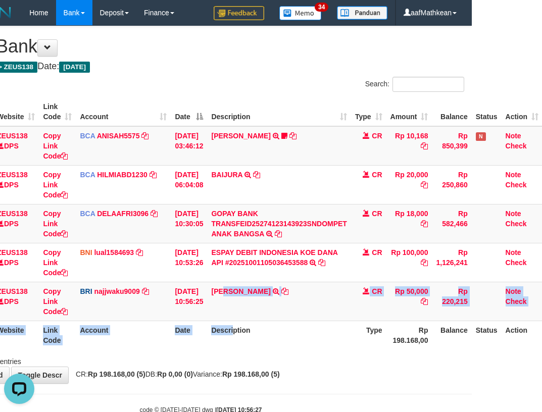
drag, startPoint x: 237, startPoint y: 319, endPoint x: 262, endPoint y: 358, distance: 46.8
click at [241, 335] on table "ID Website Link Code Account Date Description Type Amount Balance Status Action…" at bounding box center [239, 223] width 605 height 252
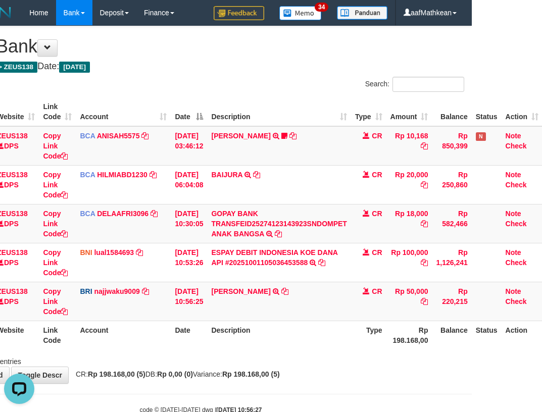
drag, startPoint x: 262, startPoint y: 358, endPoint x: 273, endPoint y: 341, distance: 20.4
click at [261, 359] on div "Showing 1 to 5 of 5 entries" at bounding box center [201, 359] width 542 height 14
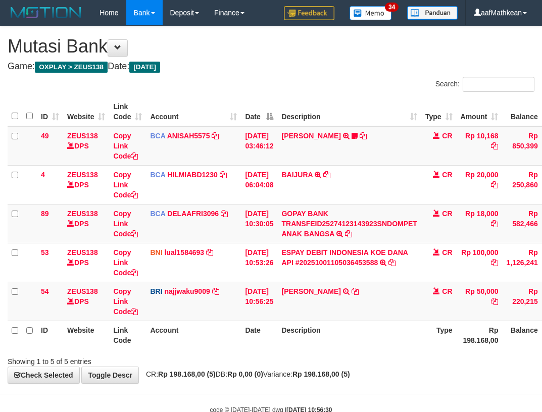
scroll to position [0, 70]
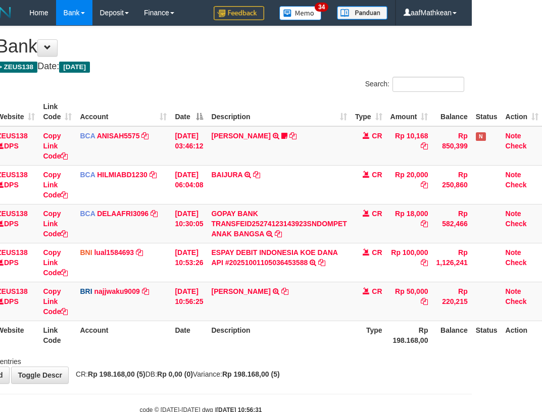
click at [292, 333] on th "Description" at bounding box center [278, 335] width 143 height 29
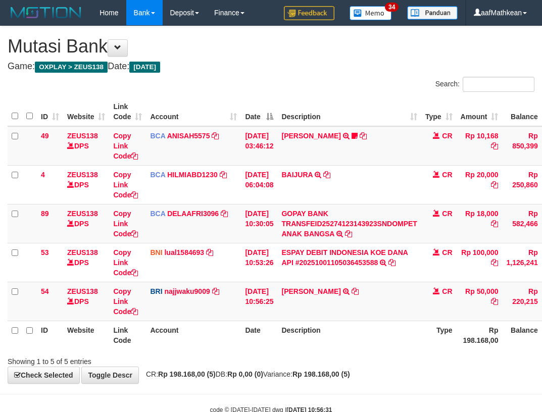
scroll to position [0, 70]
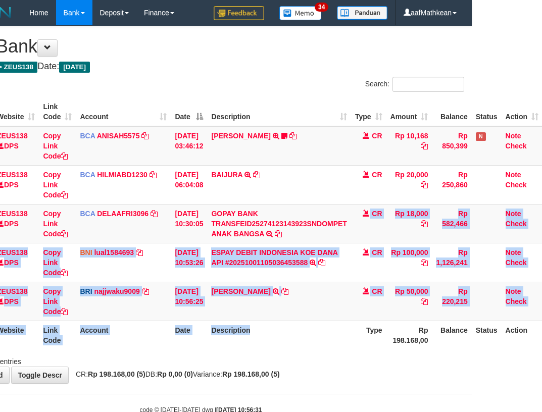
drag, startPoint x: 304, startPoint y: 317, endPoint x: 298, endPoint y: 125, distance: 191.5
click at [305, 183] on table "ID Website Link Code Account Date Description Type Amount Balance Status Action…" at bounding box center [239, 223] width 605 height 252
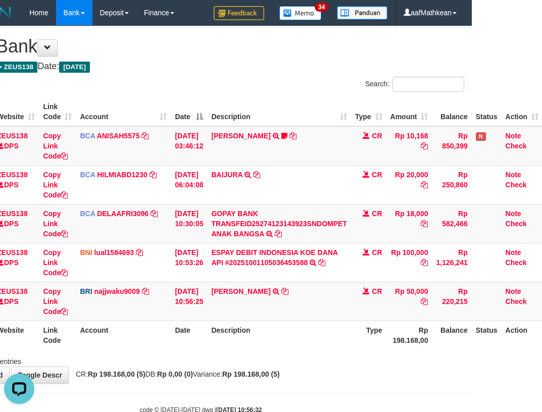
drag, startPoint x: 317, startPoint y: 297, endPoint x: 310, endPoint y: 321, distance: 25.0
click at [307, 314] on td "[PERSON_NAME] TRANSFER NBMB [PERSON_NAME] TO [PERSON_NAME] NINGSIH" at bounding box center [278, 301] width 143 height 39
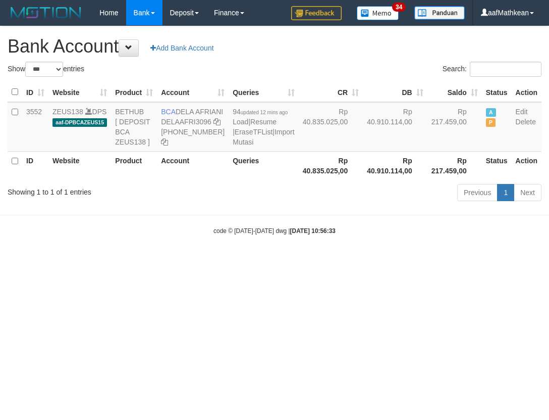
select select "***"
drag, startPoint x: 177, startPoint y: 110, endPoint x: 195, endPoint y: 121, distance: 21.3
click at [195, 121] on td "BCA DELA AFRIANI DELAAFRI3096 869-245-8639" at bounding box center [193, 126] width 72 height 49
copy td "DELA AFRIANI"
click at [358, 261] on html "Toggle navigation Home Bank Account List Load By Website Group [OXPLAY] ZEUS138…" at bounding box center [274, 130] width 549 height 261
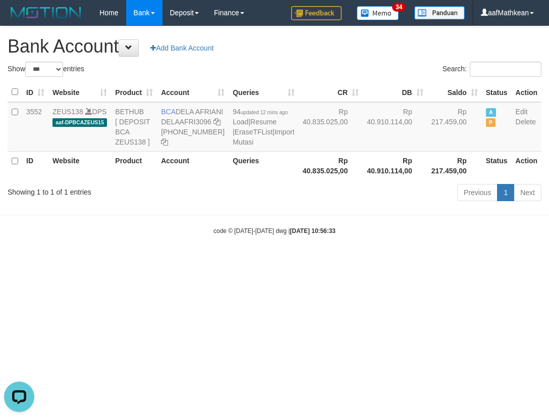
click at [359, 261] on html "Toggle navigation Home Bank Account List Load By Website Group [OXPLAY] ZEUS138…" at bounding box center [274, 130] width 549 height 261
select select "***"
click at [354, 255] on html "Toggle navigation Home Bank Account List Load By Website Group [OXPLAY] ZEUS138…" at bounding box center [274, 130] width 549 height 261
select select "***"
click at [246, 204] on div "Previous 1 Next" at bounding box center [388, 194] width 305 height 22
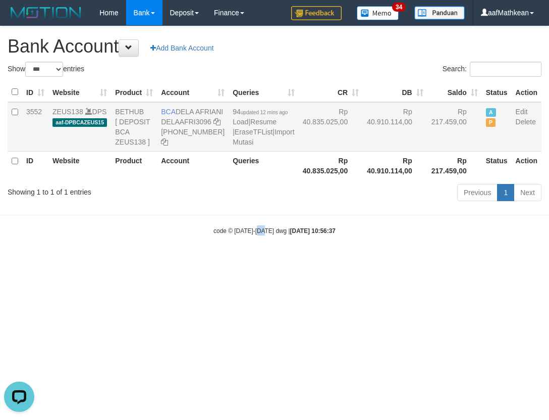
click at [247, 248] on body "Toggle navigation Home Bank Account List Load By Website Group [OXPLAY] ZEUS138…" at bounding box center [274, 130] width 549 height 261
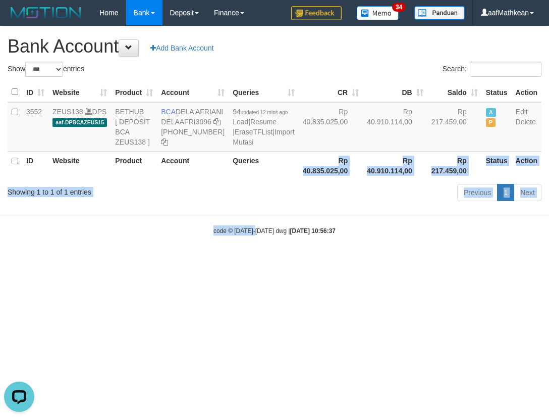
drag, startPoint x: 253, startPoint y: 231, endPoint x: 262, endPoint y: 265, distance: 34.5
click at [258, 261] on body "Toggle navigation Home Bank Account List Load By Website Group [OXPLAY] ZEUS138…" at bounding box center [274, 130] width 549 height 261
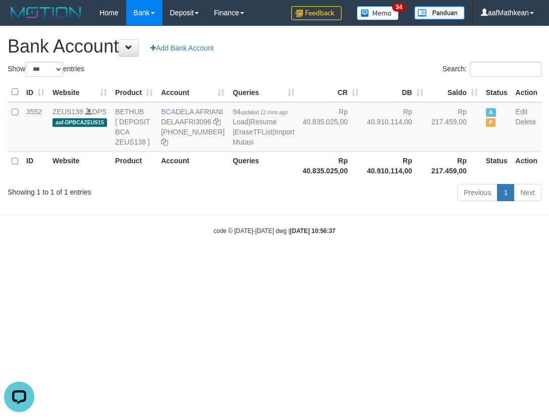
click at [273, 235] on div "code © 2012-2018 dwg | 2025/10/01 10:56:37" at bounding box center [274, 230] width 549 height 10
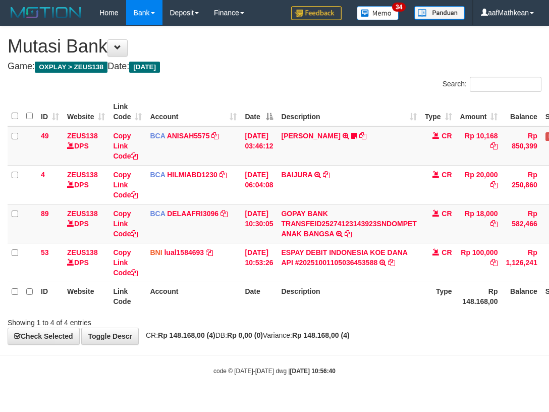
scroll to position [0, 70]
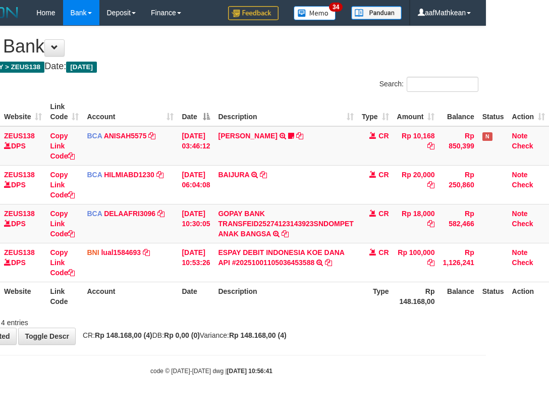
drag, startPoint x: 298, startPoint y: 292, endPoint x: 626, endPoint y: 268, distance: 329.1
click at [486, 268] on html "Toggle navigation Home Bank Account List Load By Website Group [OXPLAY] ZEUS138…" at bounding box center [211, 200] width 549 height 401
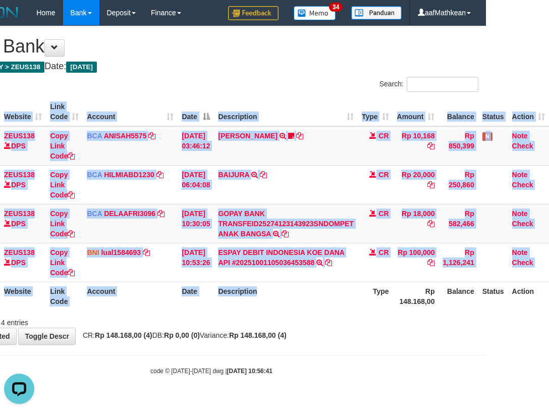
scroll to position [0, 0]
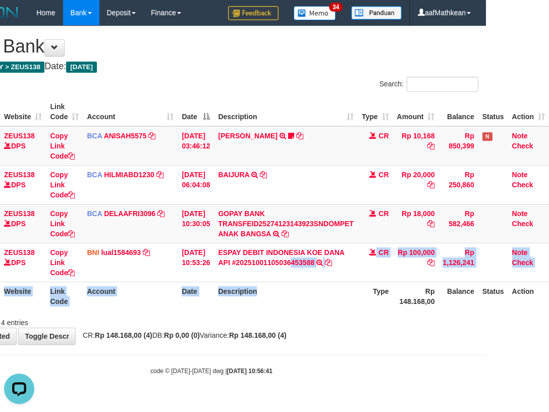
drag, startPoint x: 289, startPoint y: 285, endPoint x: 278, endPoint y: 313, distance: 29.9
click at [288, 288] on table "ID Website Link Code Account Date Description Type Amount Balance Status Action…" at bounding box center [246, 203] width 605 height 213
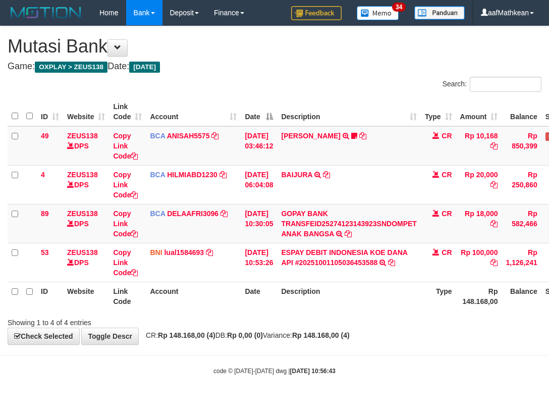
click at [292, 333] on strong "Rp 148.168,00 (4)" at bounding box center [321, 335] width 58 height 8
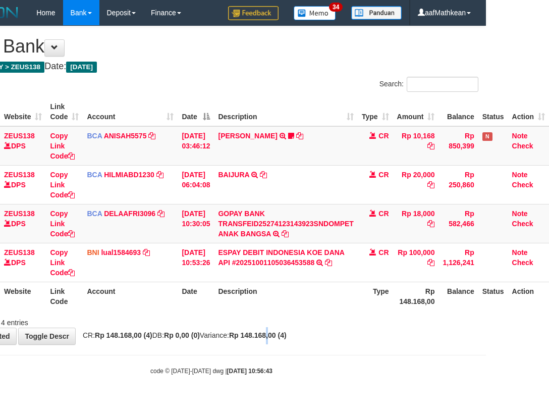
scroll to position [0, 70]
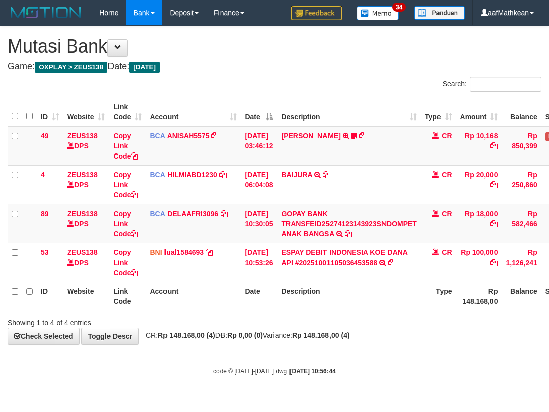
scroll to position [0, 70]
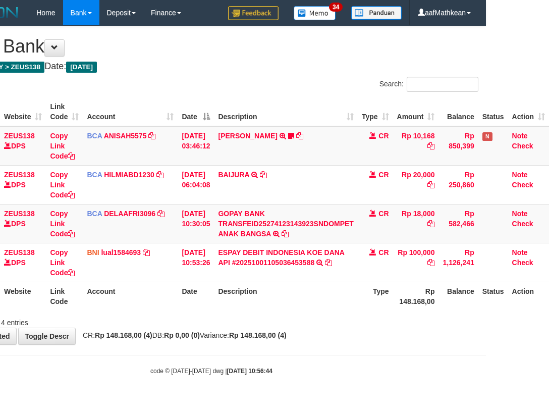
click at [284, 322] on div "Showing 1 to 4 of 4 entries" at bounding box center [211, 321] width 549 height 14
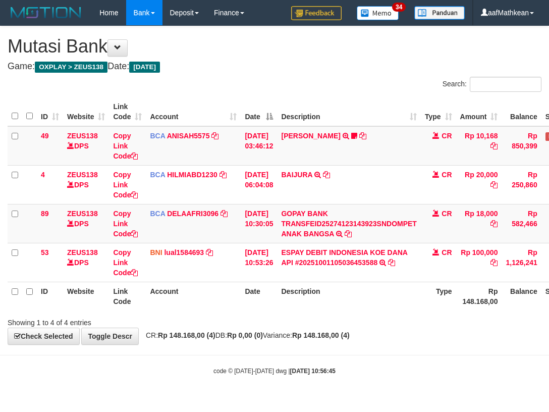
scroll to position [0, 70]
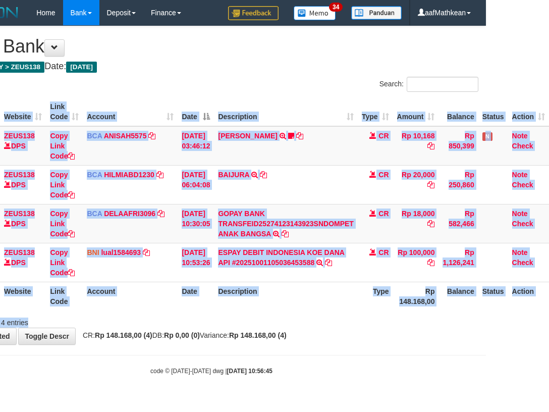
drag, startPoint x: 283, startPoint y: 317, endPoint x: 285, endPoint y: 311, distance: 5.9
click at [286, 312] on div "Search: ID Website Link Code Account Date Description Type Amount Balance Statu…" at bounding box center [211, 202] width 534 height 251
click at [286, 314] on div "Search: ID Website Link Code Account Date Description Type Amount Balance Statu…" at bounding box center [211, 202] width 534 height 251
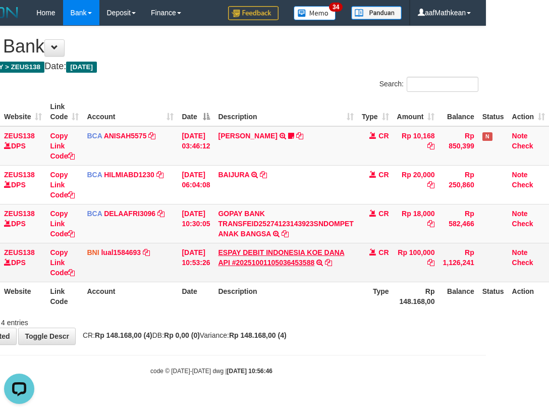
drag, startPoint x: 273, startPoint y: 258, endPoint x: 302, endPoint y: 261, distance: 28.8
click at [279, 259] on td "ESPAY DEBIT INDONESIA [PERSON_NAME] API #20251001105036453588 TRANSFER [PERSON_…" at bounding box center [285, 262] width 143 height 39
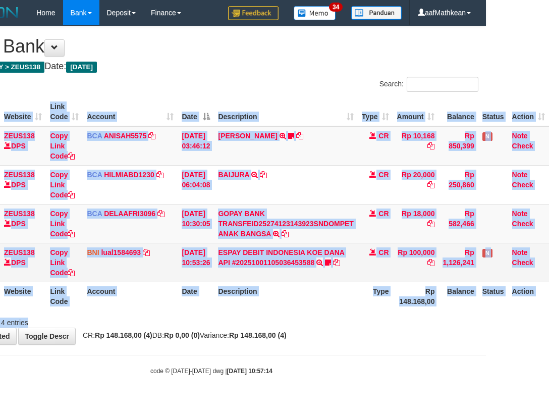
scroll to position [0, 70]
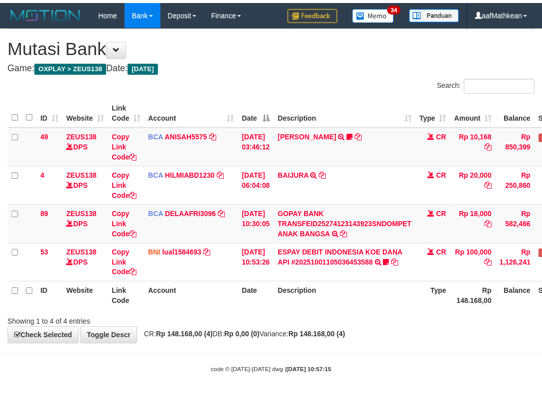
scroll to position [0, 70]
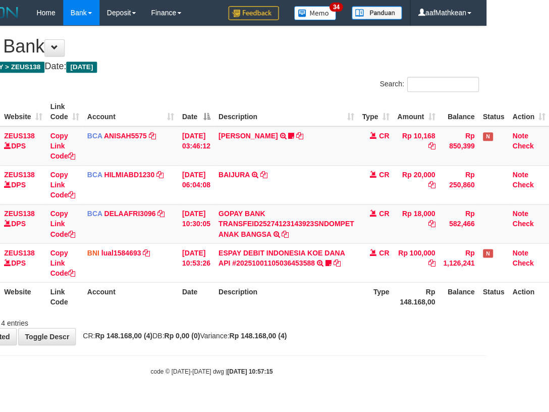
click at [327, 260] on icon at bounding box center [328, 262] width 6 height 7
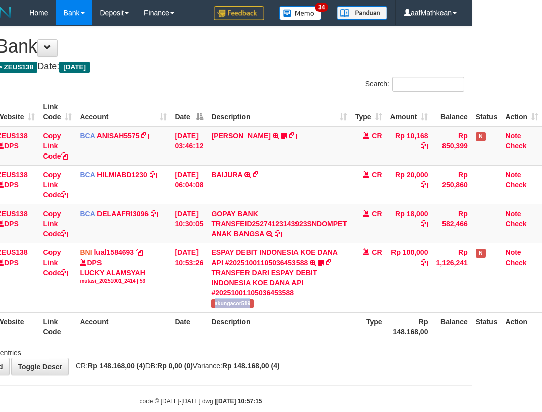
drag, startPoint x: 220, startPoint y: 304, endPoint x: 543, endPoint y: 150, distance: 358.2
click at [277, 300] on td "ESPAY DEBIT INDONESIA KOE DANA API #20251001105036453588 TRANSFER DARI ESPAY DE…" at bounding box center [278, 277] width 143 height 69
copy span "akungacor519"
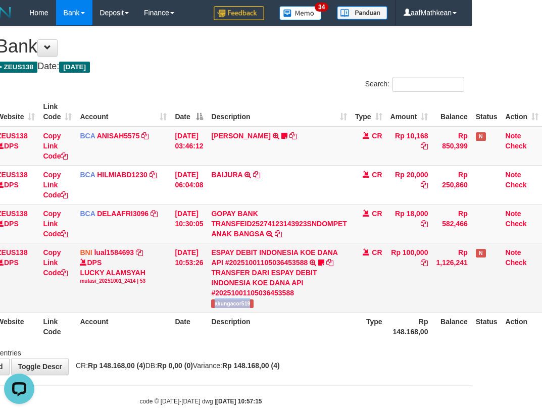
click at [198, 267] on td "[DATE] 10:53:26" at bounding box center [189, 277] width 36 height 69
drag, startPoint x: 224, startPoint y: 285, endPoint x: 231, endPoint y: 282, distance: 8.0
click at [226, 284] on tr "53 ZEUS138 DPS Copy Link Code BNI lual1584693 DPS LUCKY ALAMSYAH mutasi_2025100…" at bounding box center [239, 277] width 605 height 69
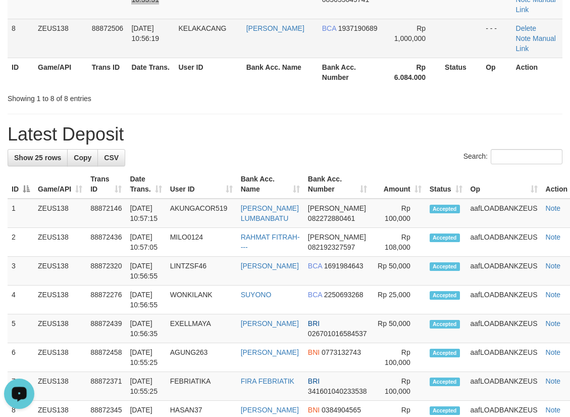
drag, startPoint x: 206, startPoint y: -5, endPoint x: 45, endPoint y: 76, distance: 180.4
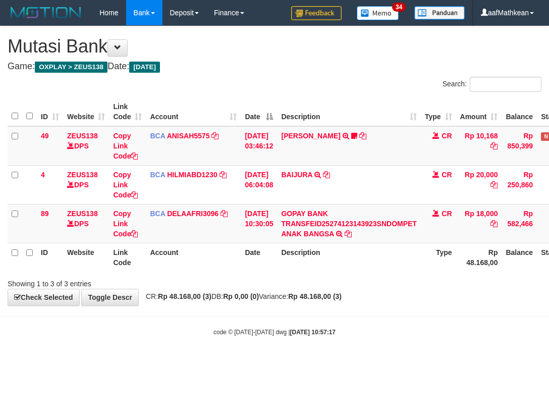
scroll to position [0, 66]
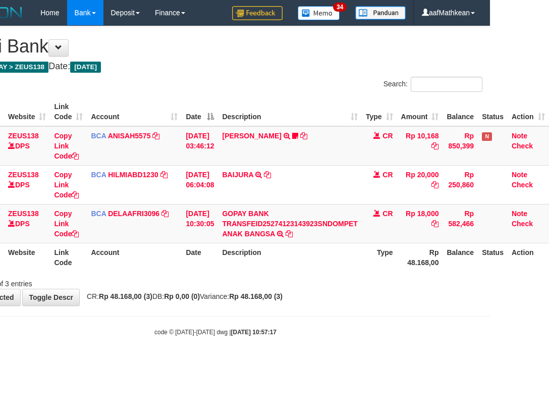
drag, startPoint x: 198, startPoint y: 280, endPoint x: 226, endPoint y: 283, distance: 27.5
click at [198, 284] on div "Showing 1 to 3 of 3 entries" at bounding box center [215, 282] width 549 height 14
click at [205, 285] on div "Showing 1 to 3 of 3 entries" at bounding box center [215, 282] width 549 height 14
click at [490, 277] on html "Toggle navigation Home Bank Account List Load By Website Group [OXPLAY] ZEUS138…" at bounding box center [215, 181] width 549 height 362
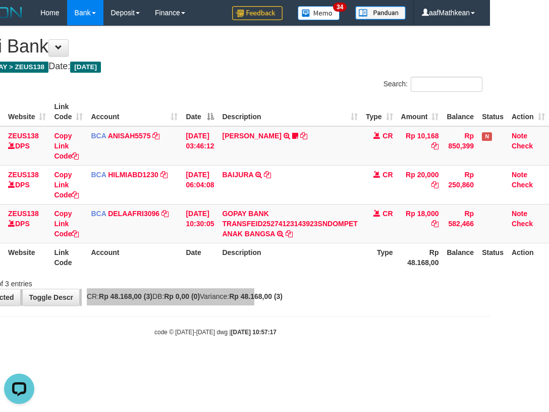
scroll to position [0, 0]
click at [232, 305] on div "**********" at bounding box center [215, 165] width 549 height 279
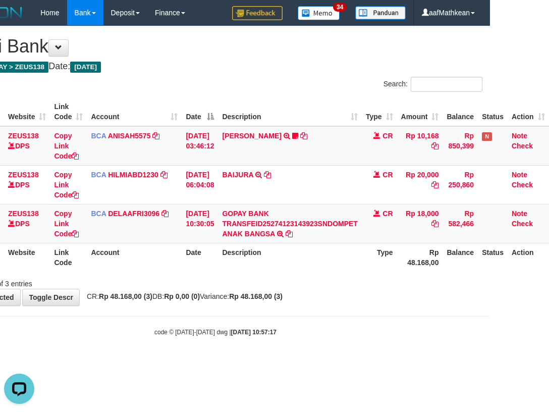
drag, startPoint x: 213, startPoint y: 306, endPoint x: 207, endPoint y: 311, distance: 7.5
click at [214, 309] on body "Toggle navigation Home Bank Account List Load By Website Group [OXPLAY] ZEUS138…" at bounding box center [215, 181] width 549 height 362
click at [227, 320] on body "Toggle navigation Home Bank Account List Load By Website Group [OXPLAY] ZEUS138…" at bounding box center [215, 181] width 549 height 362
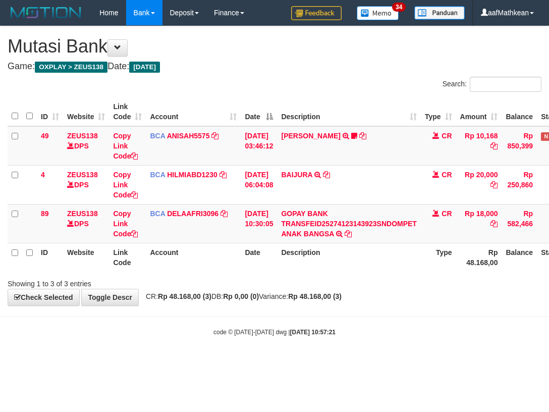
scroll to position [0, 66]
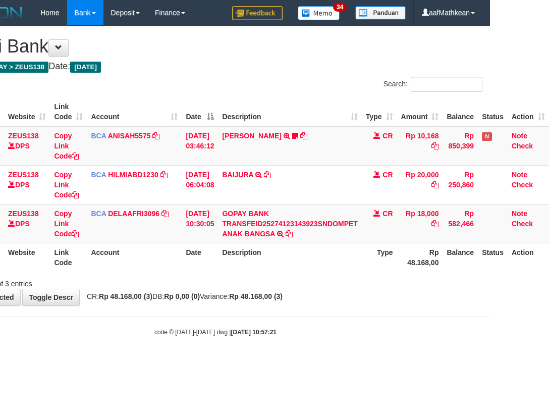
click at [288, 308] on body "Toggle navigation Home Bank Account List Load By Website Group [OXPLAY] ZEUS138…" at bounding box center [215, 181] width 549 height 362
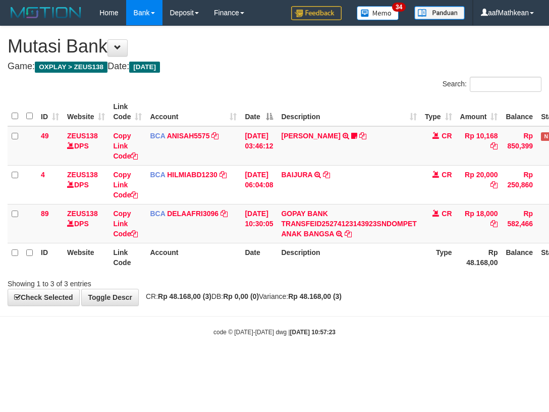
scroll to position [0, 66]
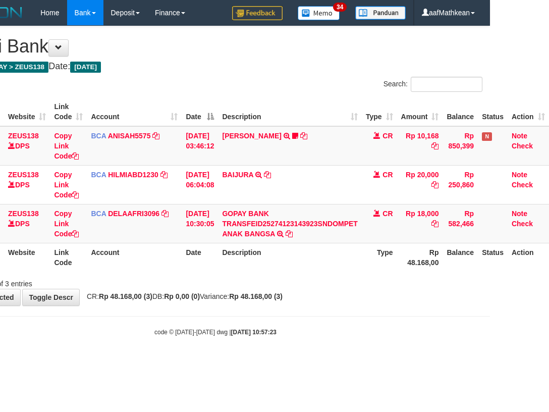
click at [311, 314] on body "Toggle navigation Home Bank Account List Load By Website Group [OXPLAY] ZEUS138…" at bounding box center [215, 181] width 549 height 362
drag, startPoint x: 314, startPoint y: 310, endPoint x: 191, endPoint y: 55, distance: 283.4
click at [297, 276] on body "Toggle navigation Home Bank Account List Load By Website Group [OXPLAY] ZEUS138…" at bounding box center [215, 181] width 549 height 362
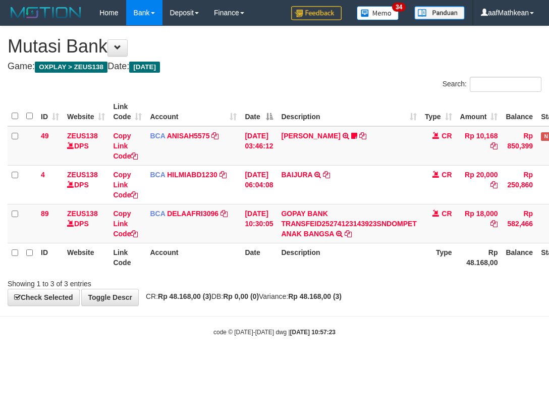
scroll to position [0, 66]
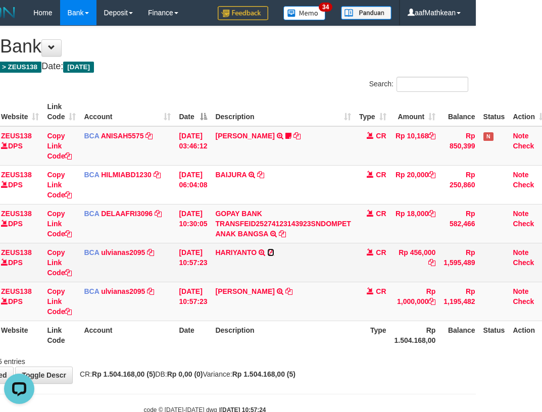
click at [274, 252] on icon at bounding box center [270, 252] width 7 height 7
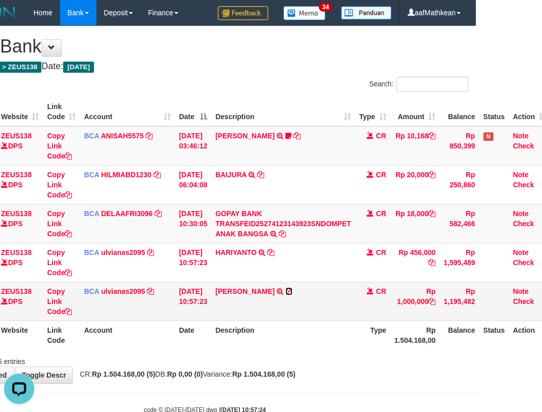
drag, startPoint x: 301, startPoint y: 290, endPoint x: 306, endPoint y: 284, distance: 7.6
click at [292, 290] on icon at bounding box center [288, 291] width 7 height 7
click at [88, 309] on td "BCA ulvianas2095 DPS ULVIANASARI mutasi_20251001_4139 | 151 mutasi_20251001_413…" at bounding box center [127, 301] width 95 height 39
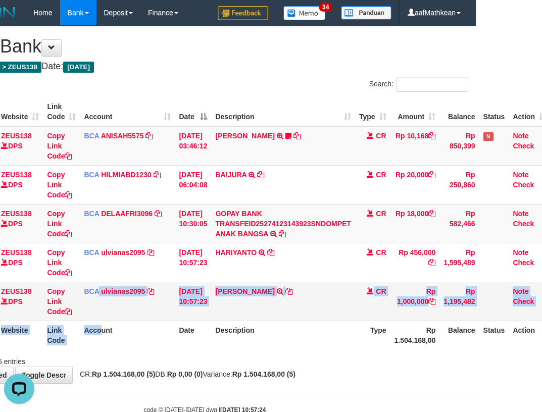
drag, startPoint x: 99, startPoint y: 321, endPoint x: 119, endPoint y: 308, distance: 23.4
click at [102, 321] on table "ID Website Link Code Account Date Description Type Amount Balance Status Action…" at bounding box center [245, 223] width 608 height 252
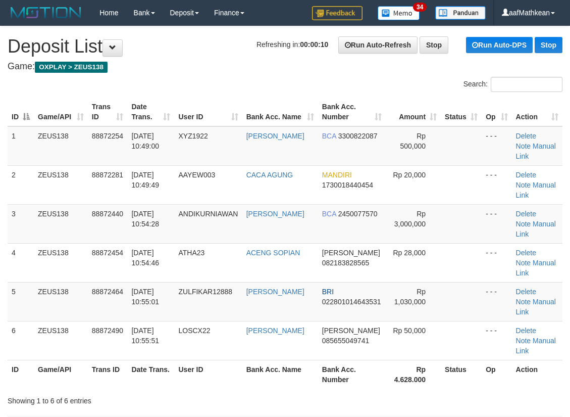
scroll to position [331, 0]
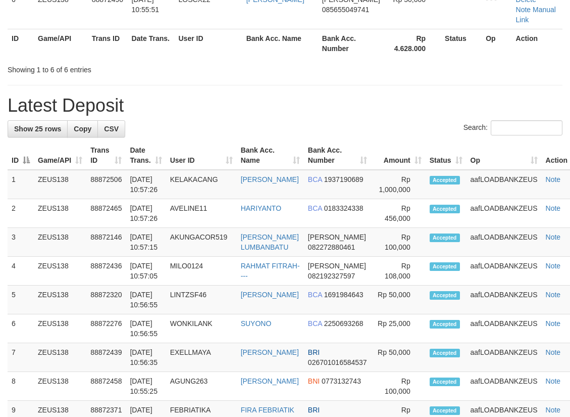
click at [64, 107] on h1 "Latest Deposit" at bounding box center [285, 105] width 555 height 20
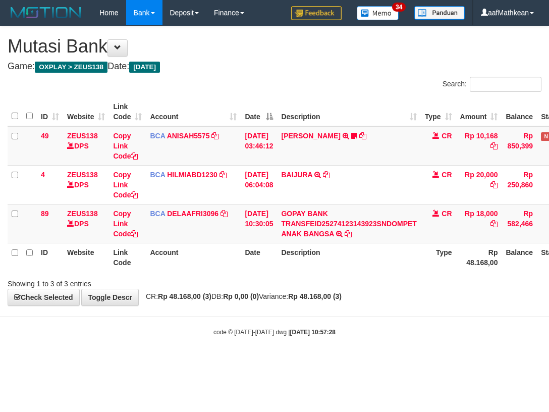
click at [143, 309] on body "Toggle navigation Home Bank Account List Load By Website Group [OXPLAY] ZEUS138…" at bounding box center [274, 181] width 549 height 362
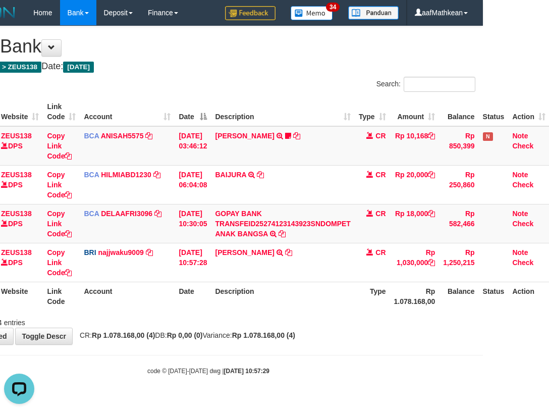
click at [211, 278] on td "[DATE] 10:57:28" at bounding box center [193, 262] width 36 height 39
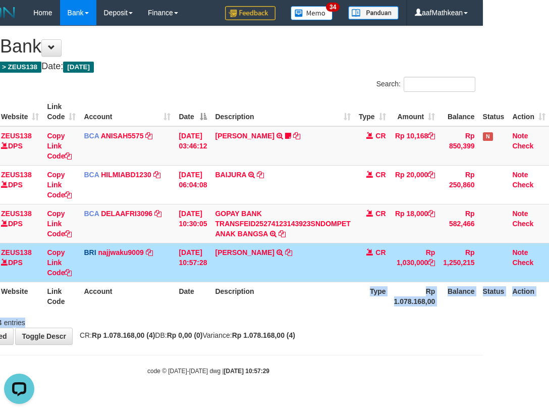
drag, startPoint x: 278, startPoint y: 308, endPoint x: 295, endPoint y: 318, distance: 19.0
click at [299, 317] on div "Search: ID Website Link Code Account Date Description Type Amount Balance Statu…" at bounding box center [208, 202] width 534 height 251
